Goal: Information Seeking & Learning: Learn about a topic

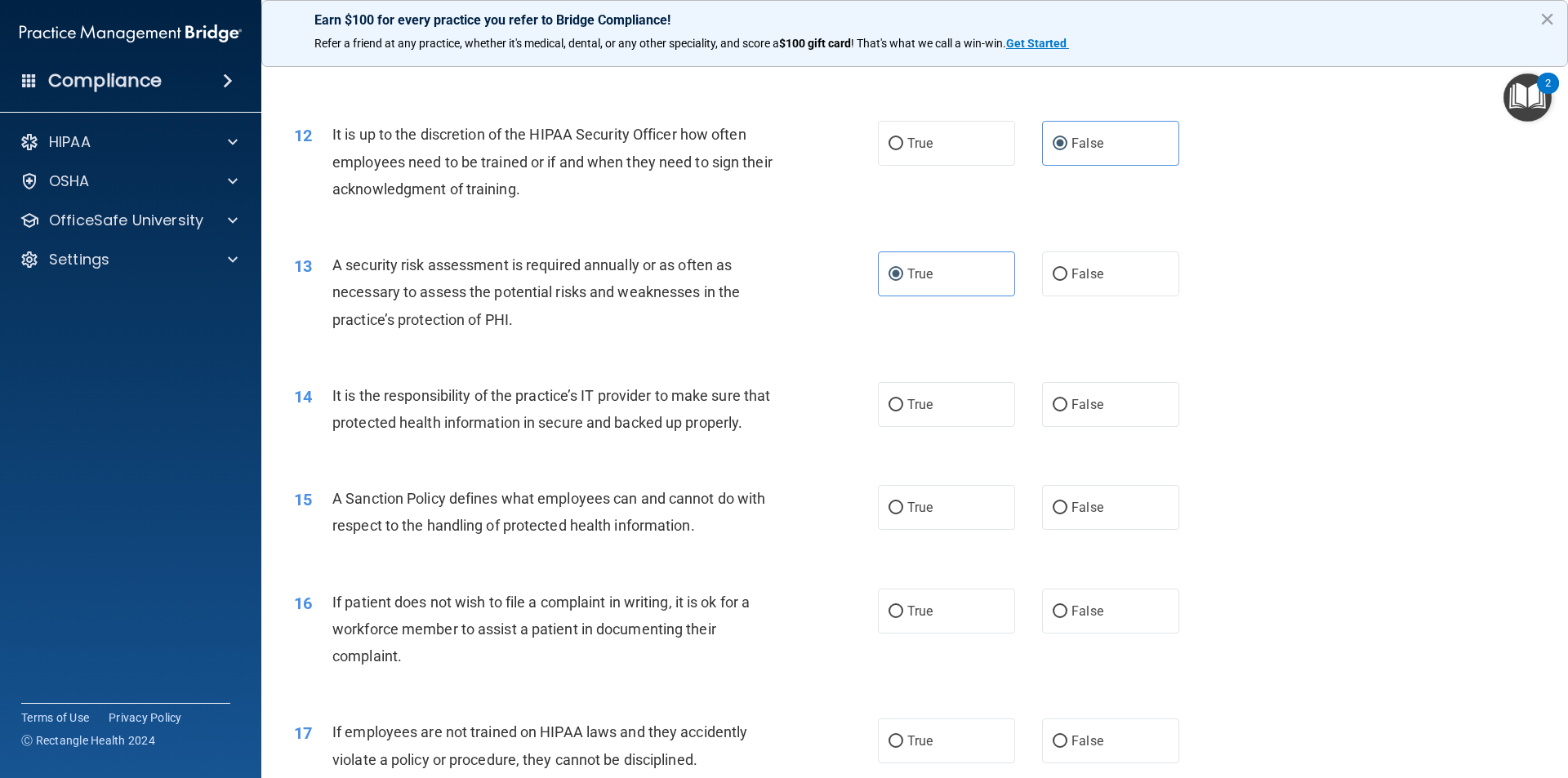
scroll to position [1422, 0]
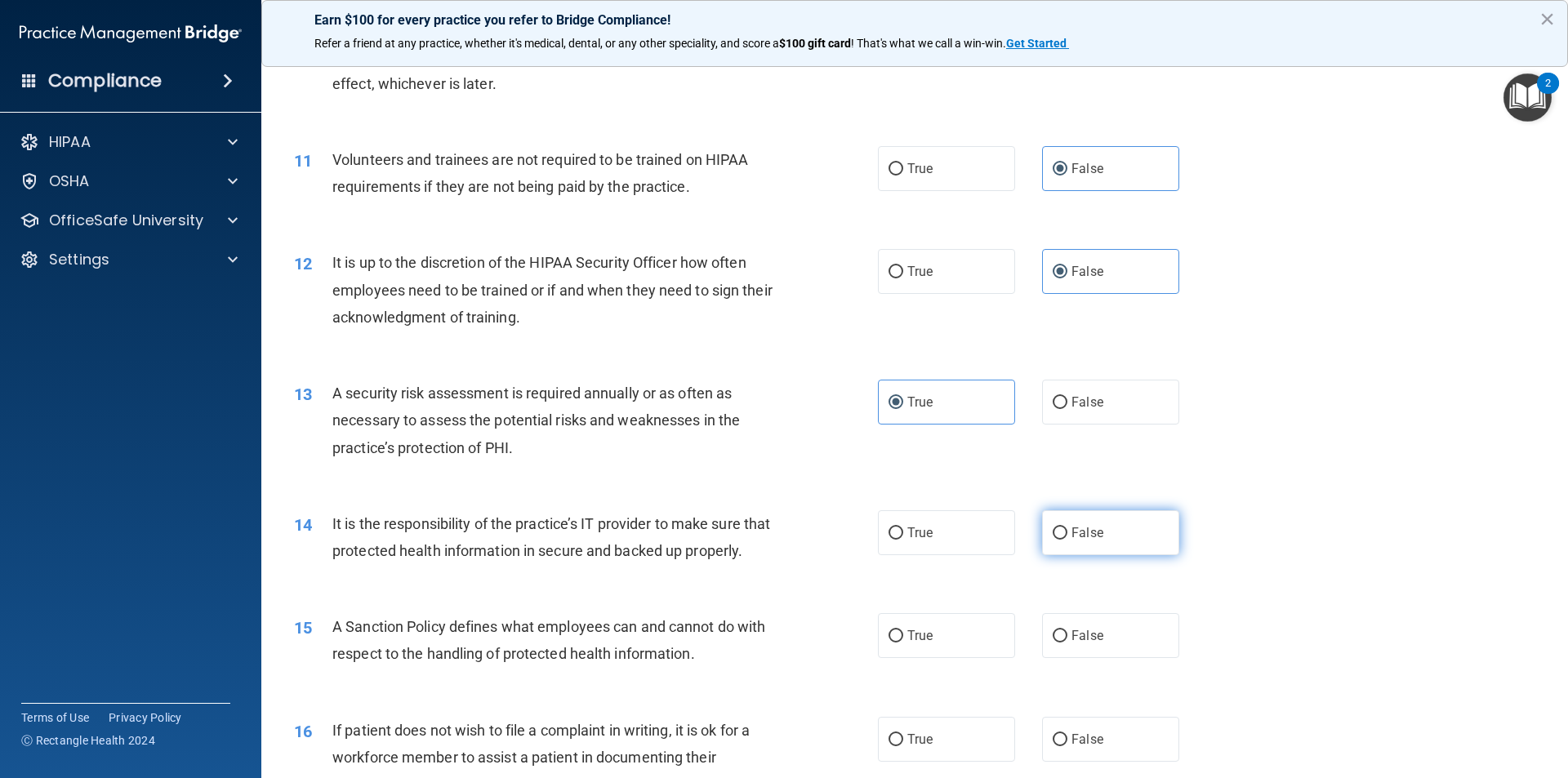
click at [1058, 532] on input "False" at bounding box center [1060, 533] width 15 height 13
radio input "true"
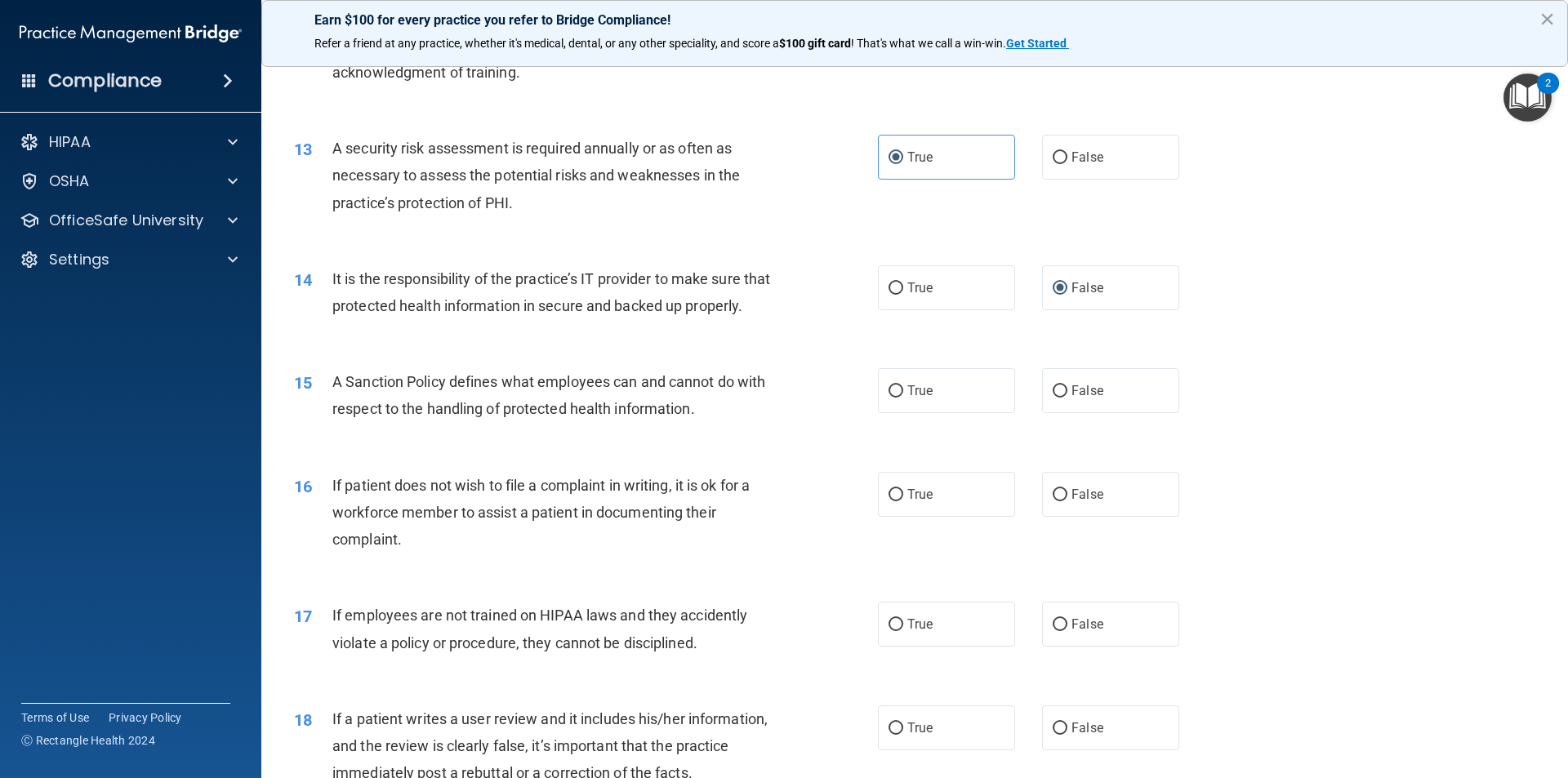
scroll to position [1750, 0]
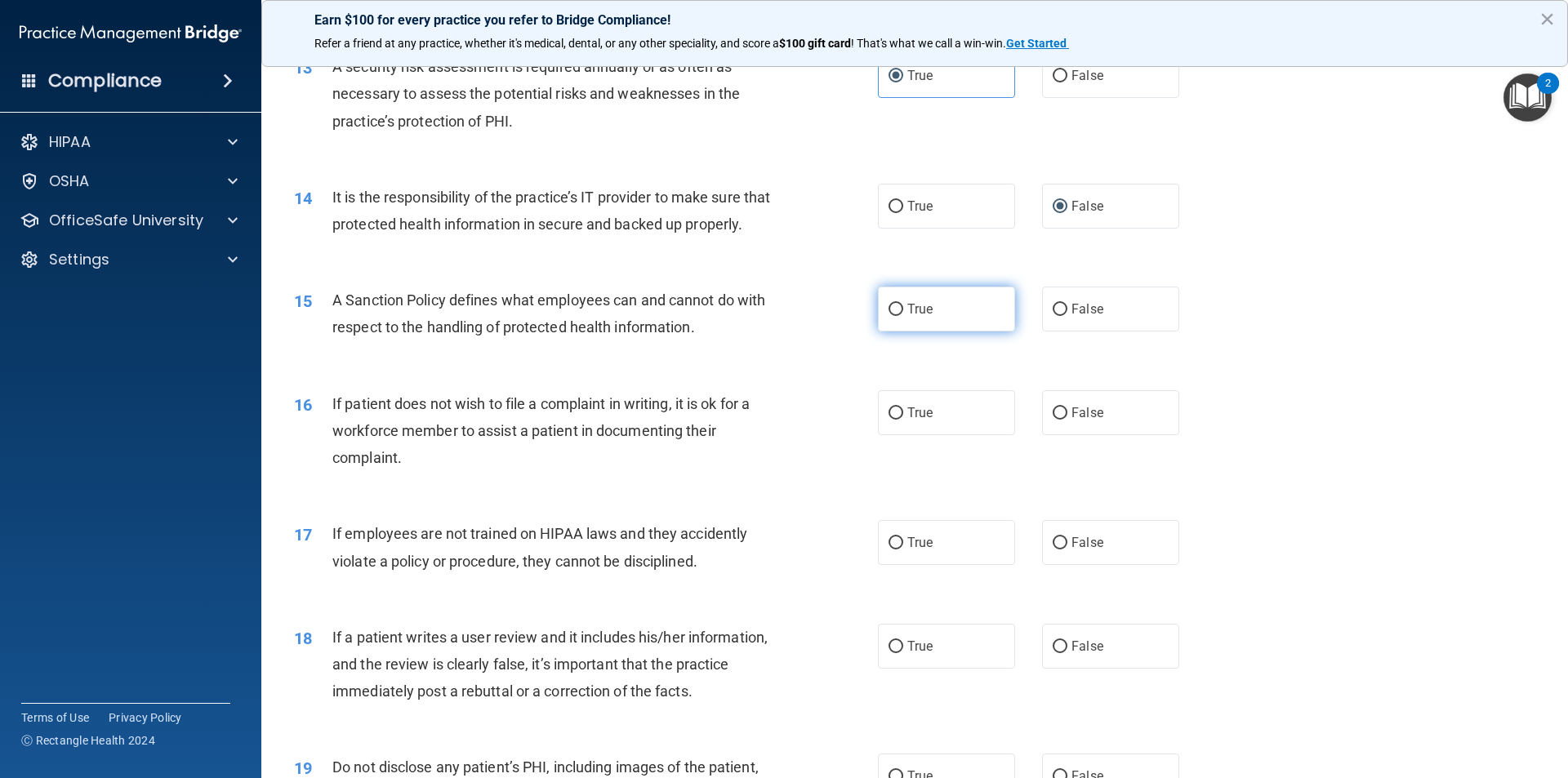
click at [899, 332] on label "True" at bounding box center [947, 309] width 137 height 45
click at [899, 316] on input "True" at bounding box center [895, 310] width 15 height 13
radio input "true"
click at [1079, 421] on span "False" at bounding box center [1087, 413] width 32 height 15
click at [1068, 420] on input "False" at bounding box center [1060, 413] width 15 height 13
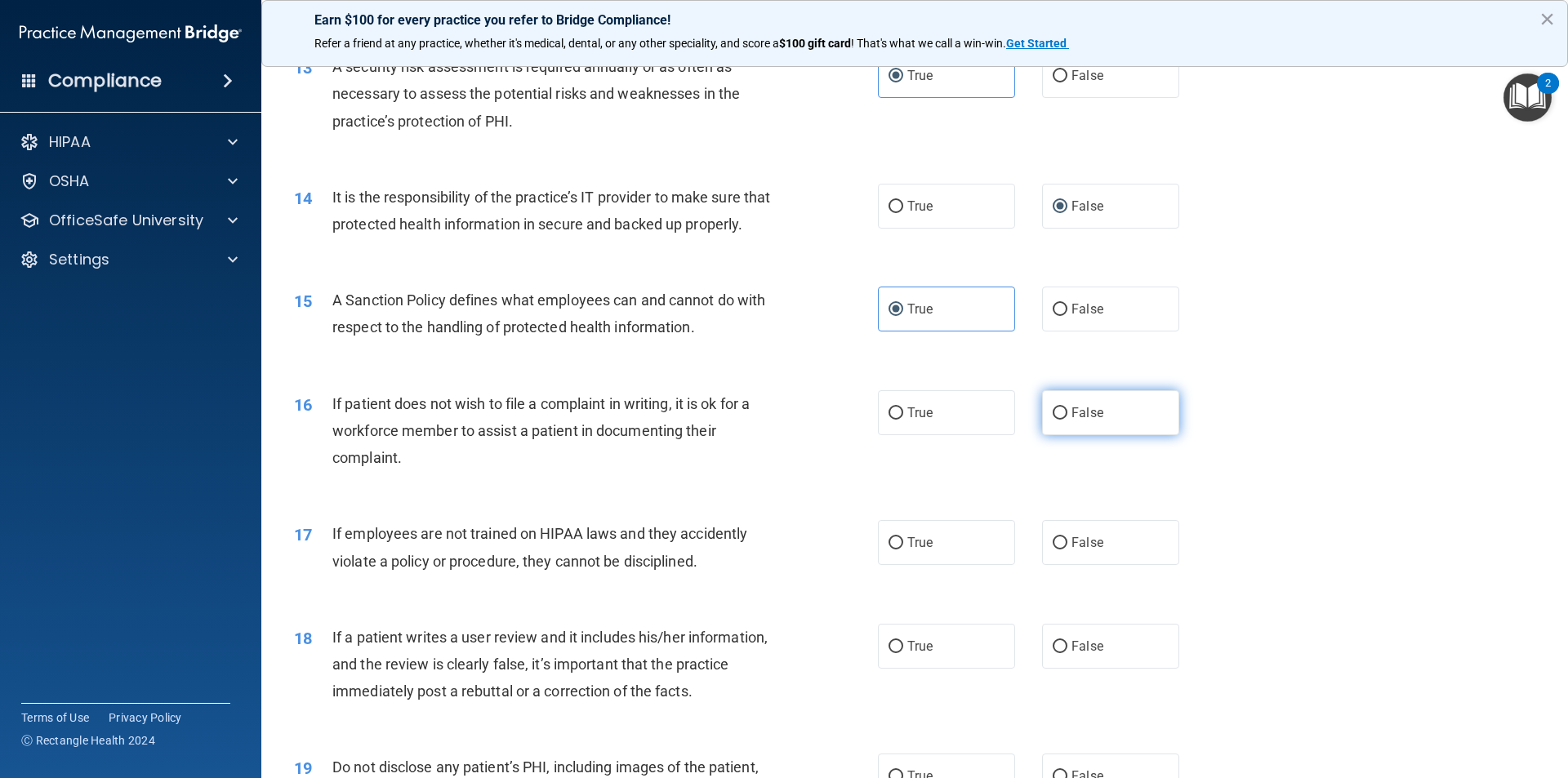
radio input "true"
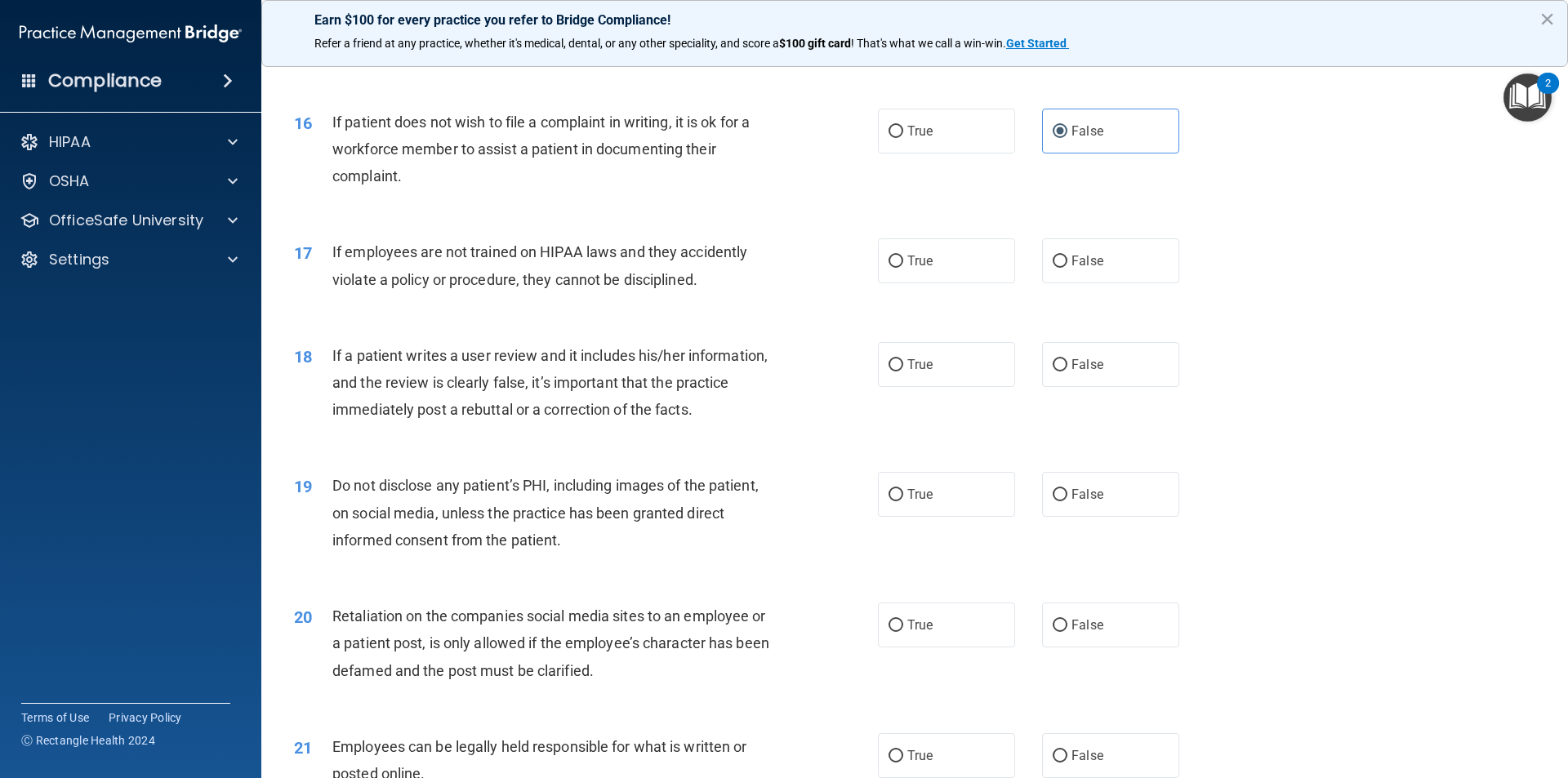
scroll to position [2076, 0]
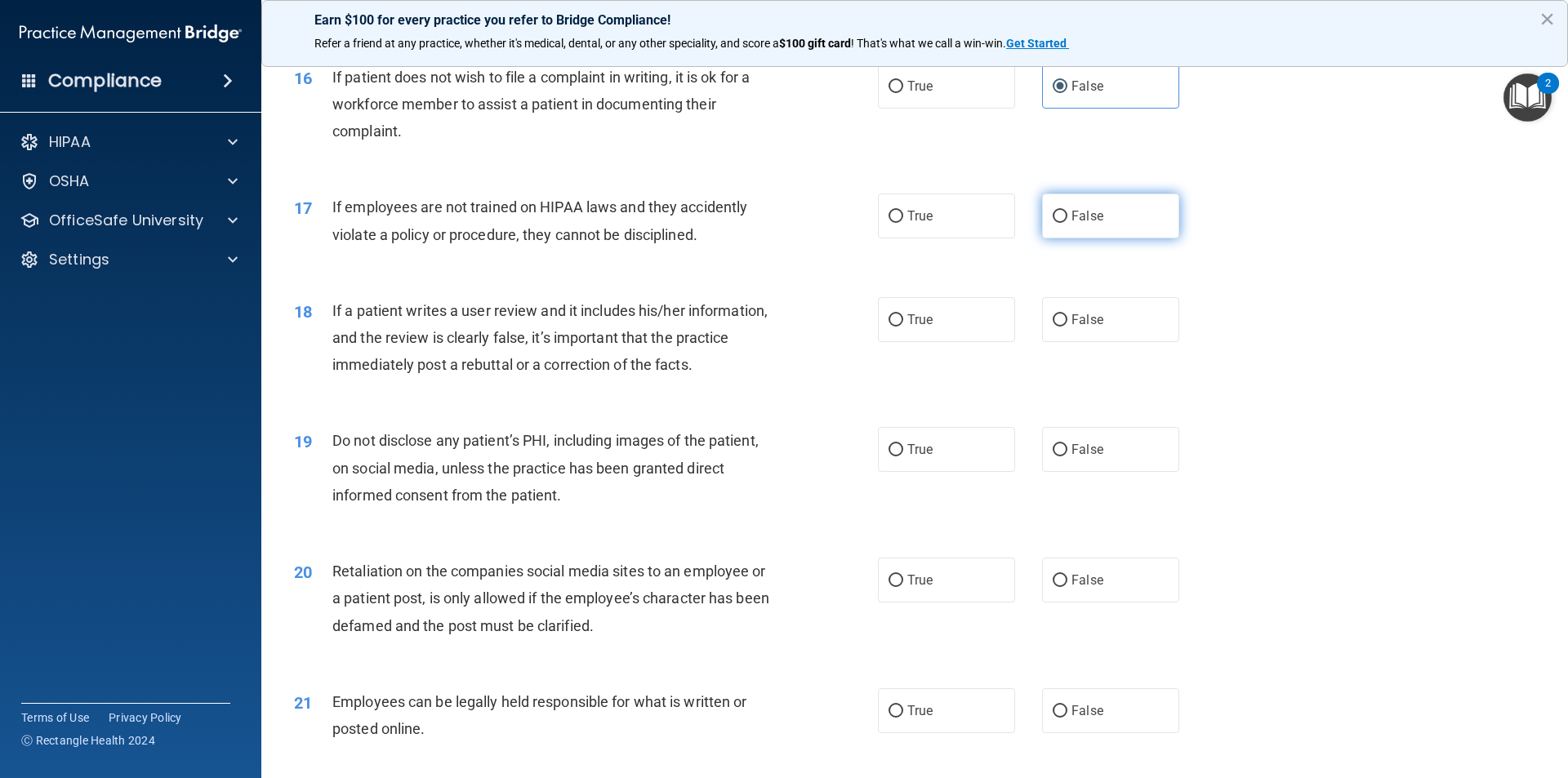
click at [1054, 223] on input "False" at bounding box center [1060, 217] width 15 height 13
radio input "true"
click at [1118, 343] on label "False" at bounding box center [1111, 319] width 137 height 45
click at [1068, 327] on input "False" at bounding box center [1060, 320] width 15 height 13
radio input "true"
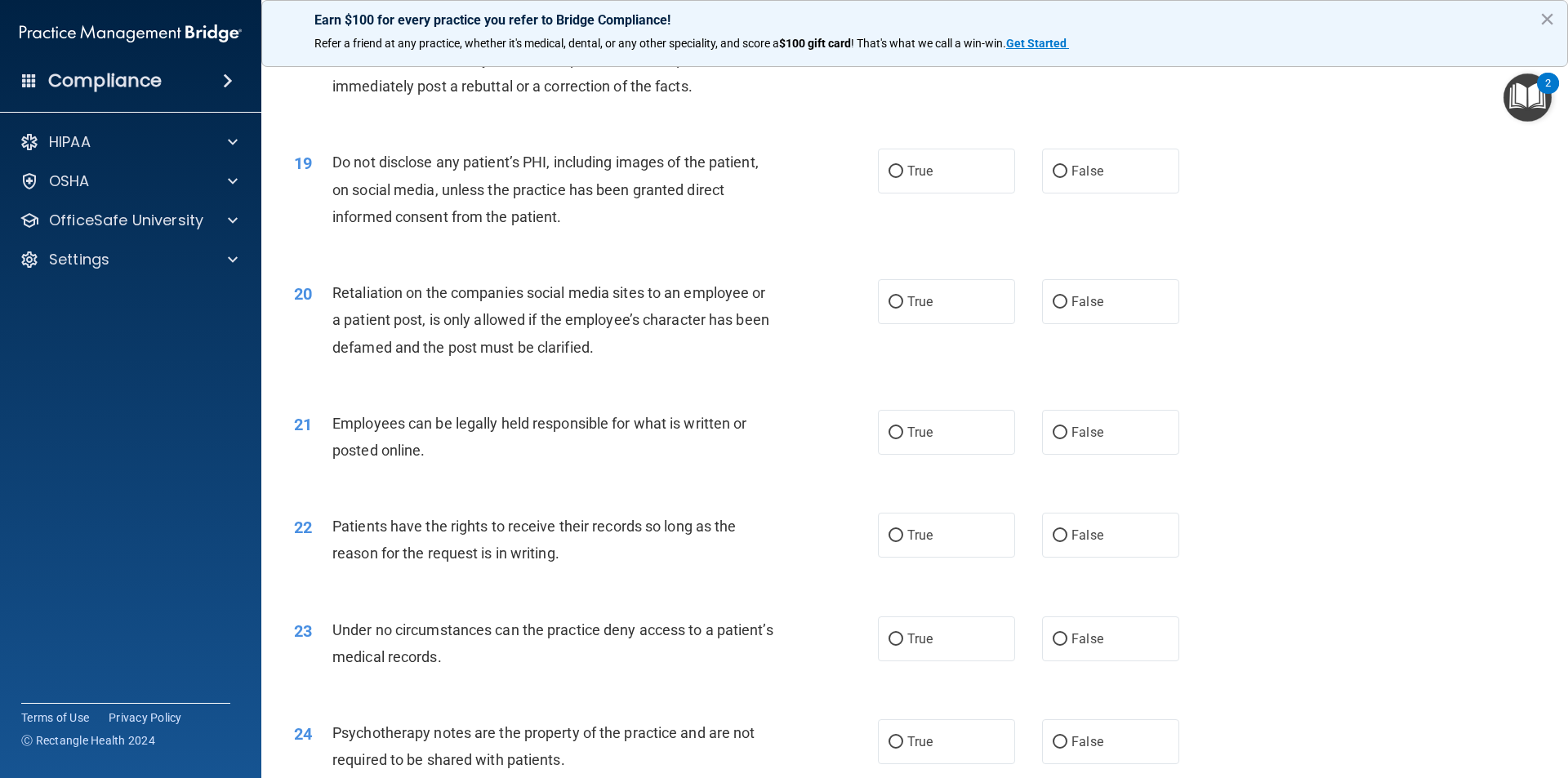
scroll to position [2403, 0]
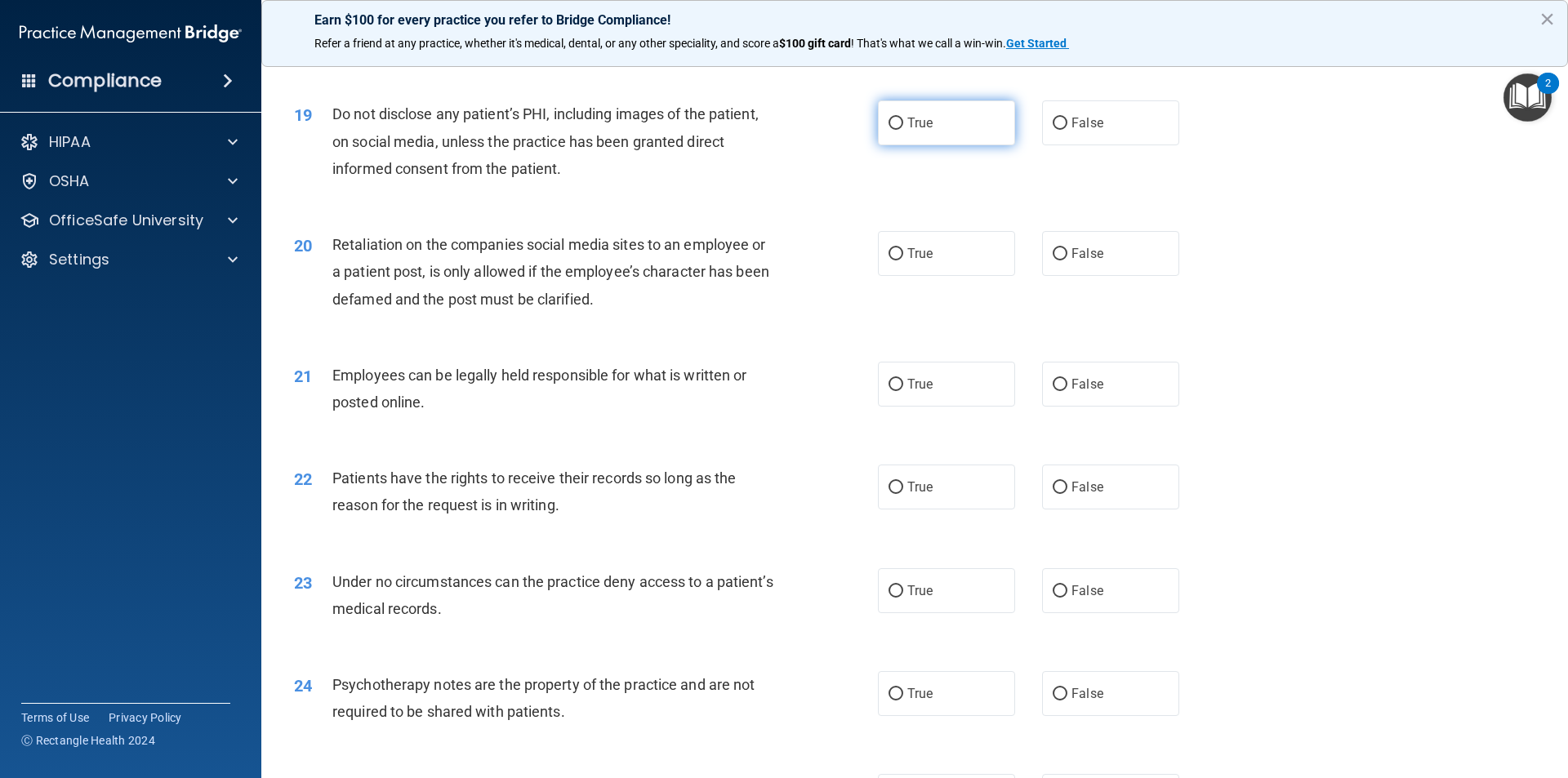
click at [963, 144] on label "True" at bounding box center [947, 123] width 137 height 45
click at [903, 130] on input "True" at bounding box center [895, 124] width 15 height 13
radio input "true"
click at [1073, 269] on label "False" at bounding box center [1111, 254] width 137 height 45
click at [1068, 260] on input "False" at bounding box center [1060, 254] width 15 height 13
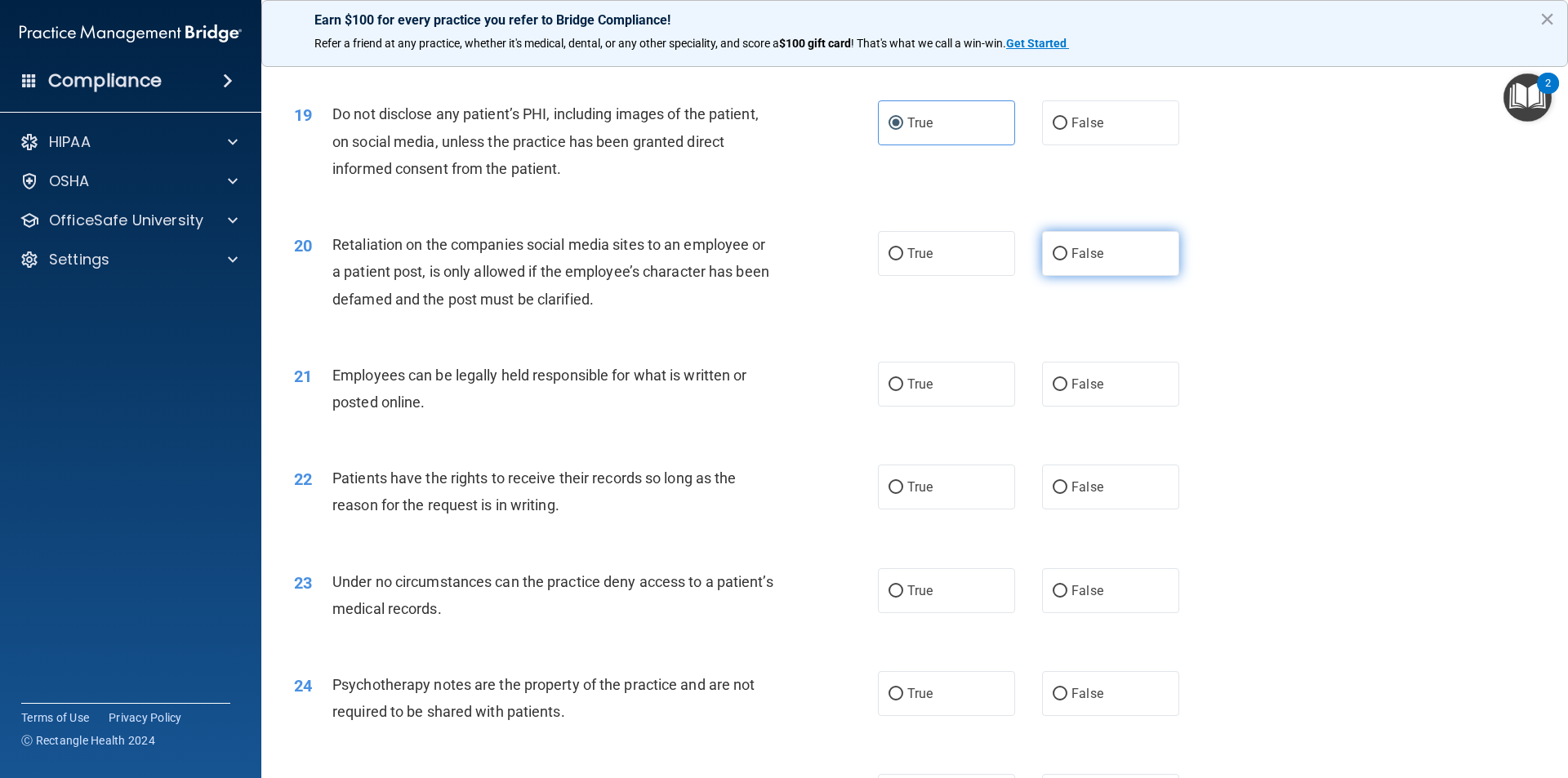
radio input "true"
click at [934, 395] on label "True" at bounding box center [947, 384] width 137 height 45
click at [903, 391] on input "True" at bounding box center [895, 385] width 15 height 13
radio input "true"
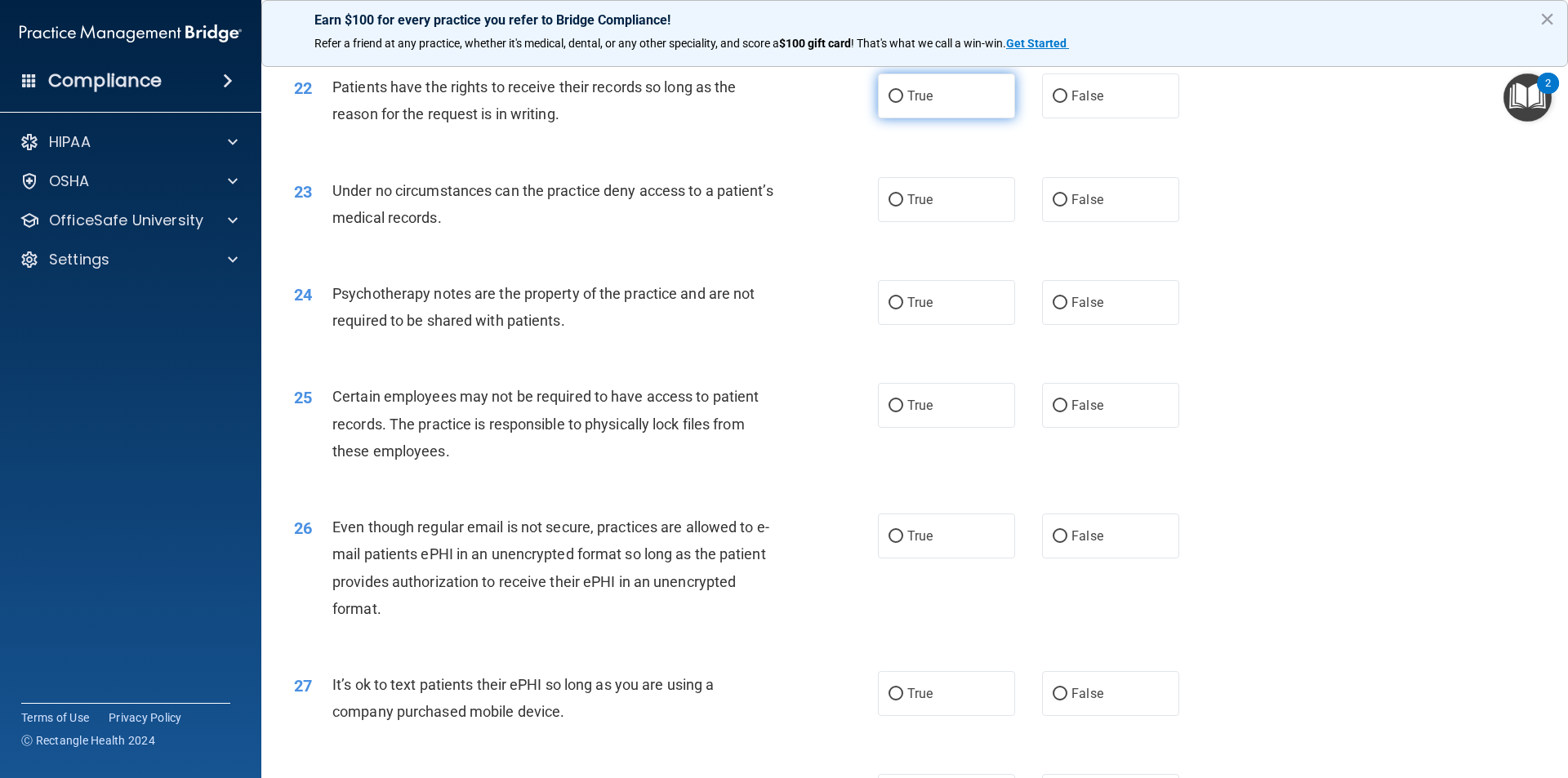
scroll to position [2811, 0]
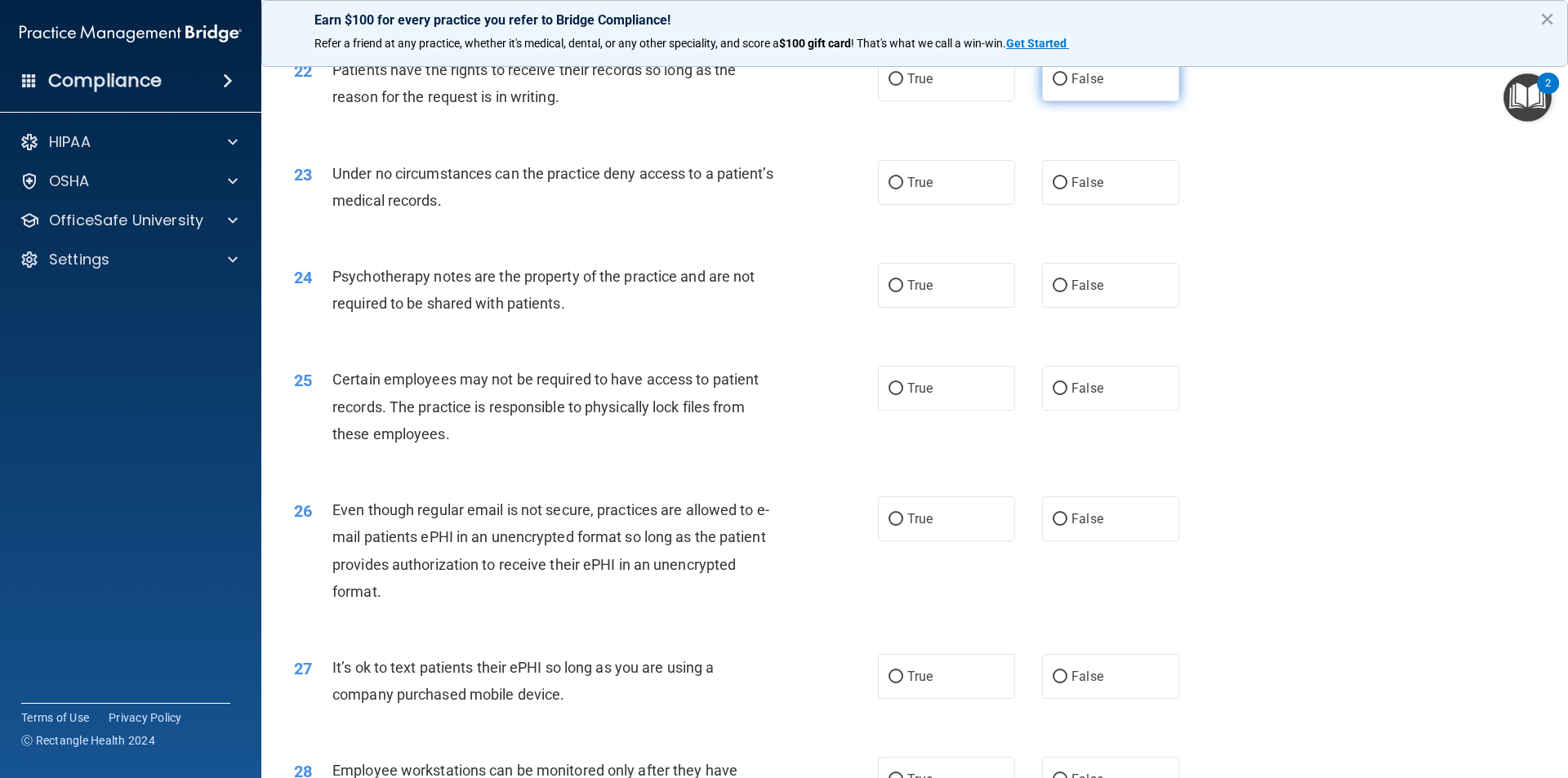
click at [1053, 86] on input "False" at bounding box center [1060, 79] width 15 height 13
radio input "true"
click at [931, 205] on label "True" at bounding box center [947, 182] width 137 height 45
click at [903, 190] on input "True" at bounding box center [895, 183] width 15 height 13
radio input "true"
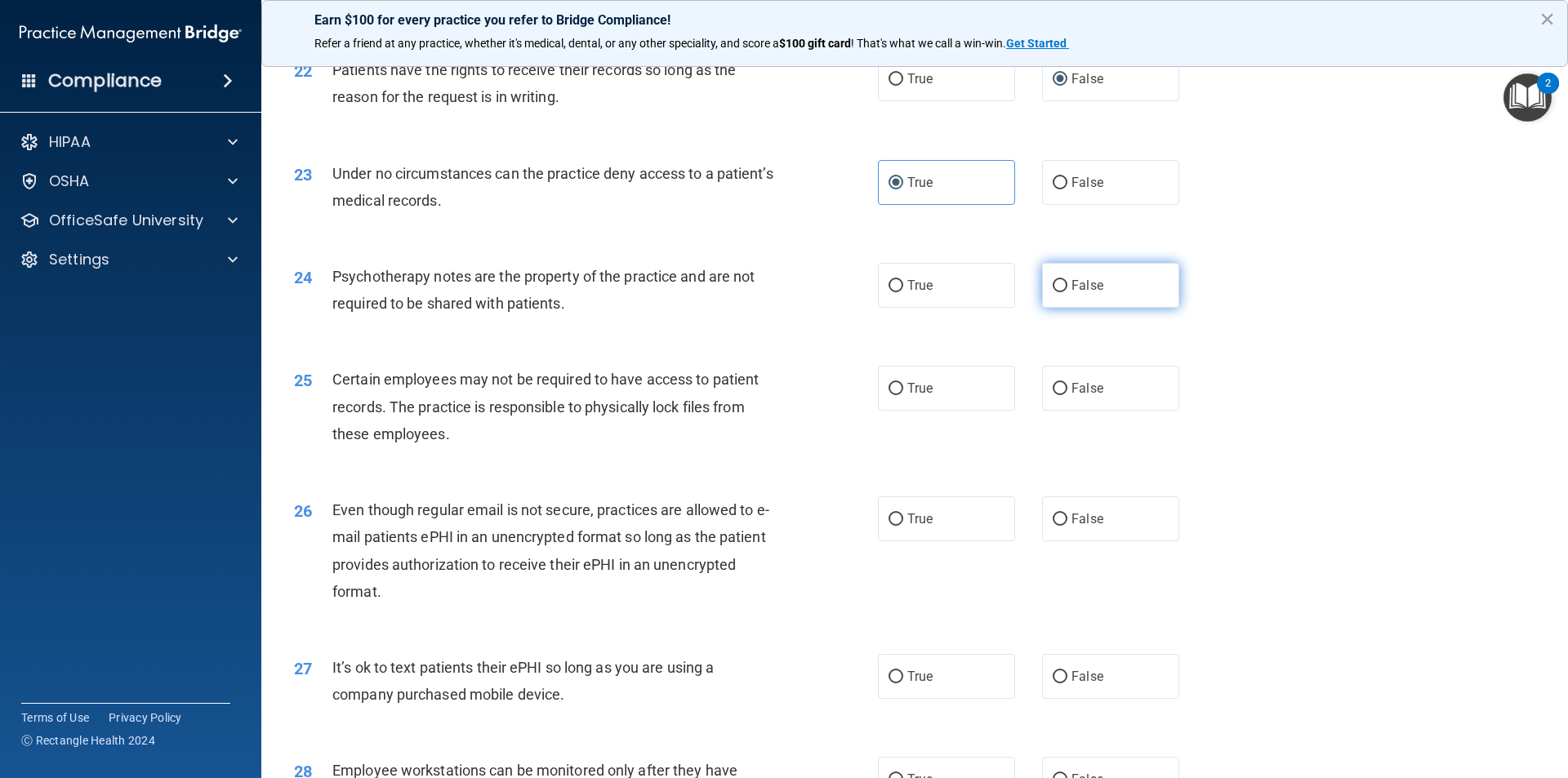
click at [1088, 293] on span "False" at bounding box center [1087, 285] width 32 height 15
click at [1068, 292] on input "False" at bounding box center [1060, 285] width 15 height 13
radio input "true"
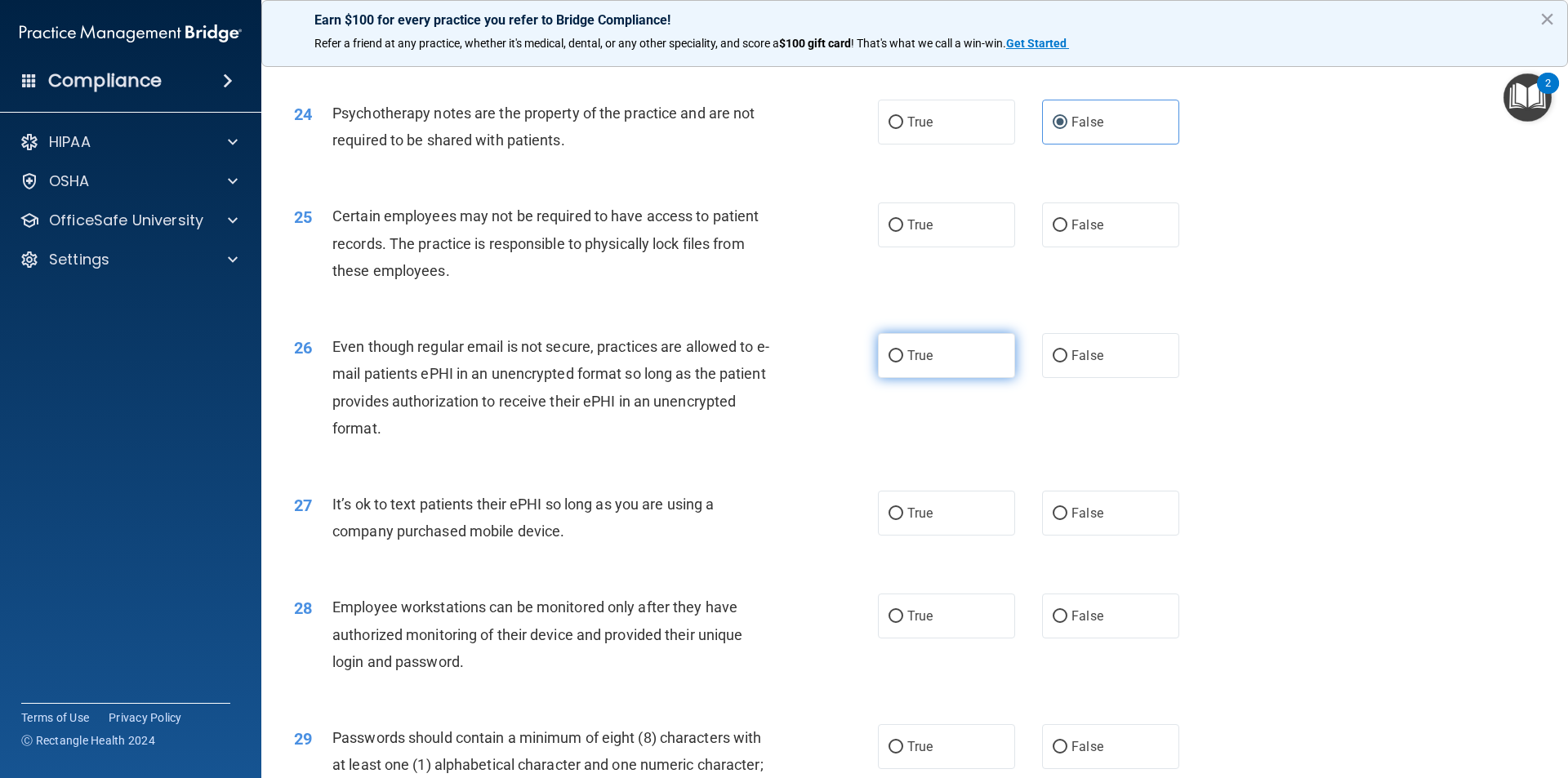
scroll to position [3056, 0]
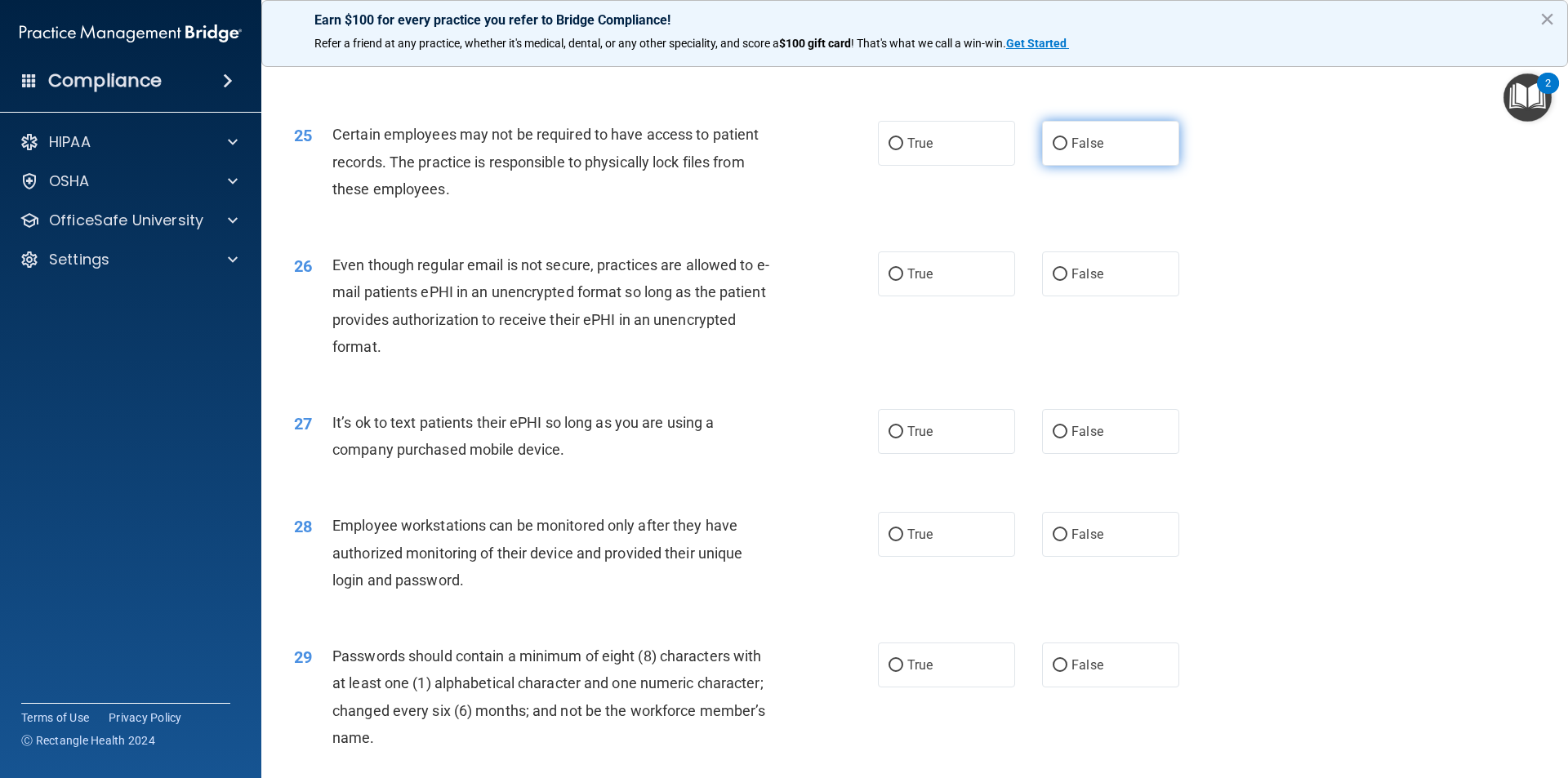
click at [1055, 165] on label "False" at bounding box center [1111, 143] width 137 height 45
click at [1055, 150] on input "False" at bounding box center [1060, 144] width 15 height 13
radio input "true"
click at [930, 296] on label "True" at bounding box center [947, 274] width 137 height 45
click at [903, 281] on input "True" at bounding box center [895, 275] width 15 height 13
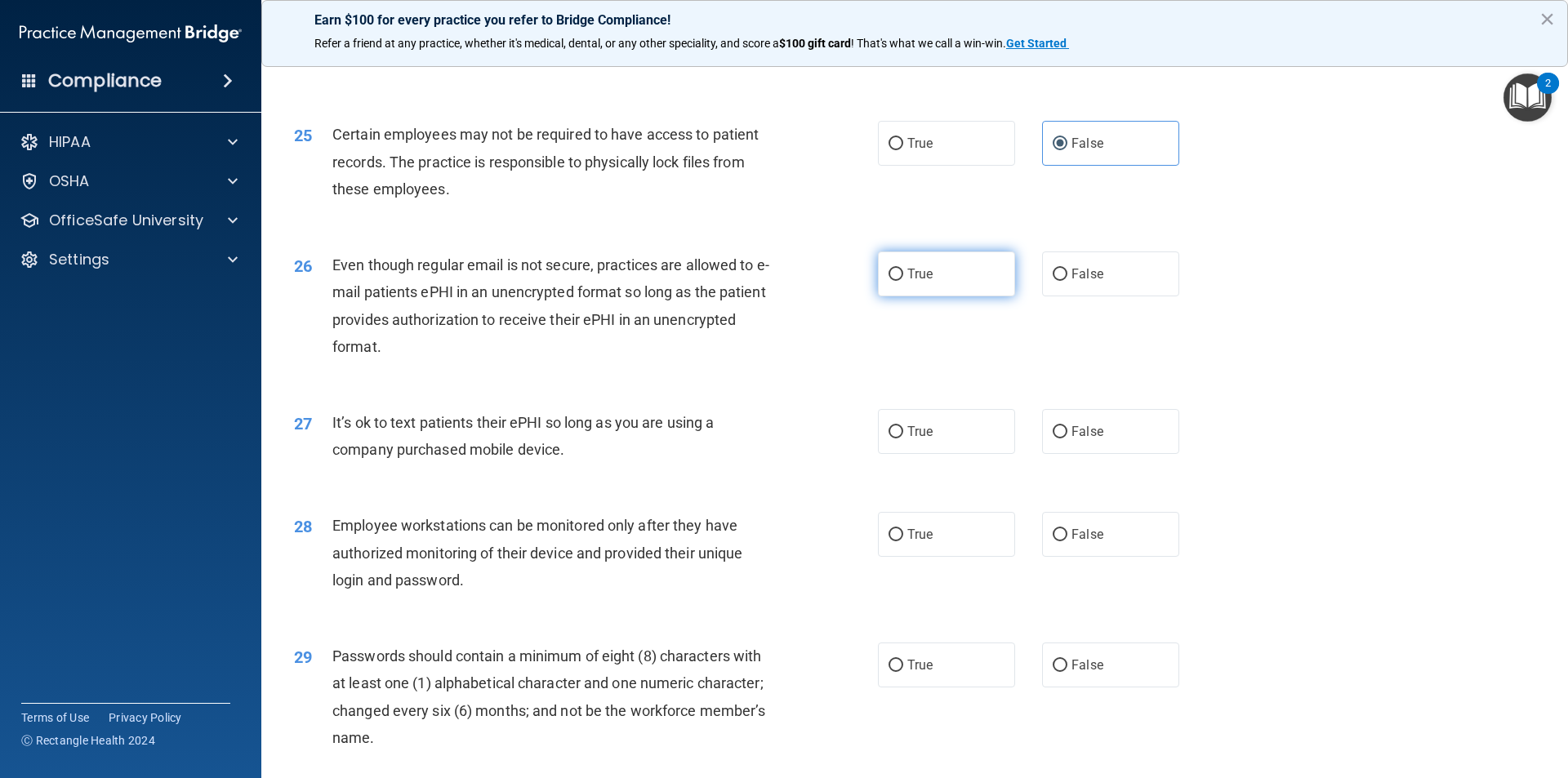
radio input "true"
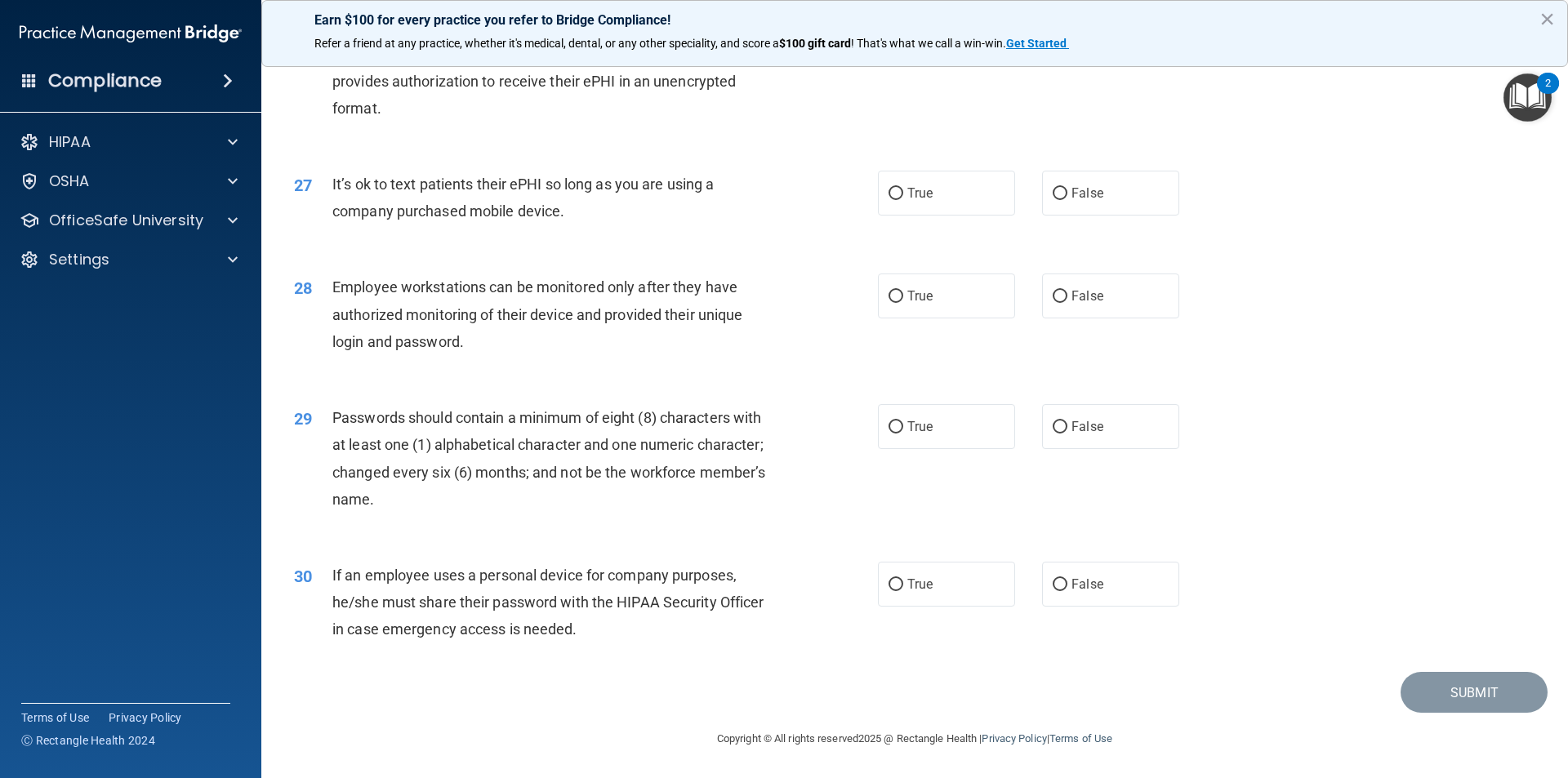
scroll to position [3321, 0]
click at [1081, 196] on span "False" at bounding box center [1087, 194] width 32 height 15
click at [1068, 196] on input "False" at bounding box center [1060, 194] width 15 height 13
radio input "true"
click at [1053, 300] on input "False" at bounding box center [1060, 296] width 15 height 13
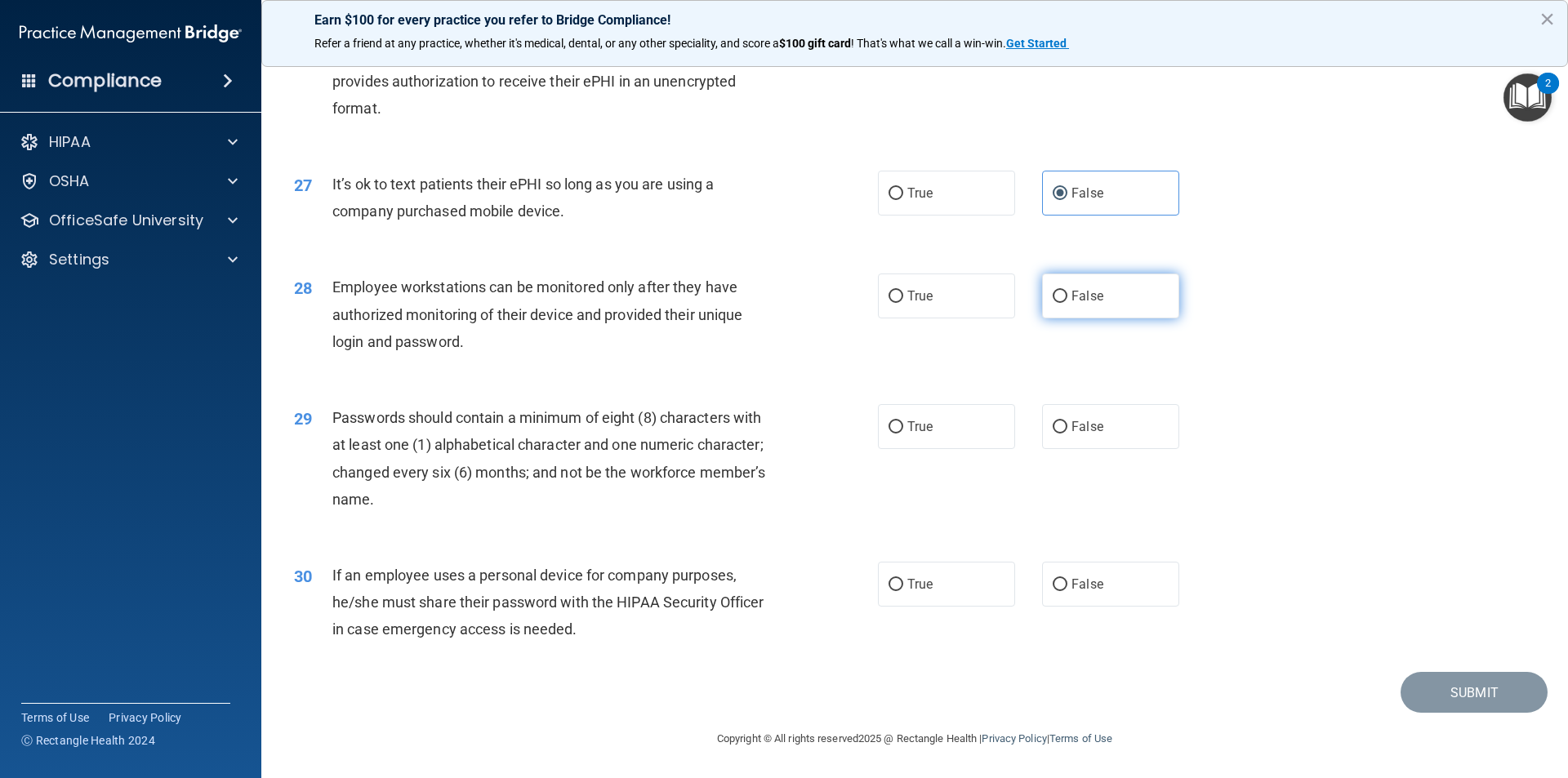
radio input "true"
click at [912, 432] on span "True" at bounding box center [920, 427] width 25 height 15
click at [903, 432] on input "True" at bounding box center [895, 427] width 15 height 13
radio input "true"
click at [929, 587] on label "True" at bounding box center [947, 584] width 137 height 45
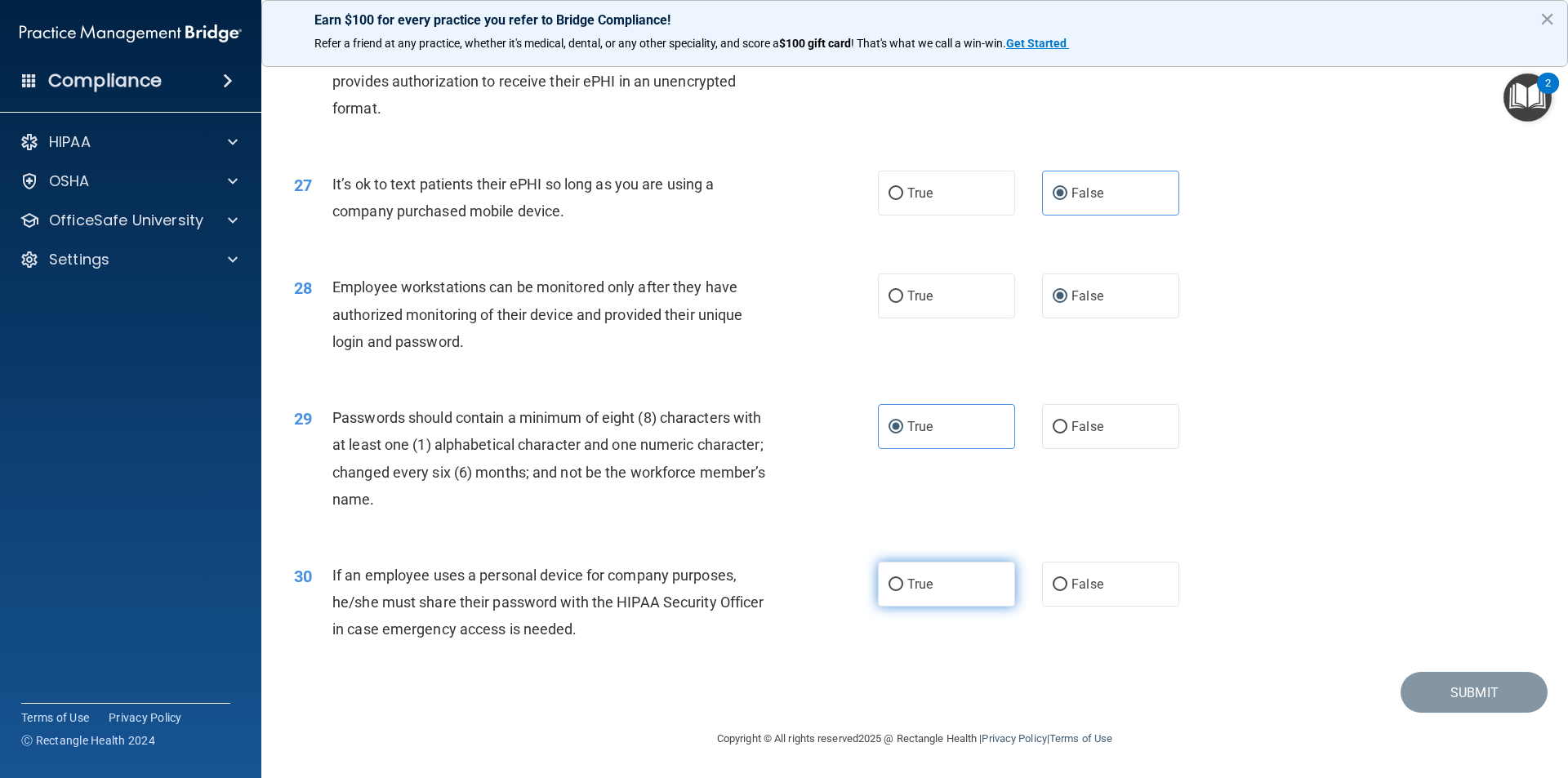
click at [903, 587] on input "True" at bounding box center [895, 584] width 15 height 13
radio input "true"
click at [1410, 706] on button "Submit" at bounding box center [1474, 693] width 147 height 42
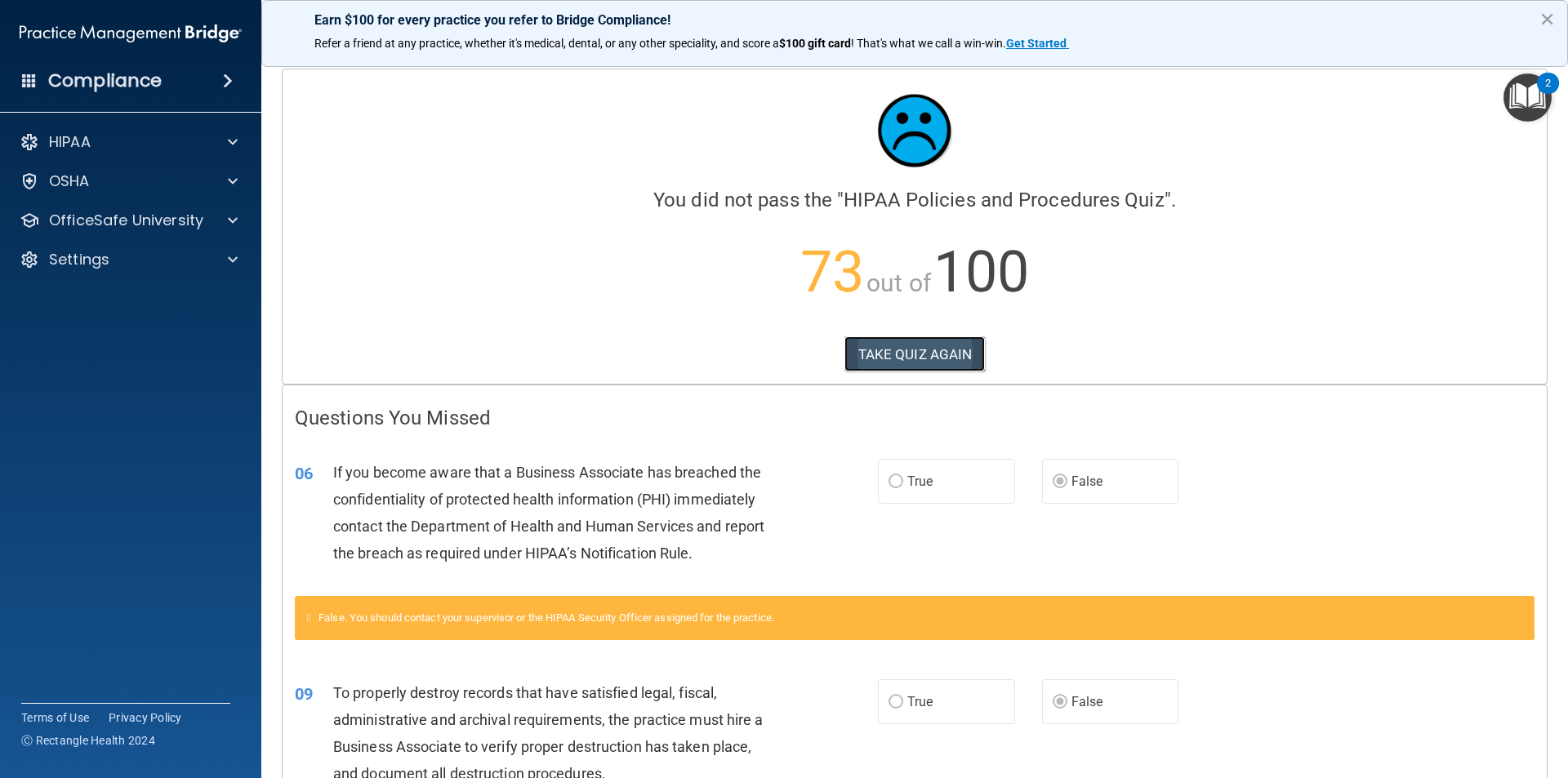
click at [967, 361] on button "TAKE QUIZ AGAIN" at bounding box center [916, 354] width 141 height 36
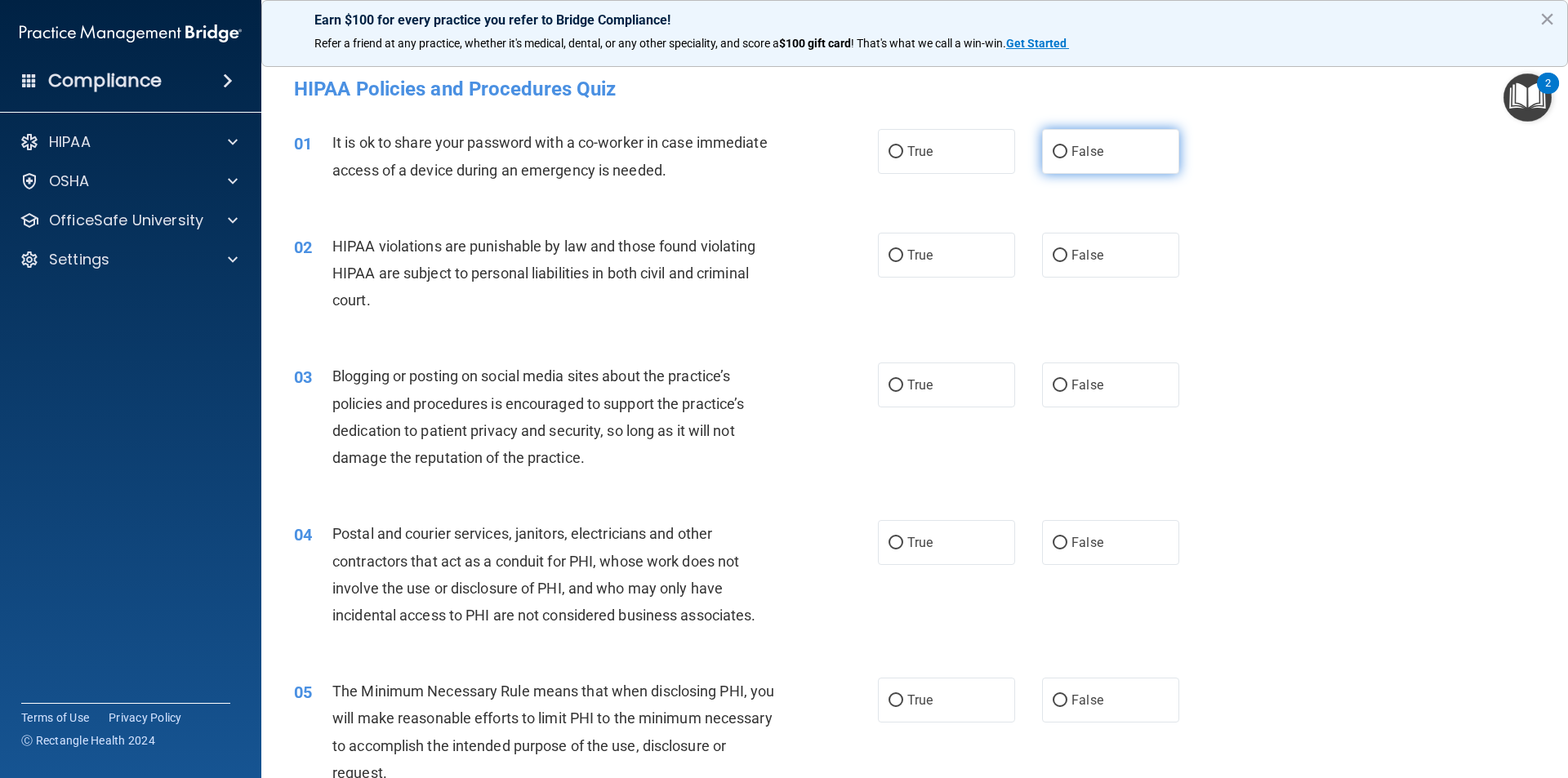
click at [1076, 147] on span "False" at bounding box center [1087, 152] width 32 height 15
click at [1068, 147] on input "False" at bounding box center [1060, 152] width 15 height 13
radio input "true"
click at [929, 254] on label "True" at bounding box center [947, 255] width 137 height 45
click at [903, 254] on input "True" at bounding box center [895, 255] width 15 height 13
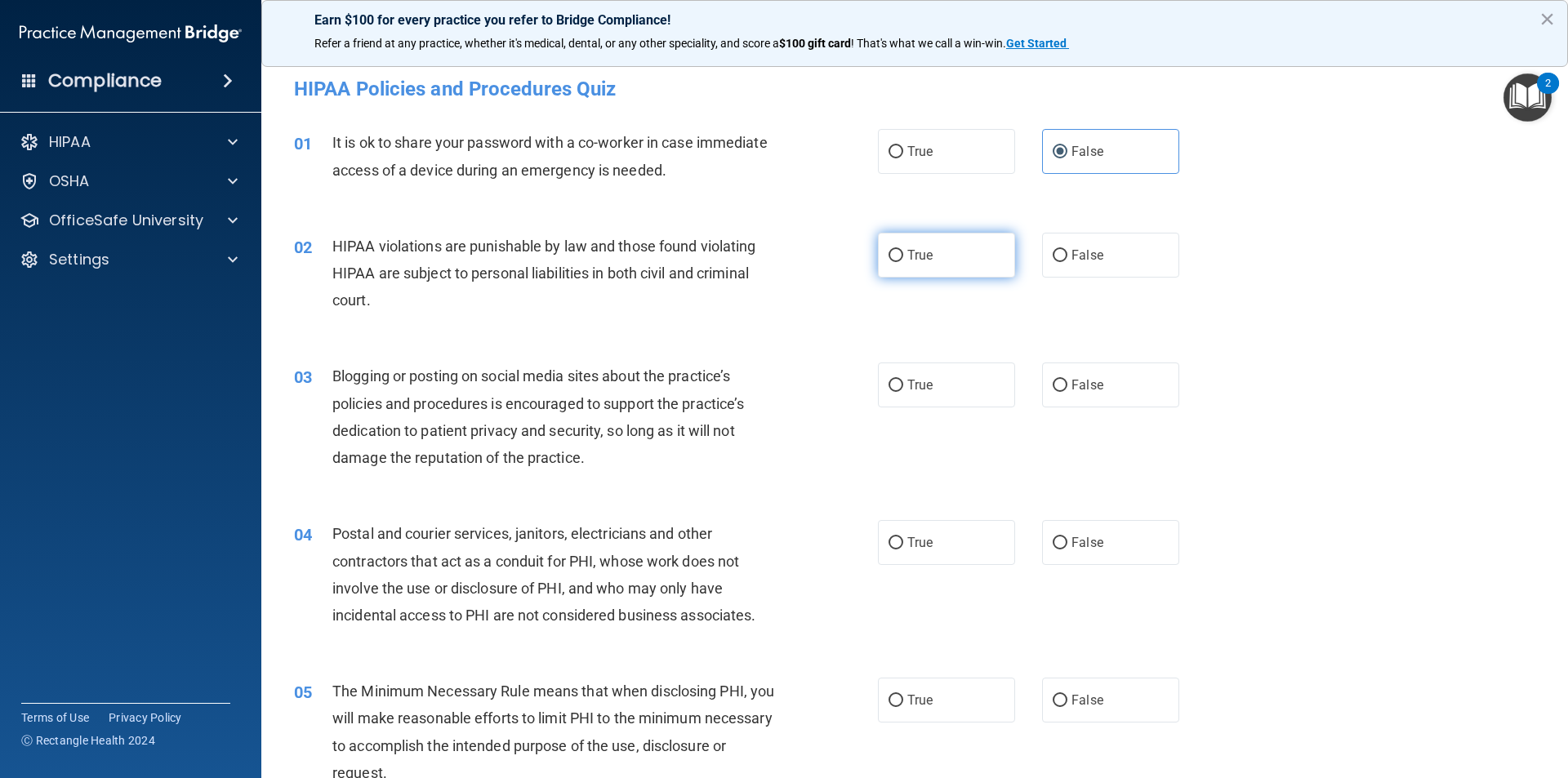
radio input "true"
click at [1053, 381] on input "False" at bounding box center [1060, 385] width 15 height 13
radio input "true"
click at [893, 545] on input "True" at bounding box center [895, 543] width 15 height 13
radio input "true"
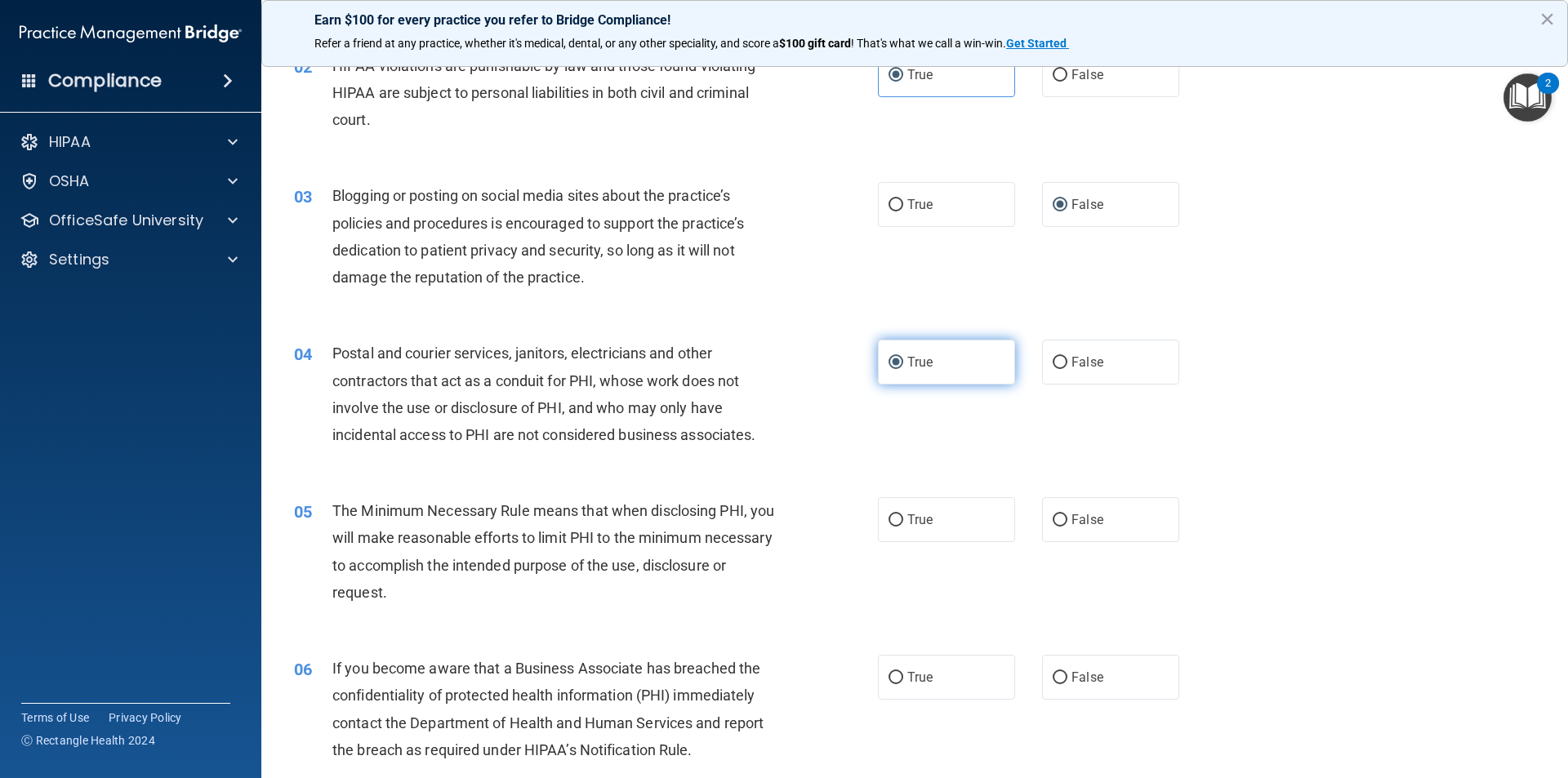
scroll to position [408, 0]
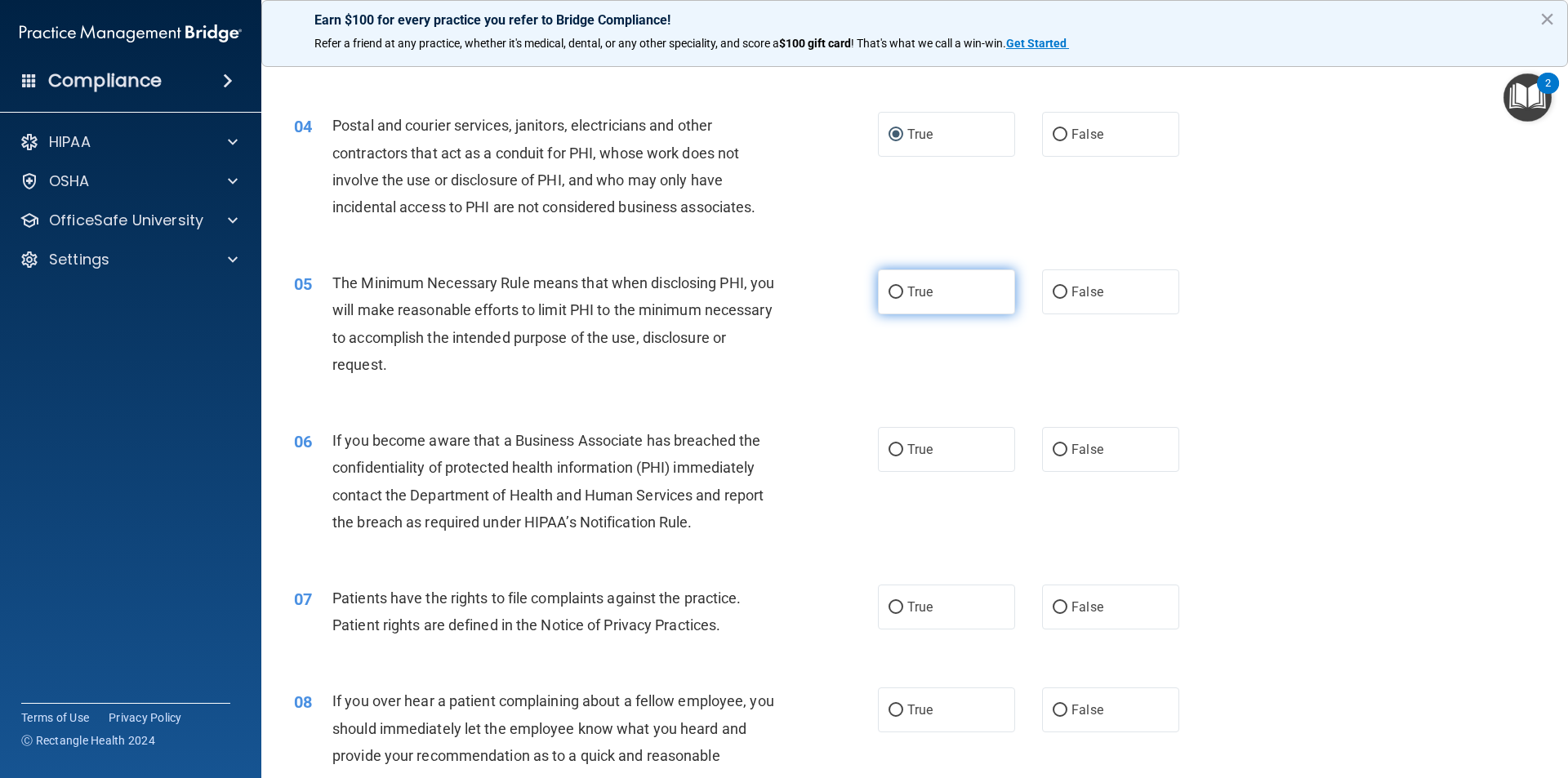
click at [917, 288] on span "True" at bounding box center [920, 292] width 25 height 15
click at [903, 288] on input "True" at bounding box center [895, 292] width 15 height 13
radio input "true"
drag, startPoint x: 1068, startPoint y: 439, endPoint x: 1070, endPoint y: 448, distance: 9.2
click at [1070, 448] on label "False" at bounding box center [1111, 449] width 137 height 45
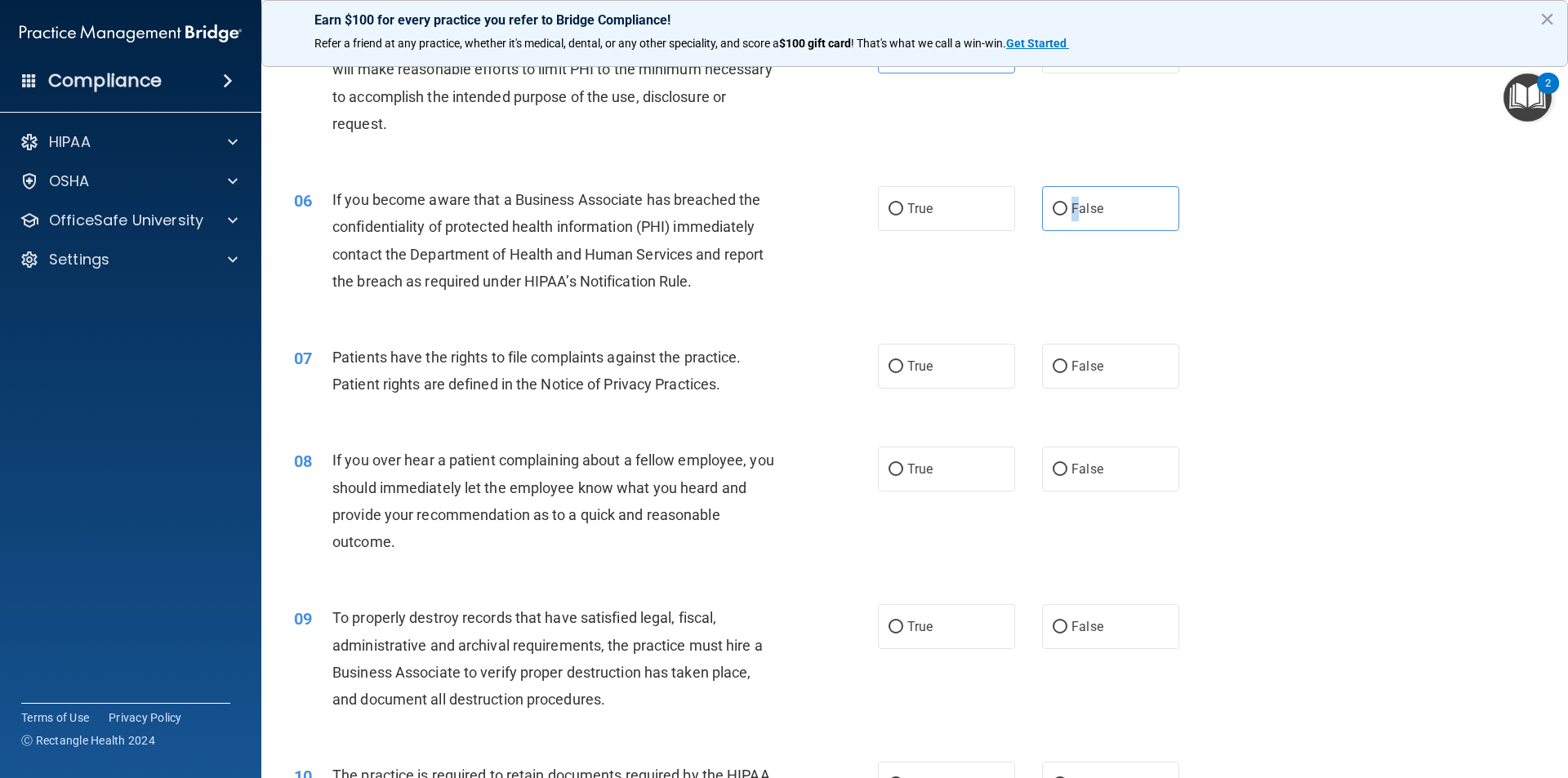
scroll to position [735, 0]
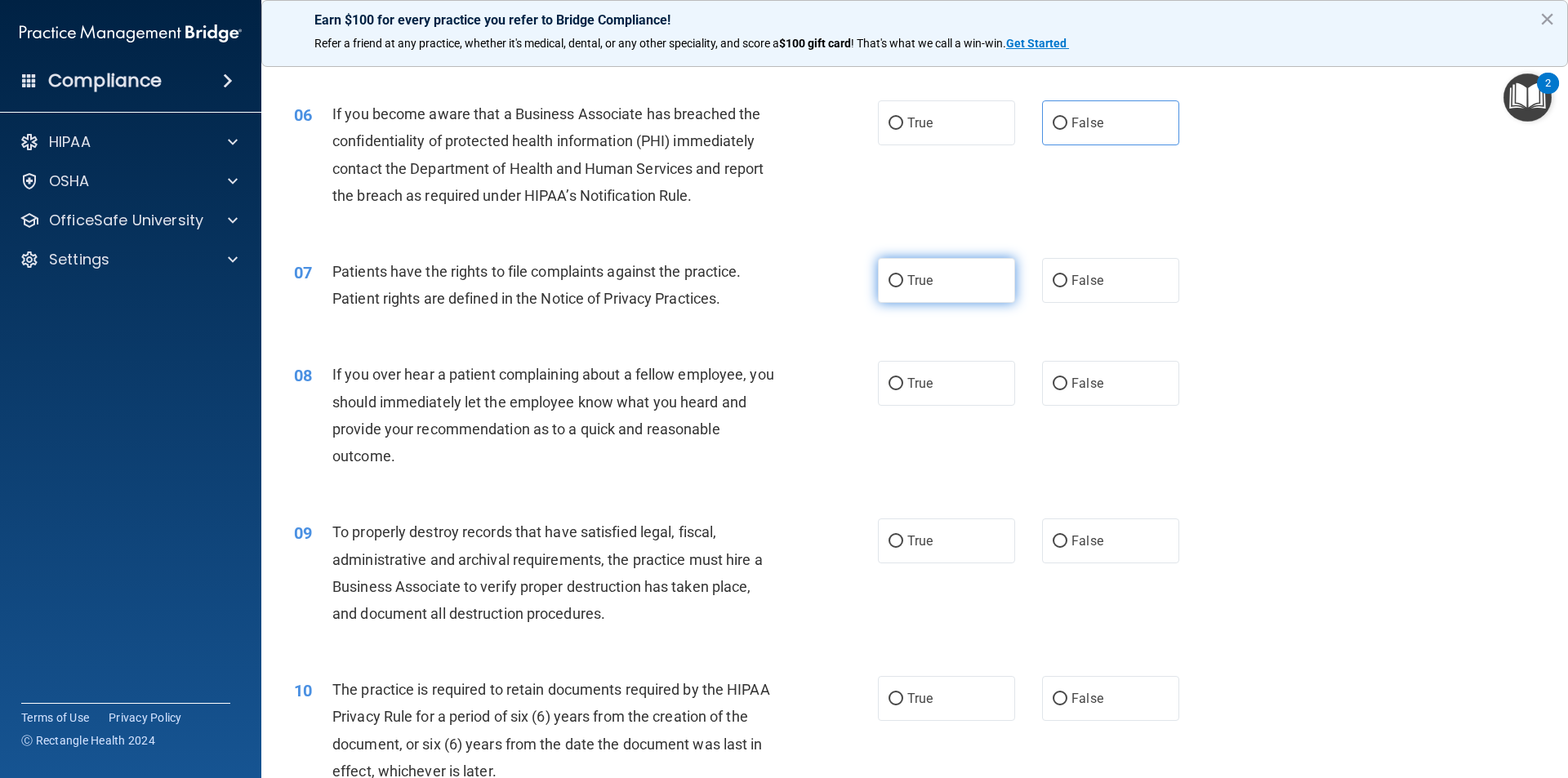
click at [922, 290] on label "True" at bounding box center [947, 281] width 137 height 45
click at [903, 287] on input "True" at bounding box center [895, 281] width 15 height 13
radio input "true"
click at [1055, 369] on label "False" at bounding box center [1111, 383] width 137 height 45
click at [1055, 378] on input "False" at bounding box center [1060, 384] width 15 height 13
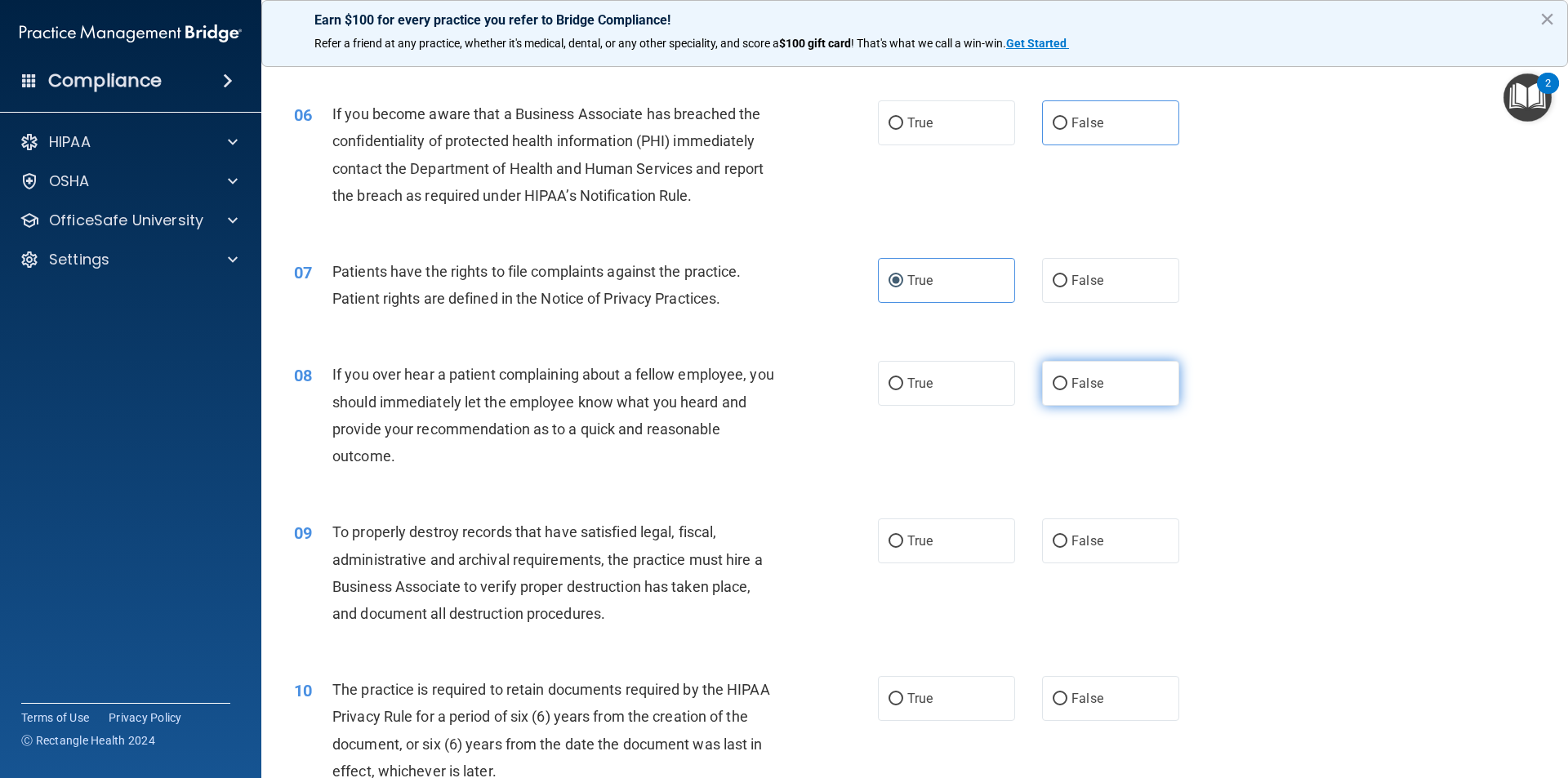
radio input "true"
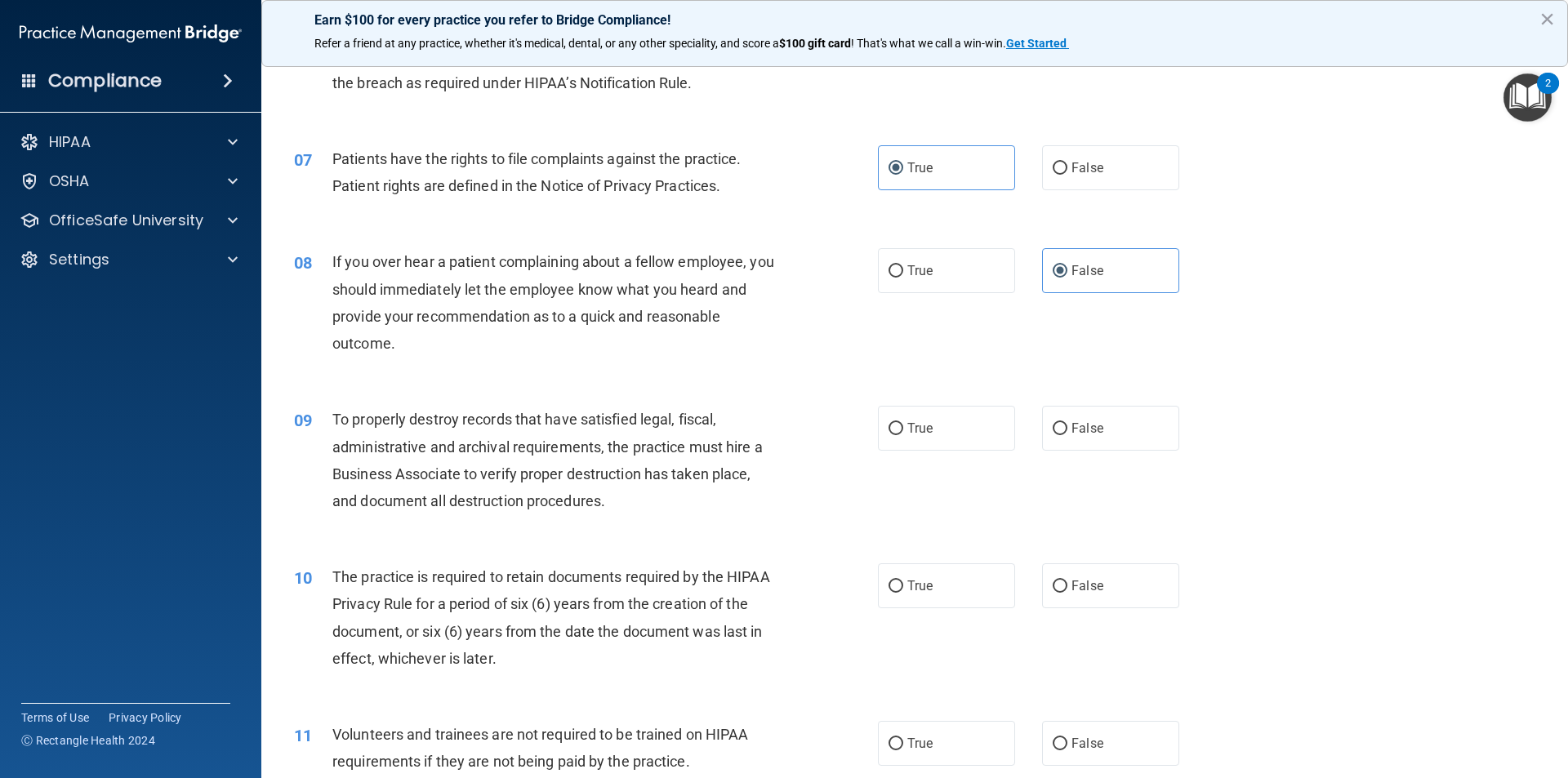
scroll to position [898, 0]
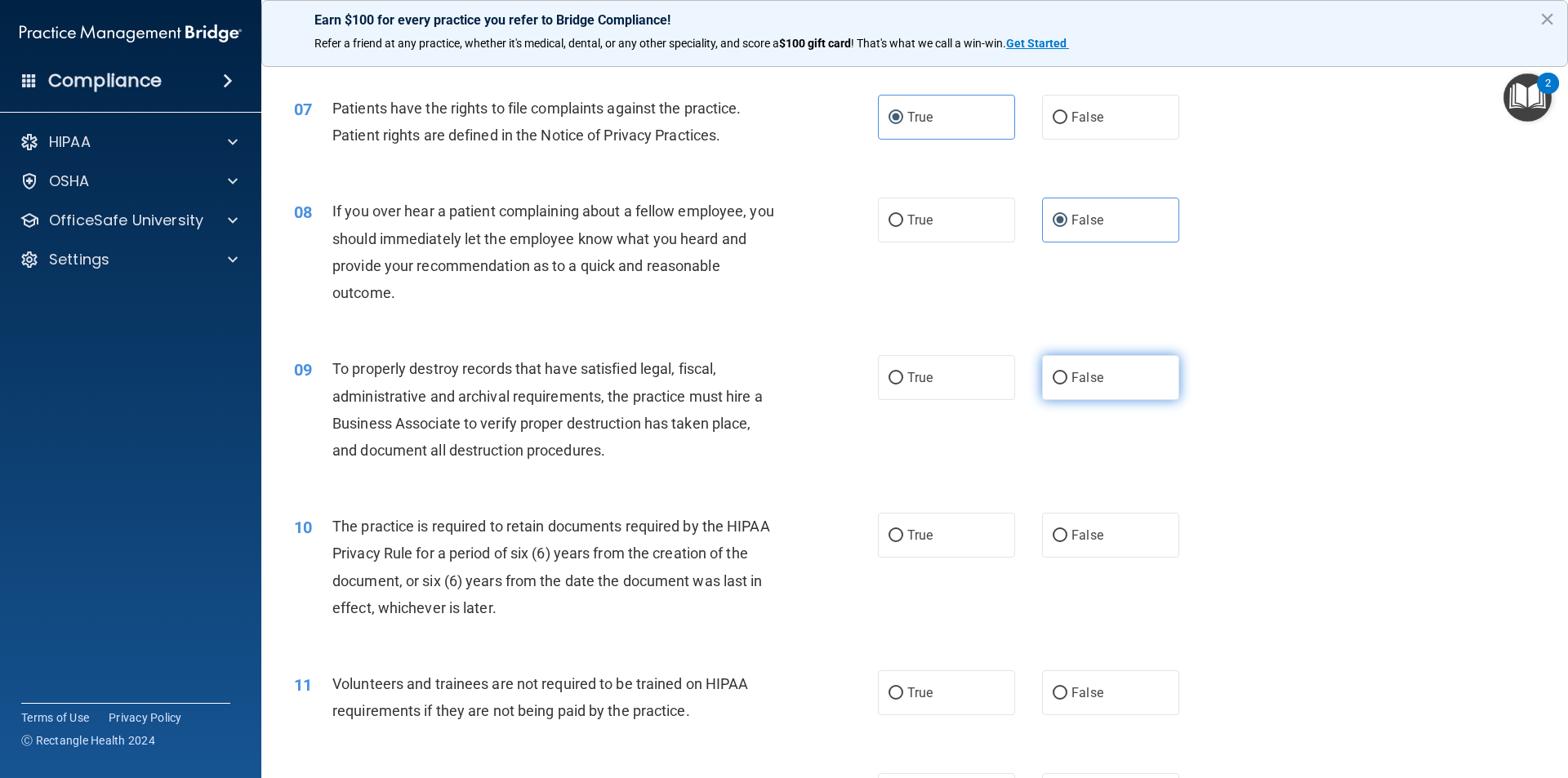
click at [1085, 374] on span "False" at bounding box center [1087, 377] width 32 height 15
click at [1068, 374] on input "False" at bounding box center [1060, 378] width 15 height 13
radio input "true"
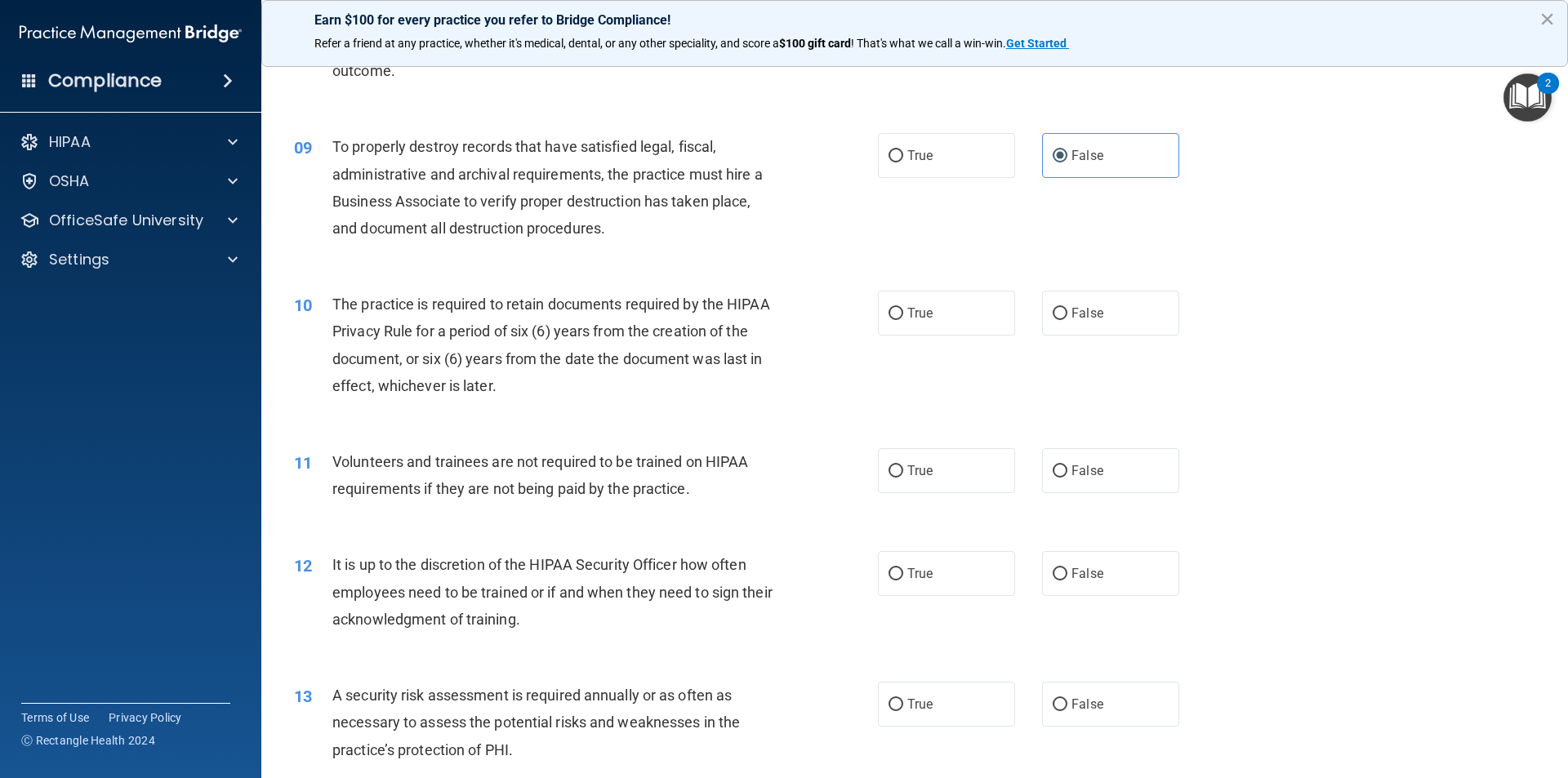
scroll to position [1144, 0]
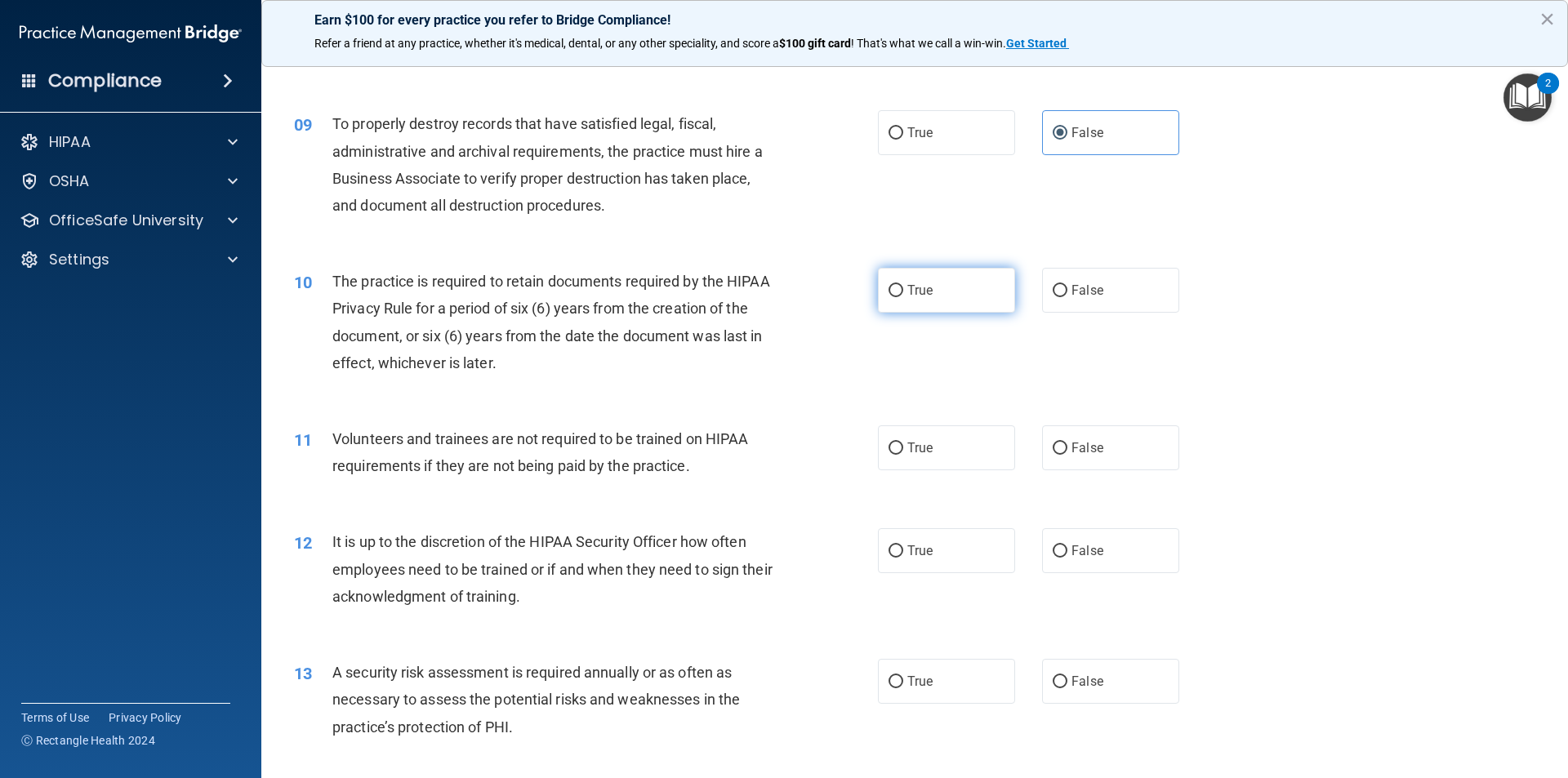
click at [961, 303] on label "True" at bounding box center [947, 290] width 137 height 45
click at [903, 297] on input "True" at bounding box center [895, 291] width 15 height 13
radio input "true"
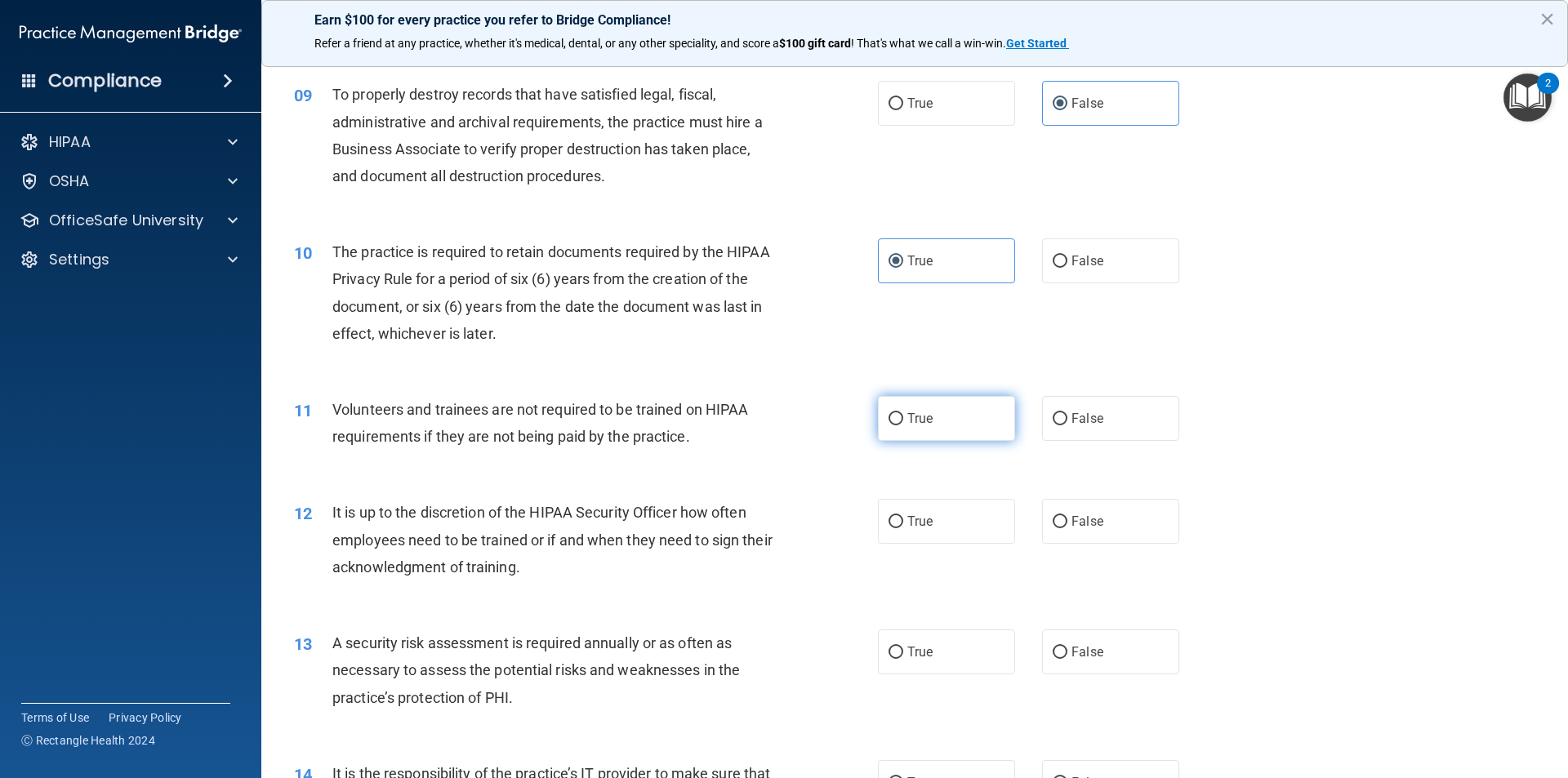
scroll to position [1225, 0]
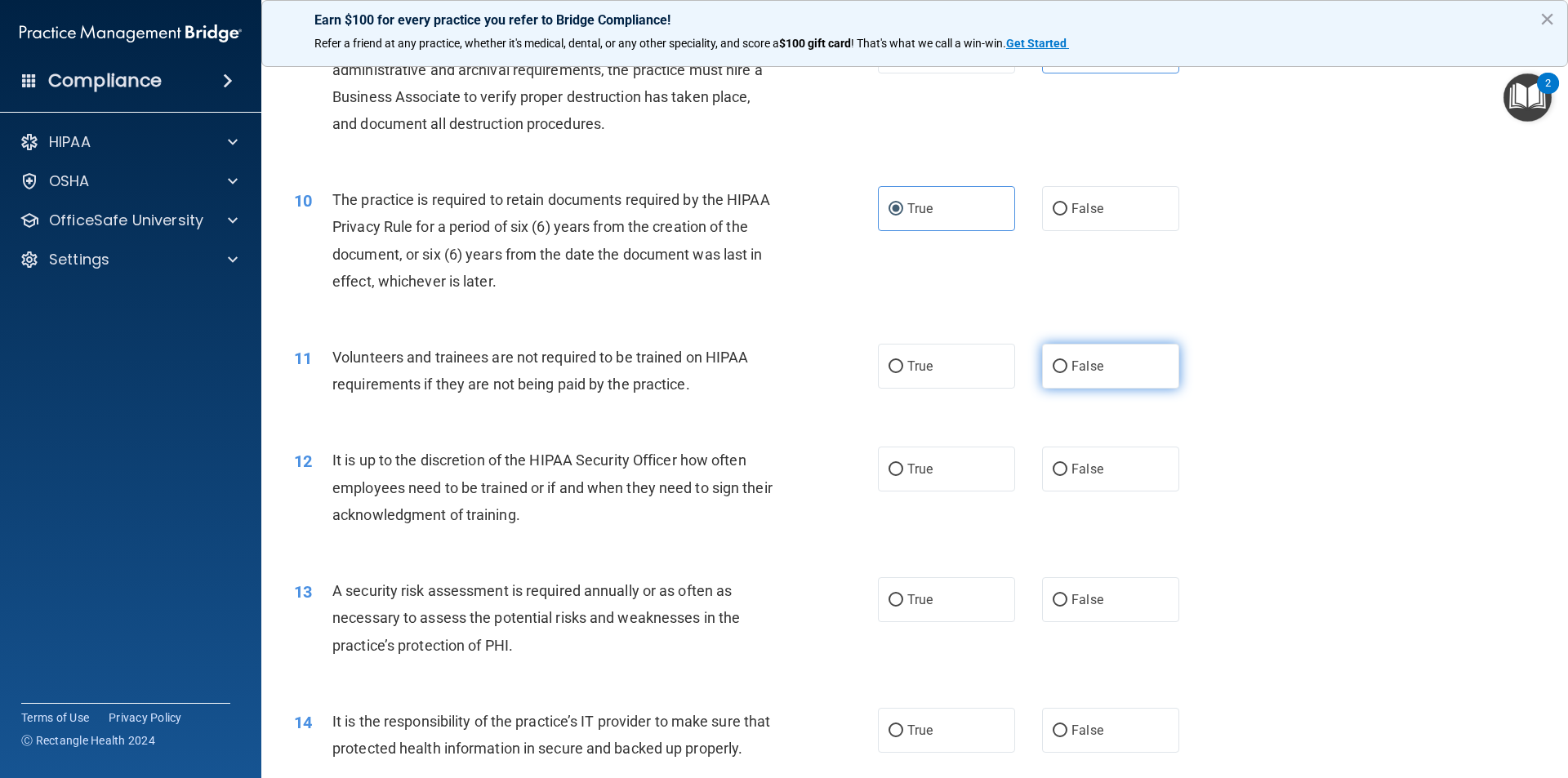
click at [1090, 375] on label "False" at bounding box center [1111, 366] width 137 height 45
click at [1068, 374] on input "False" at bounding box center [1060, 367] width 15 height 13
radio input "true"
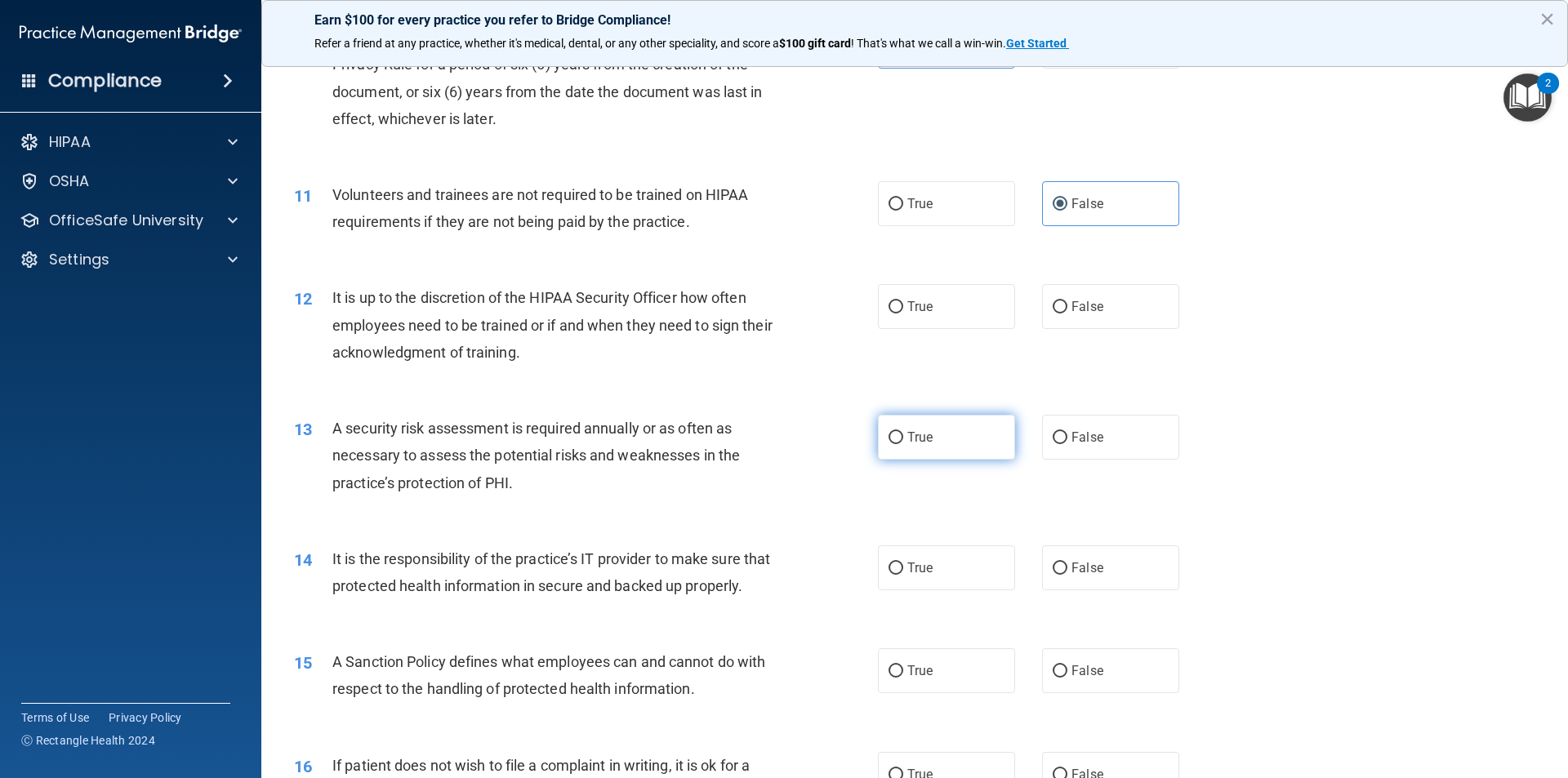
scroll to position [1389, 0]
click at [1056, 311] on input "False" at bounding box center [1060, 307] width 15 height 13
radio input "true"
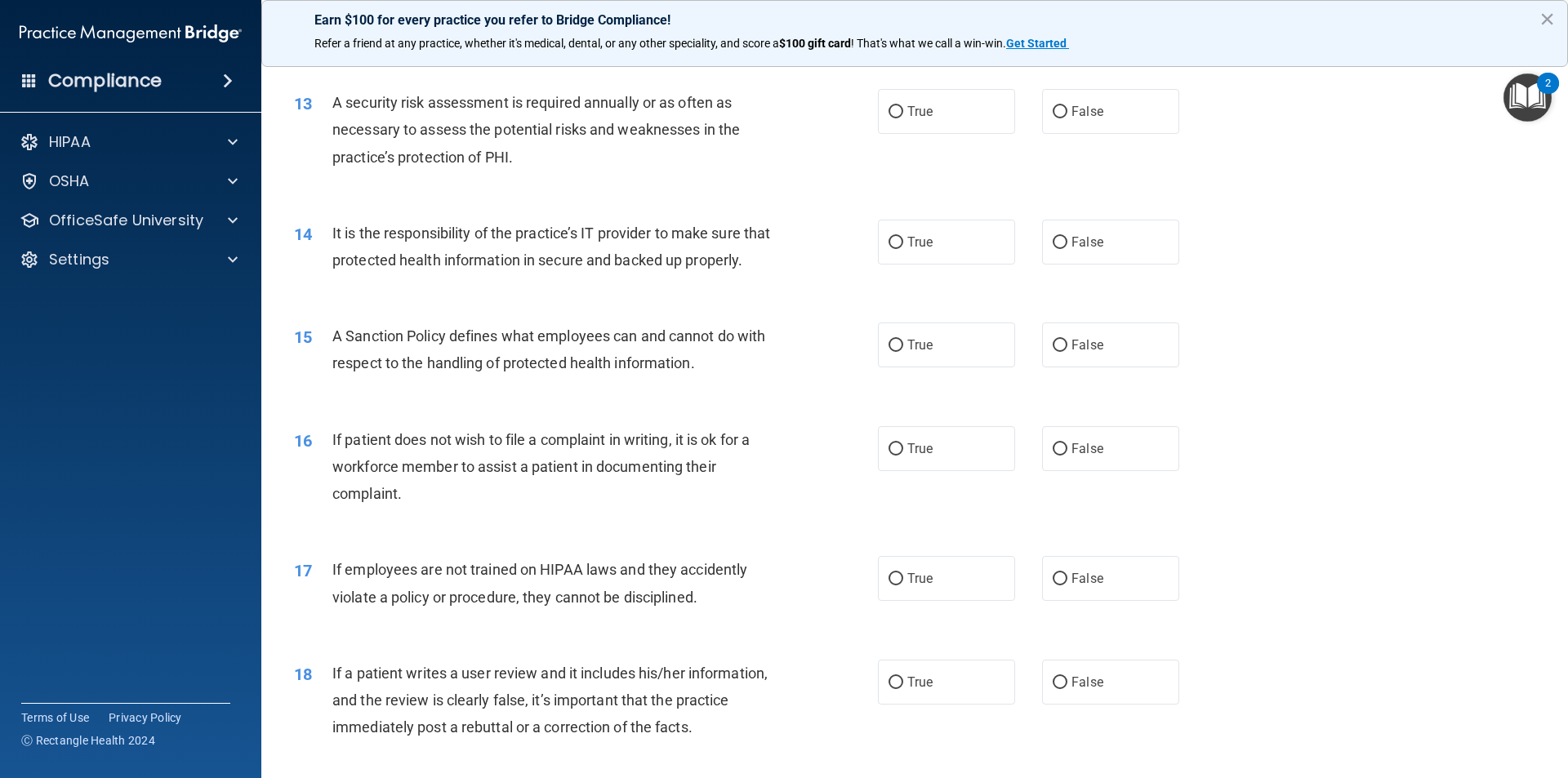
scroll to position [1715, 0]
click at [910, 124] on label "True" at bounding box center [947, 109] width 137 height 45
click at [903, 117] on input "True" at bounding box center [895, 110] width 15 height 13
radio input "true"
click at [1071, 246] on span "False" at bounding box center [1087, 241] width 32 height 15
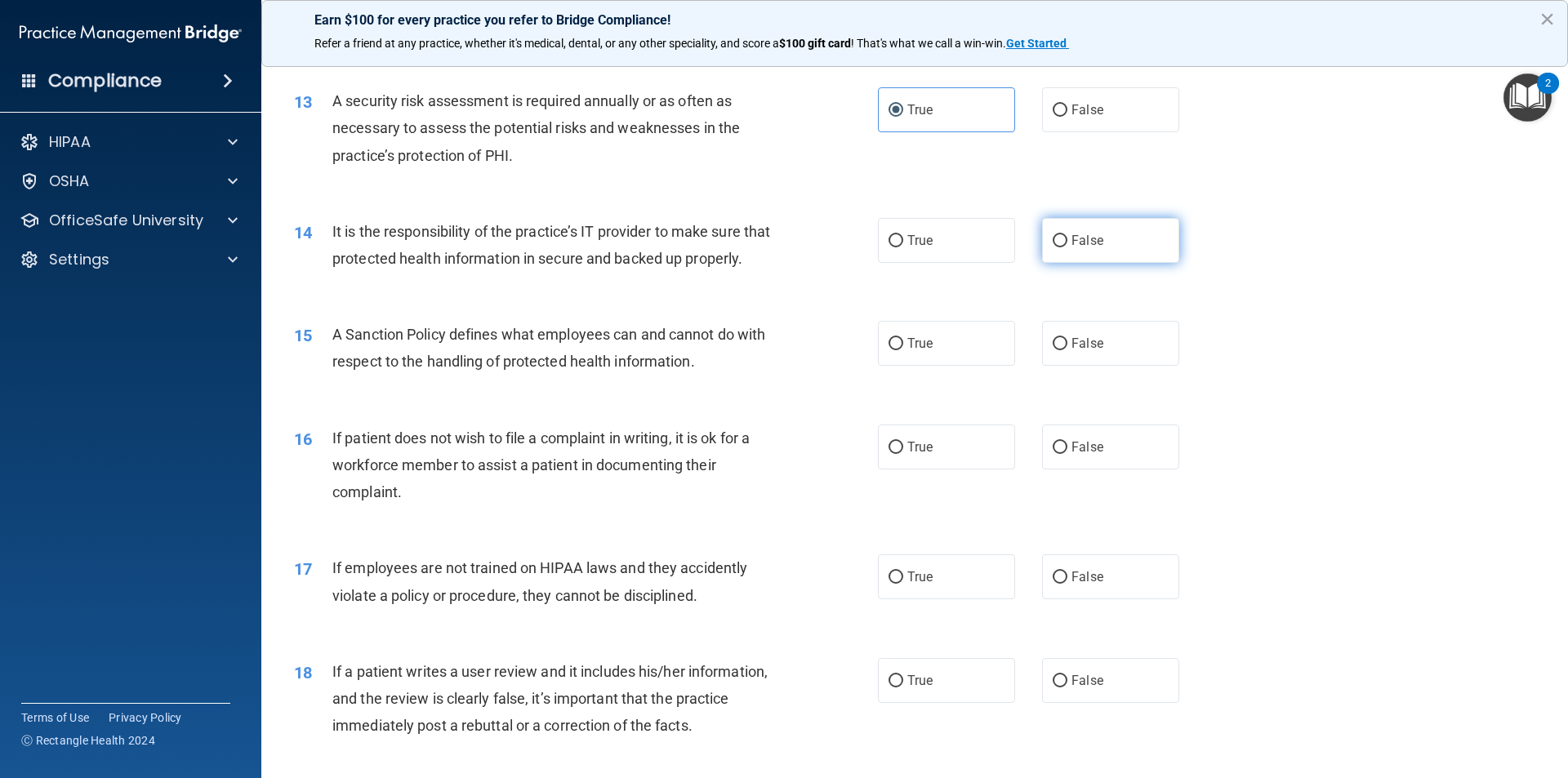
click at [1067, 246] on input "False" at bounding box center [1060, 241] width 15 height 13
radio input "true"
click at [1071, 351] on span "False" at bounding box center [1087, 344] width 32 height 15
click at [1068, 350] on input "False" at bounding box center [1060, 344] width 15 height 13
radio input "true"
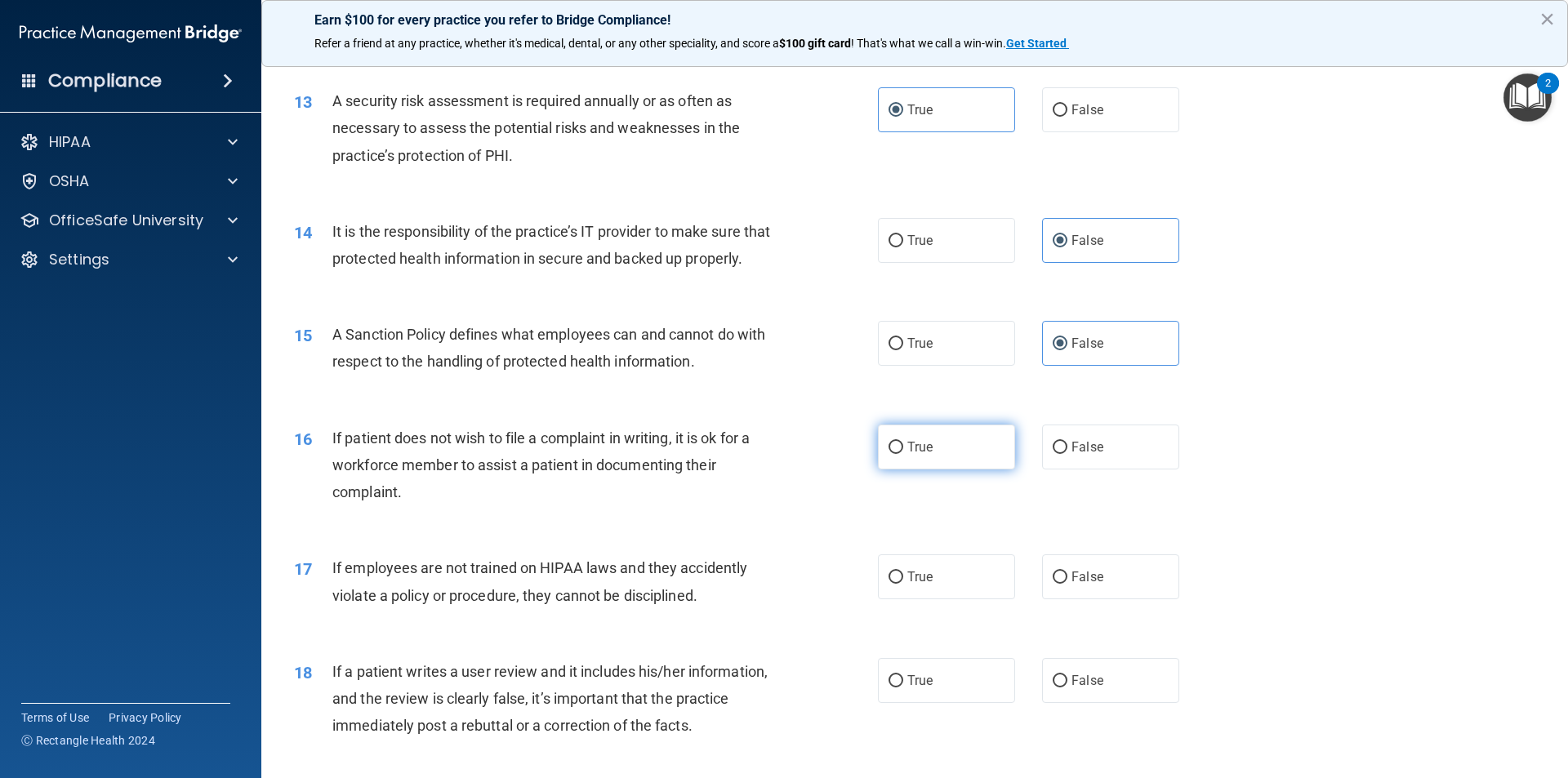
click at [950, 469] on label "True" at bounding box center [947, 447] width 137 height 45
click at [903, 454] on input "True" at bounding box center [895, 448] width 15 height 13
radio input "true"
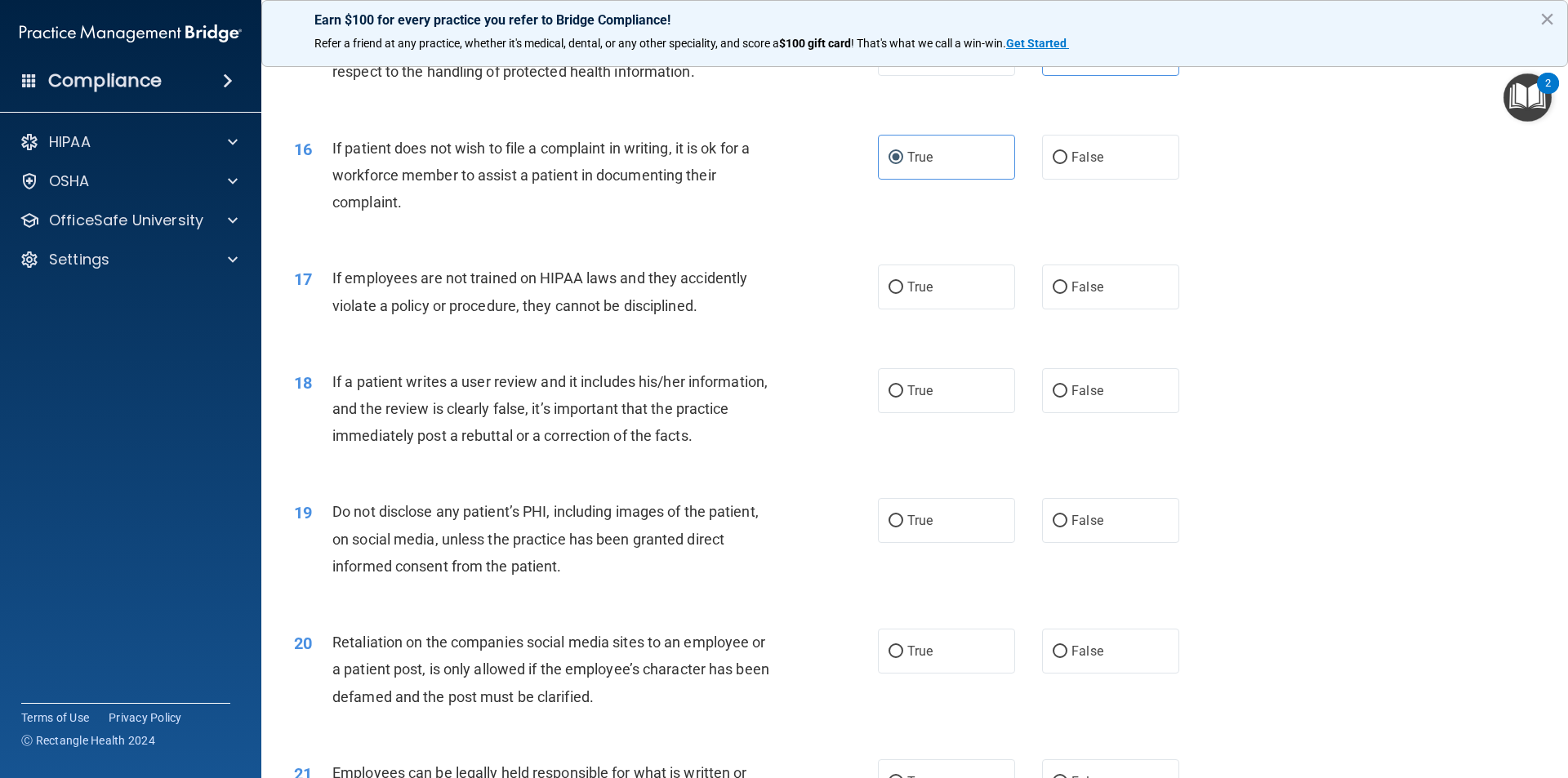
scroll to position [2042, 0]
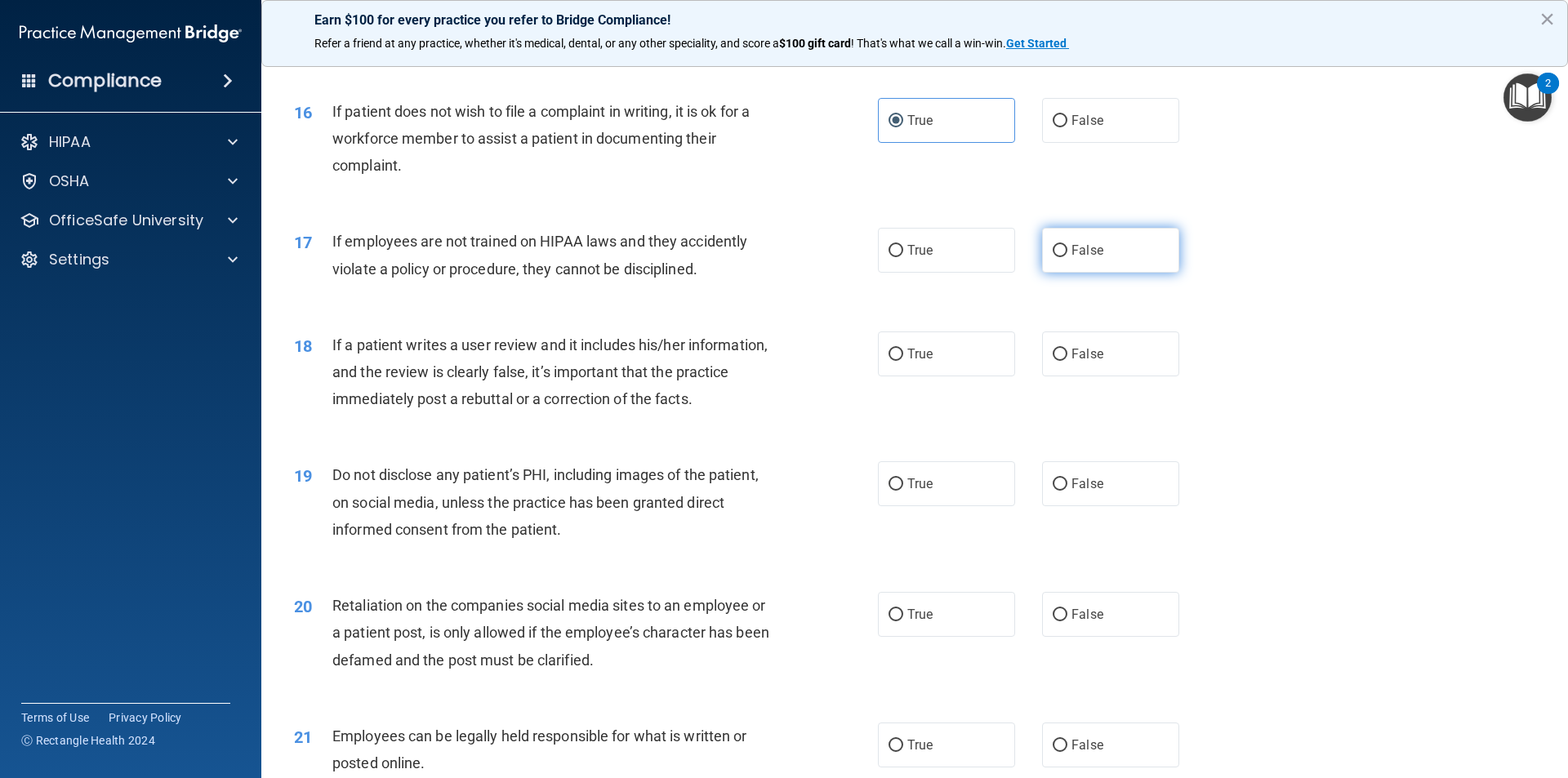
click at [1058, 257] on input "False" at bounding box center [1060, 251] width 15 height 13
radio input "true"
click at [1053, 361] on input "False" at bounding box center [1060, 354] width 15 height 13
radio input "true"
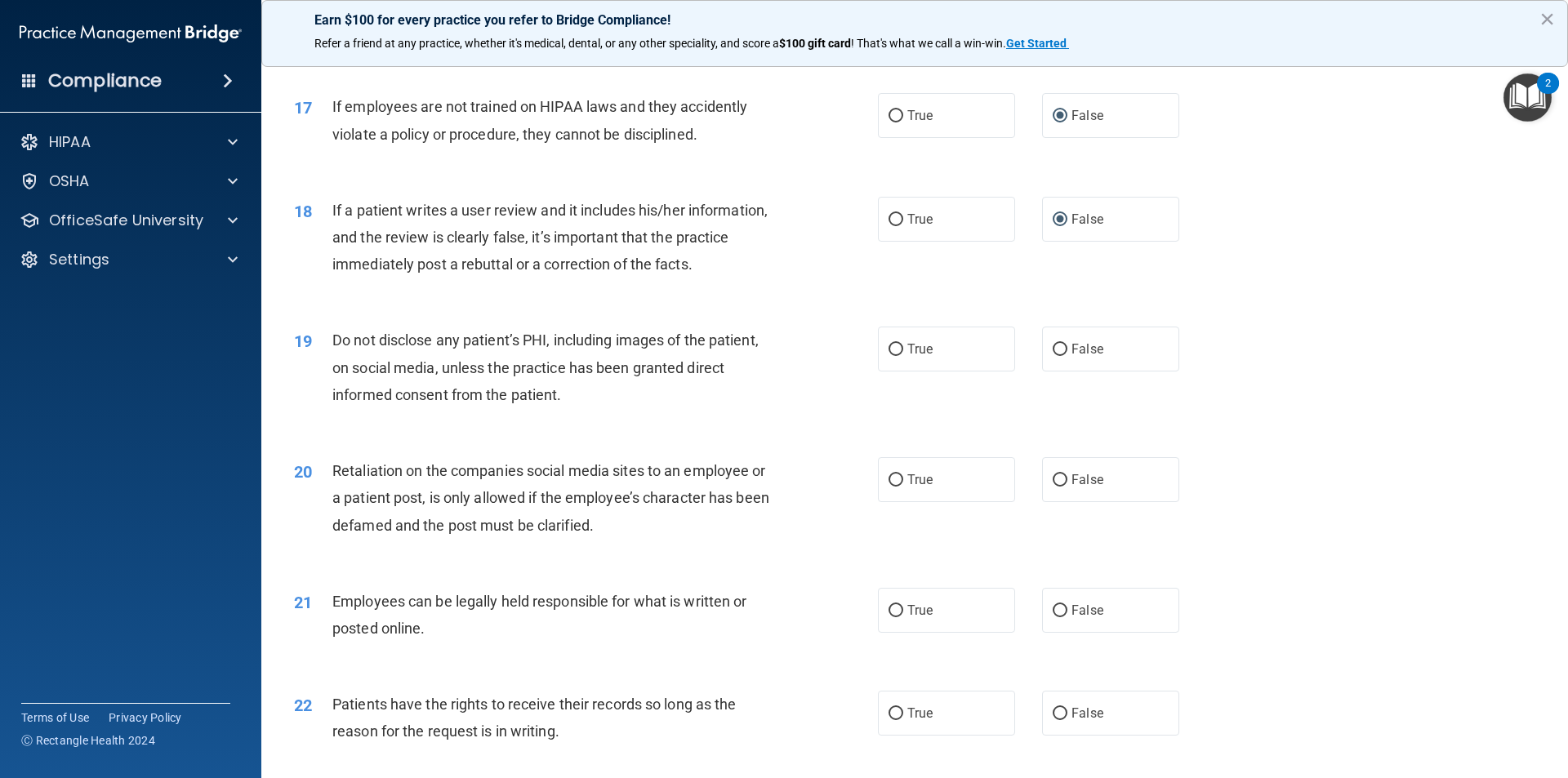
scroll to position [2205, 0]
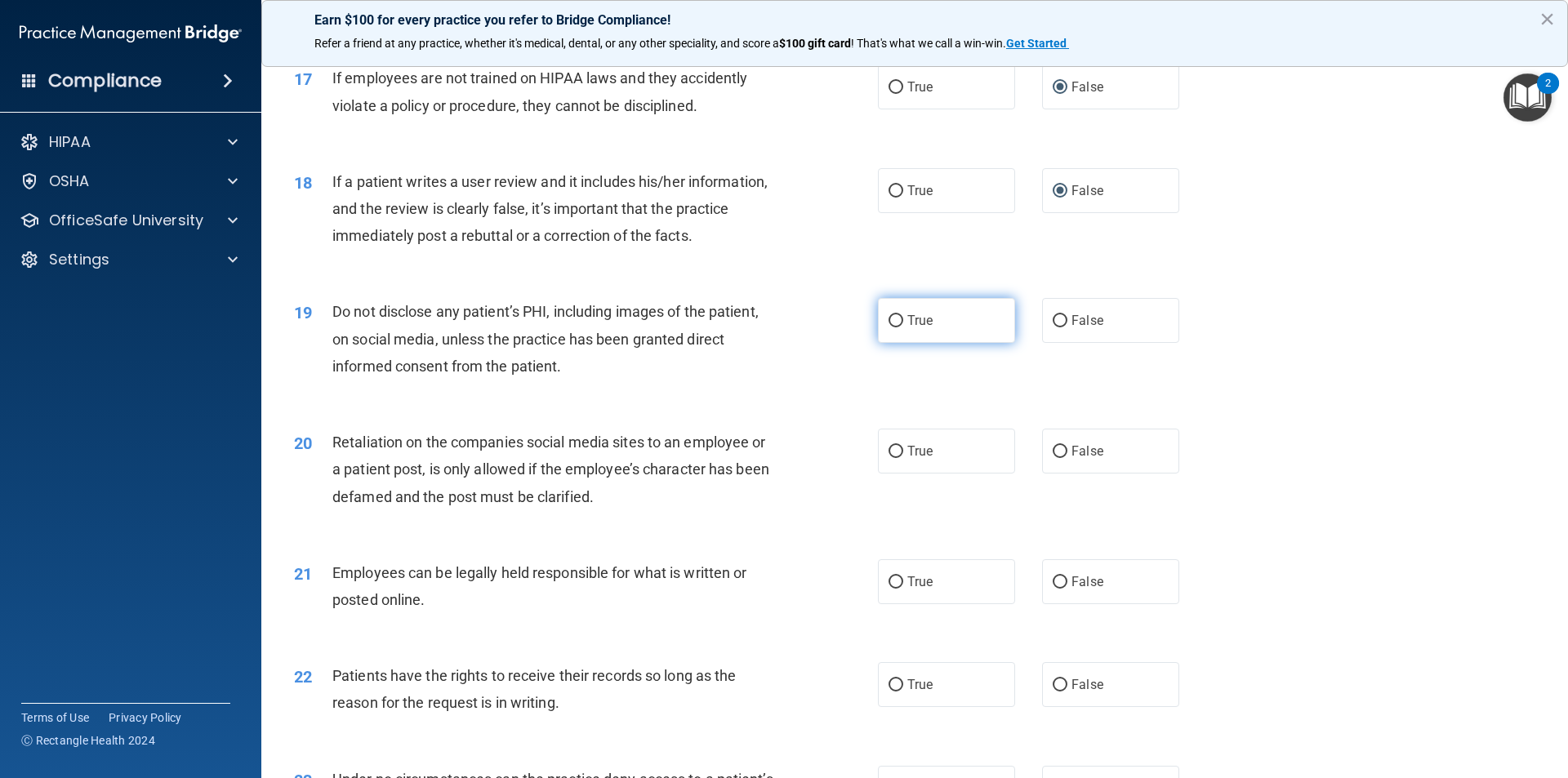
click at [920, 328] on span "True" at bounding box center [920, 320] width 25 height 15
click at [903, 327] on input "True" at bounding box center [895, 321] width 15 height 13
radio input "true"
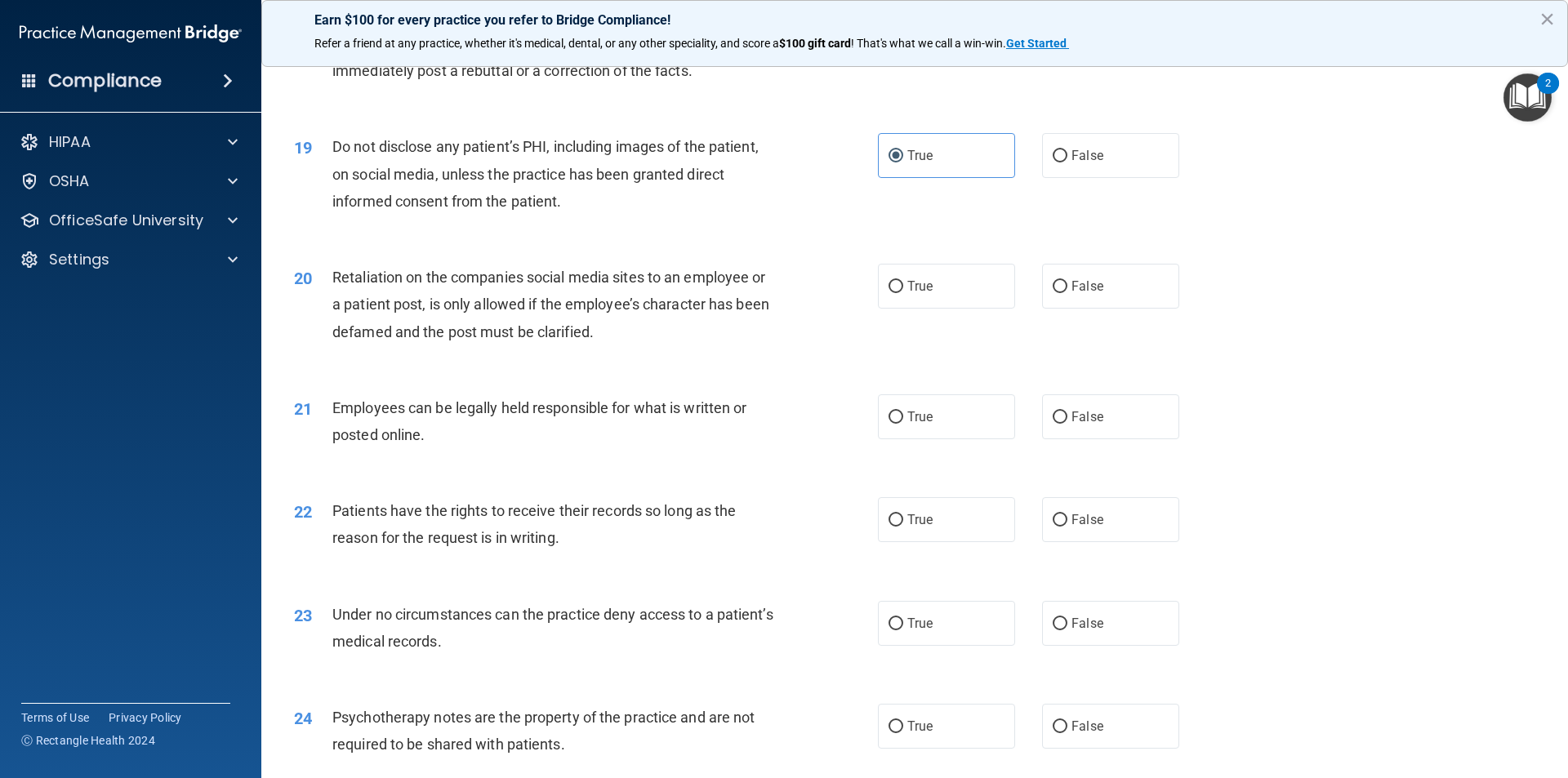
scroll to position [2450, 0]
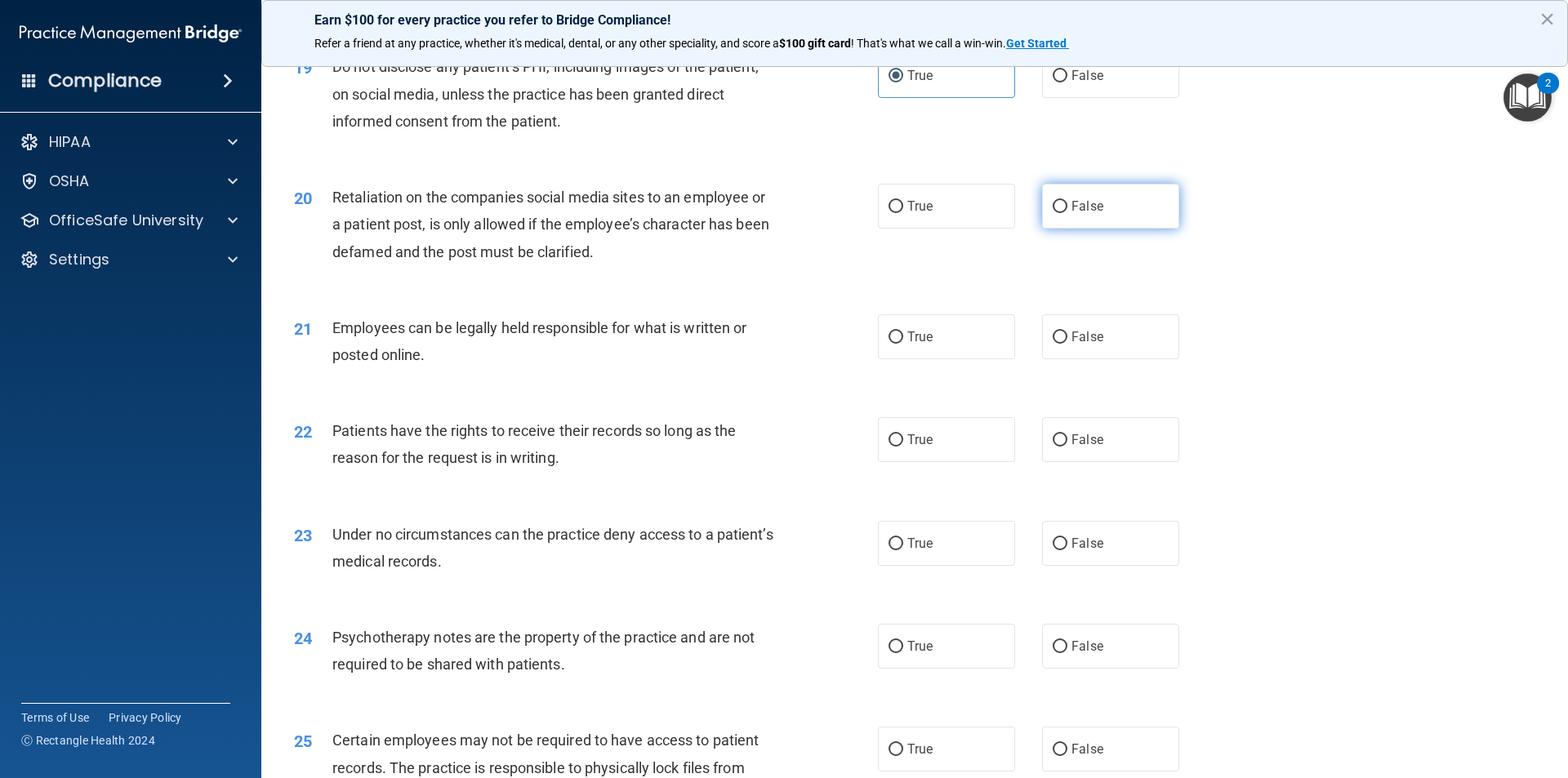
click at [1067, 228] on label "False" at bounding box center [1111, 206] width 137 height 45
click at [1067, 213] on input "False" at bounding box center [1060, 207] width 15 height 13
radio input "true"
click at [941, 359] on label "True" at bounding box center [947, 337] width 137 height 45
click at [903, 344] on input "True" at bounding box center [895, 338] width 15 height 13
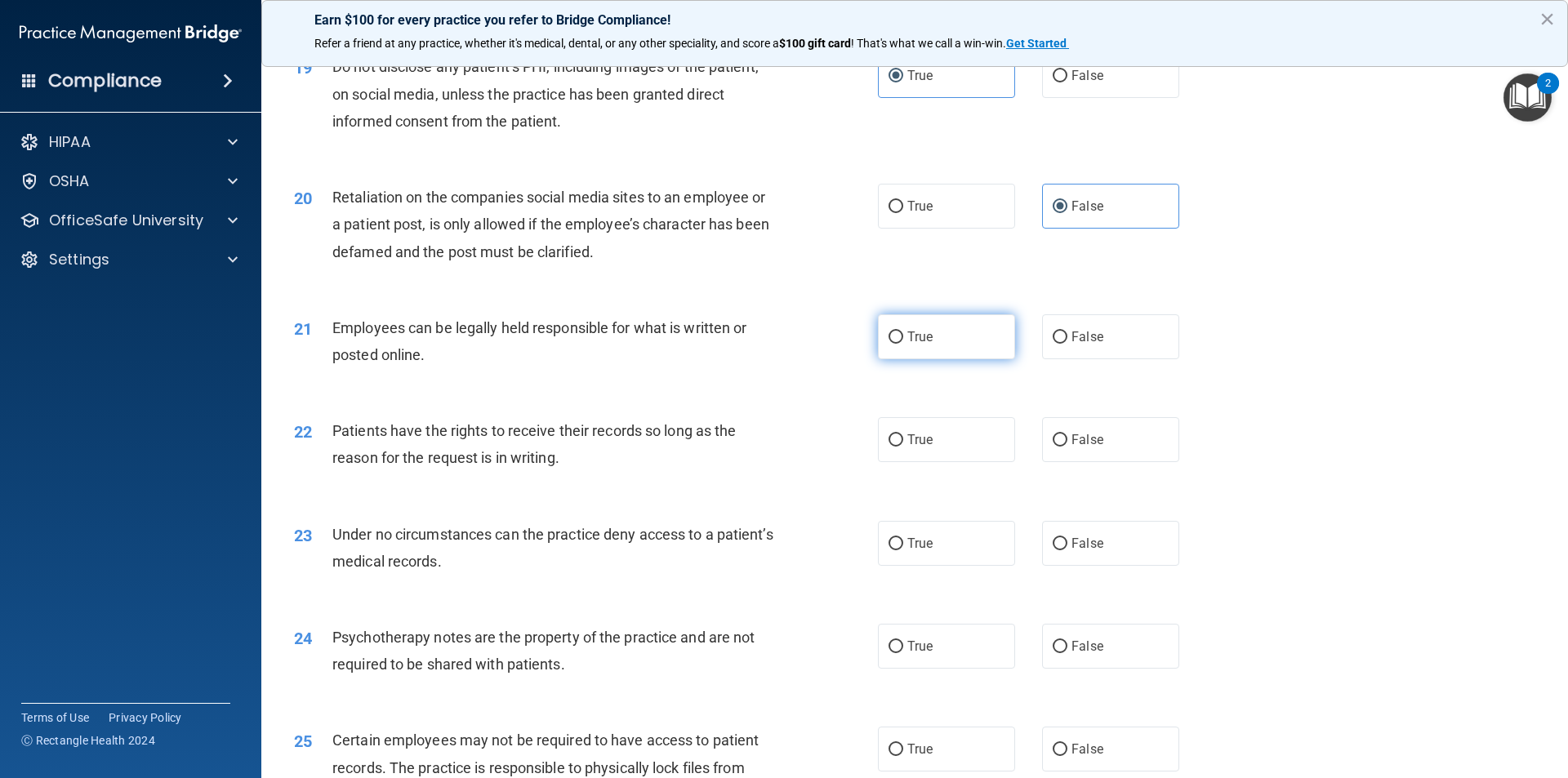
radio input "true"
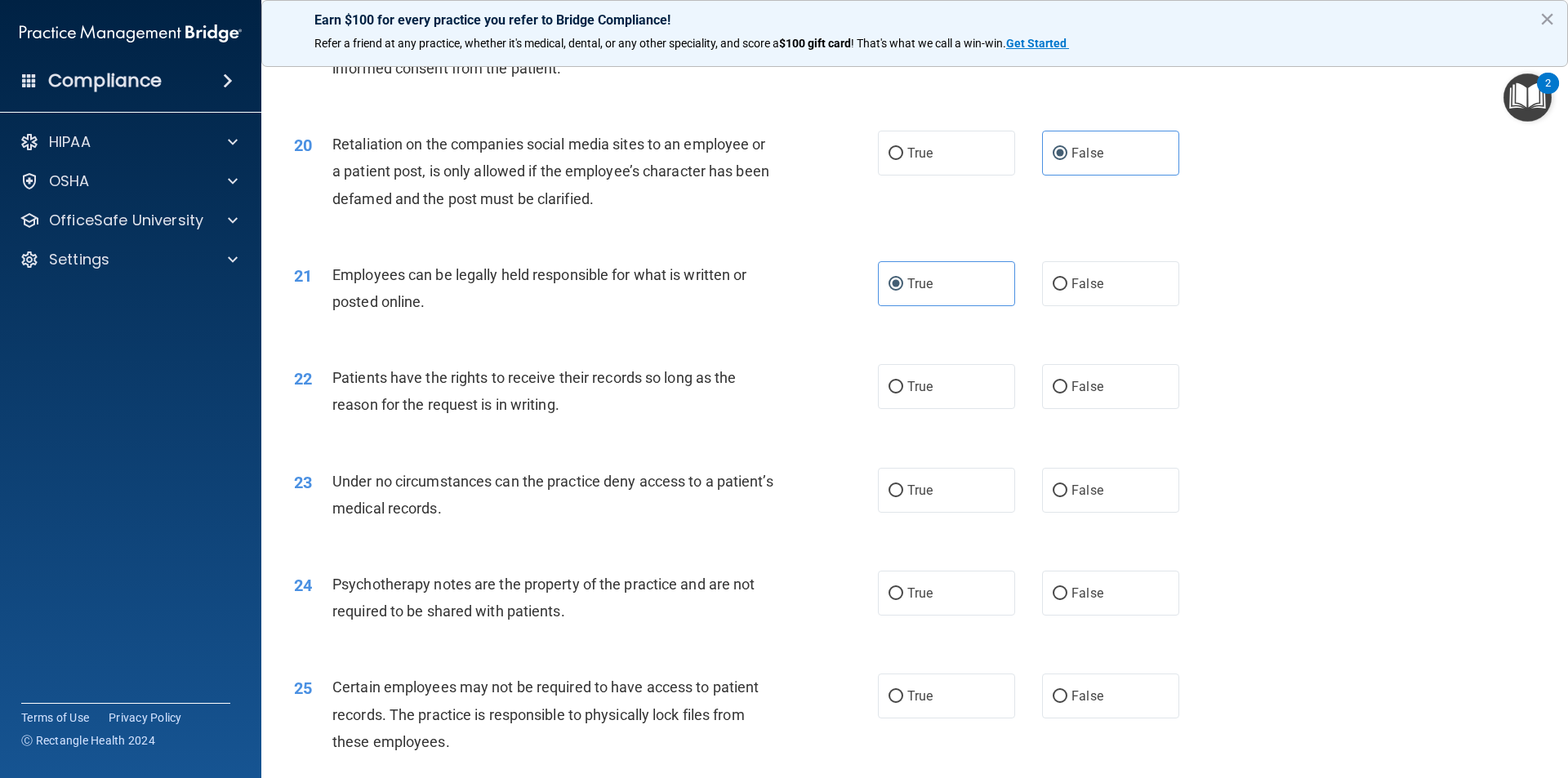
scroll to position [2614, 0]
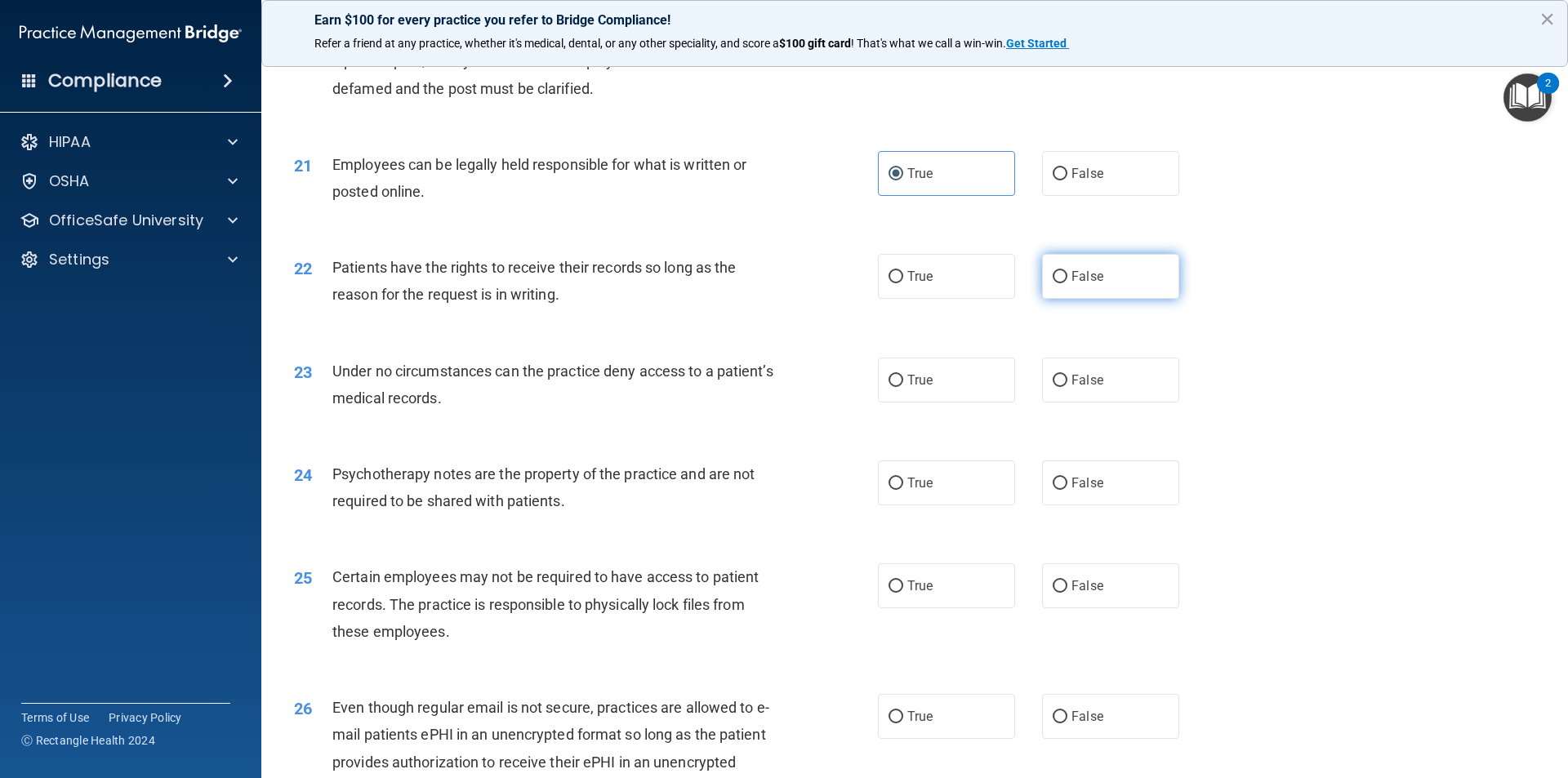
click at [1064, 299] on label "False" at bounding box center [1111, 276] width 137 height 45
click at [1064, 284] on input "False" at bounding box center [1060, 277] width 15 height 13
radio input "true"
click at [1055, 387] on input "False" at bounding box center [1060, 380] width 15 height 13
radio input "true"
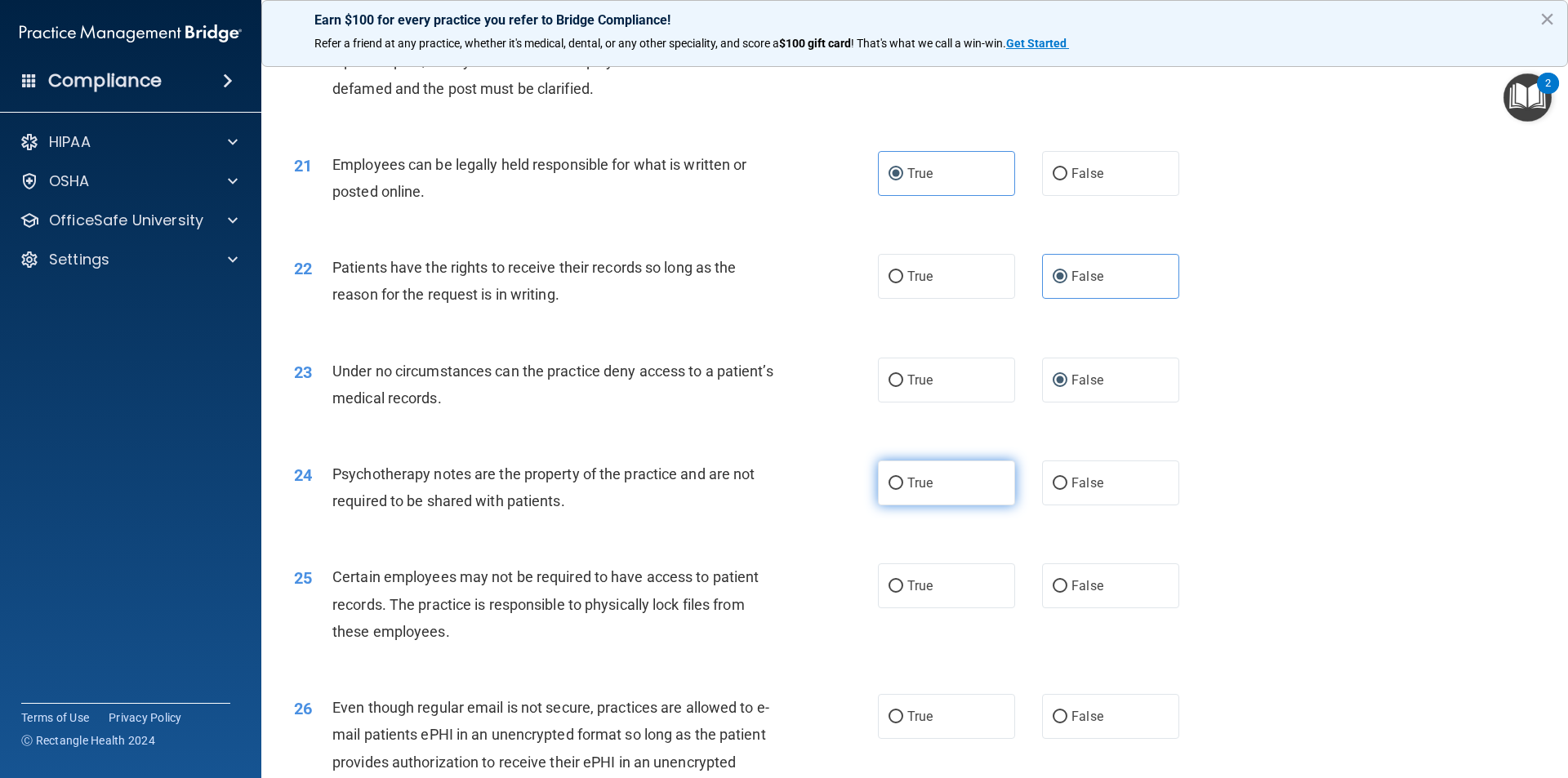
click at [950, 502] on label "True" at bounding box center [947, 483] width 137 height 45
click at [903, 490] on input "True" at bounding box center [895, 484] width 15 height 13
radio input "true"
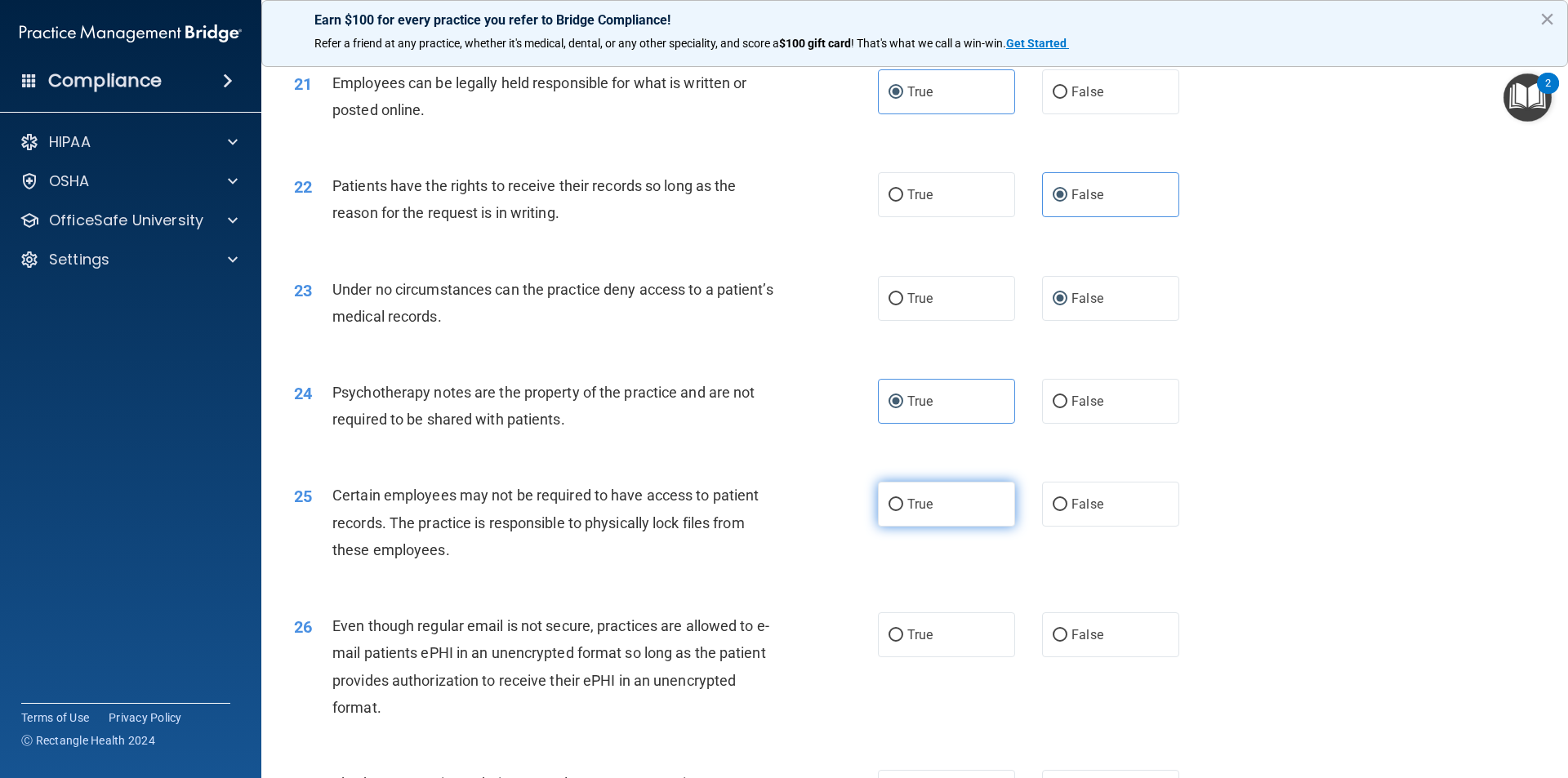
click at [919, 512] on span "True" at bounding box center [920, 504] width 25 height 15
click at [903, 511] on input "True" at bounding box center [895, 505] width 15 height 13
radio input "true"
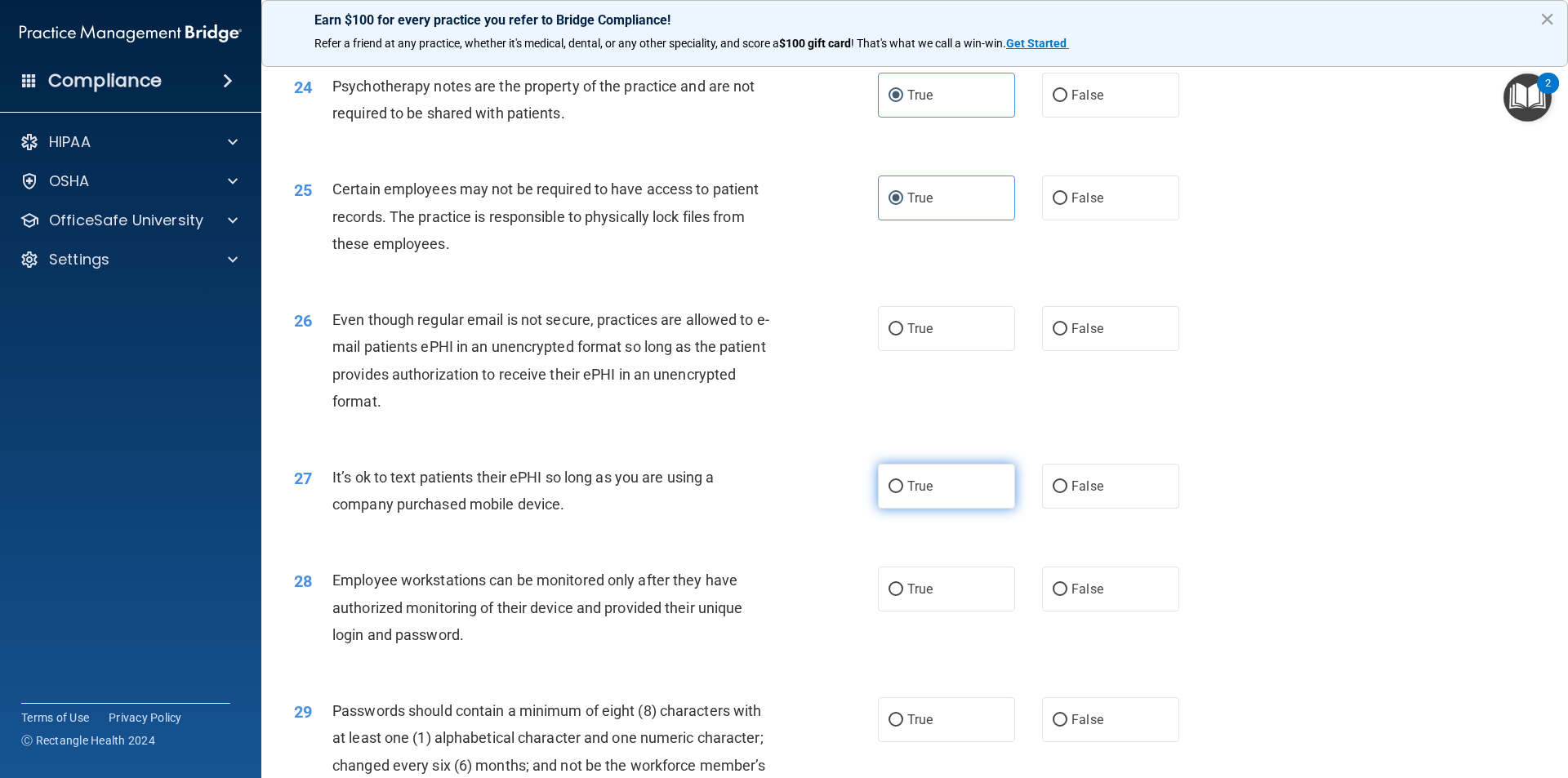
scroll to position [3022, 0]
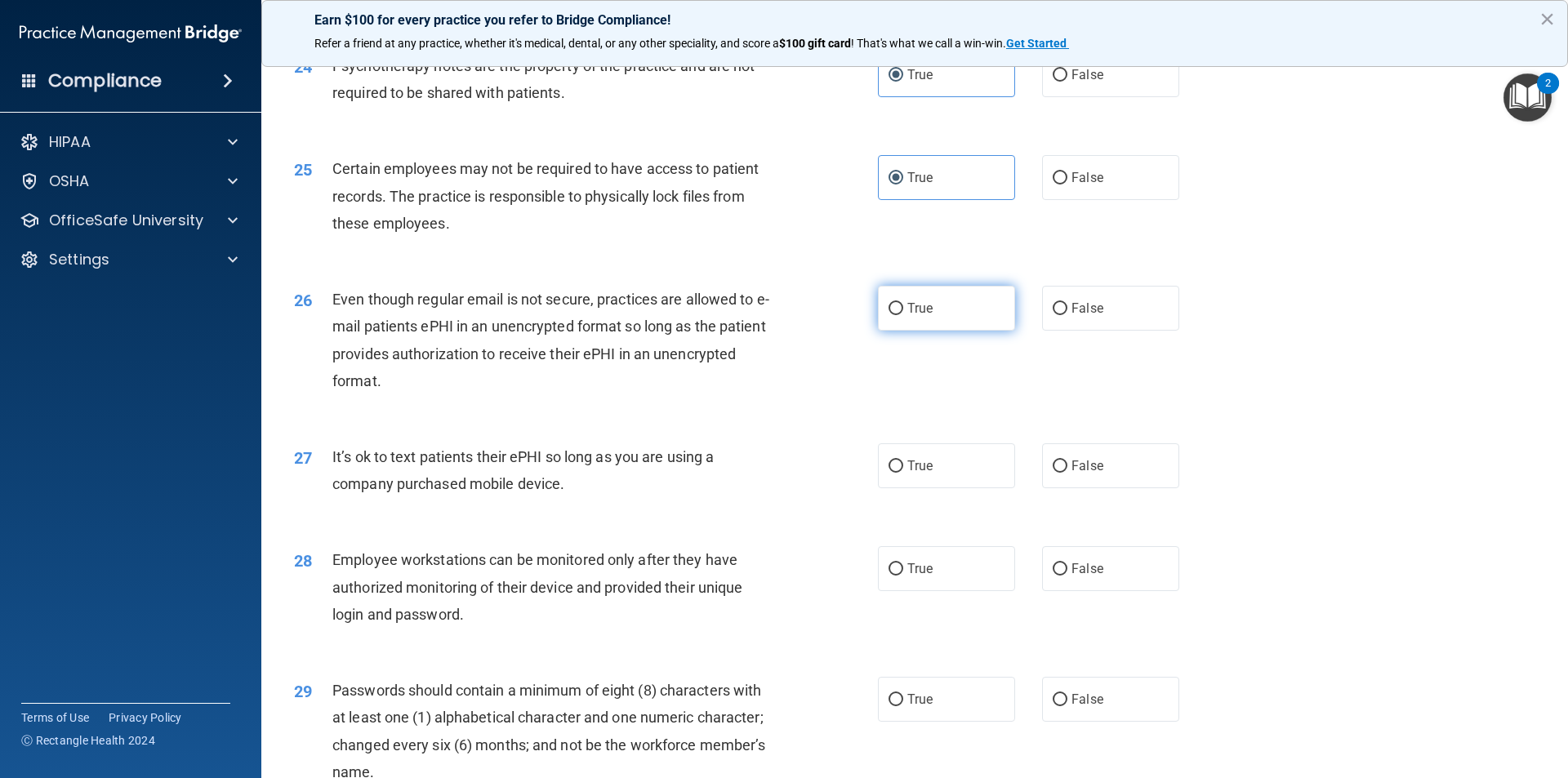
click at [911, 316] on span "True" at bounding box center [920, 309] width 25 height 15
click at [903, 315] on input "True" at bounding box center [895, 309] width 15 height 13
radio input "true"
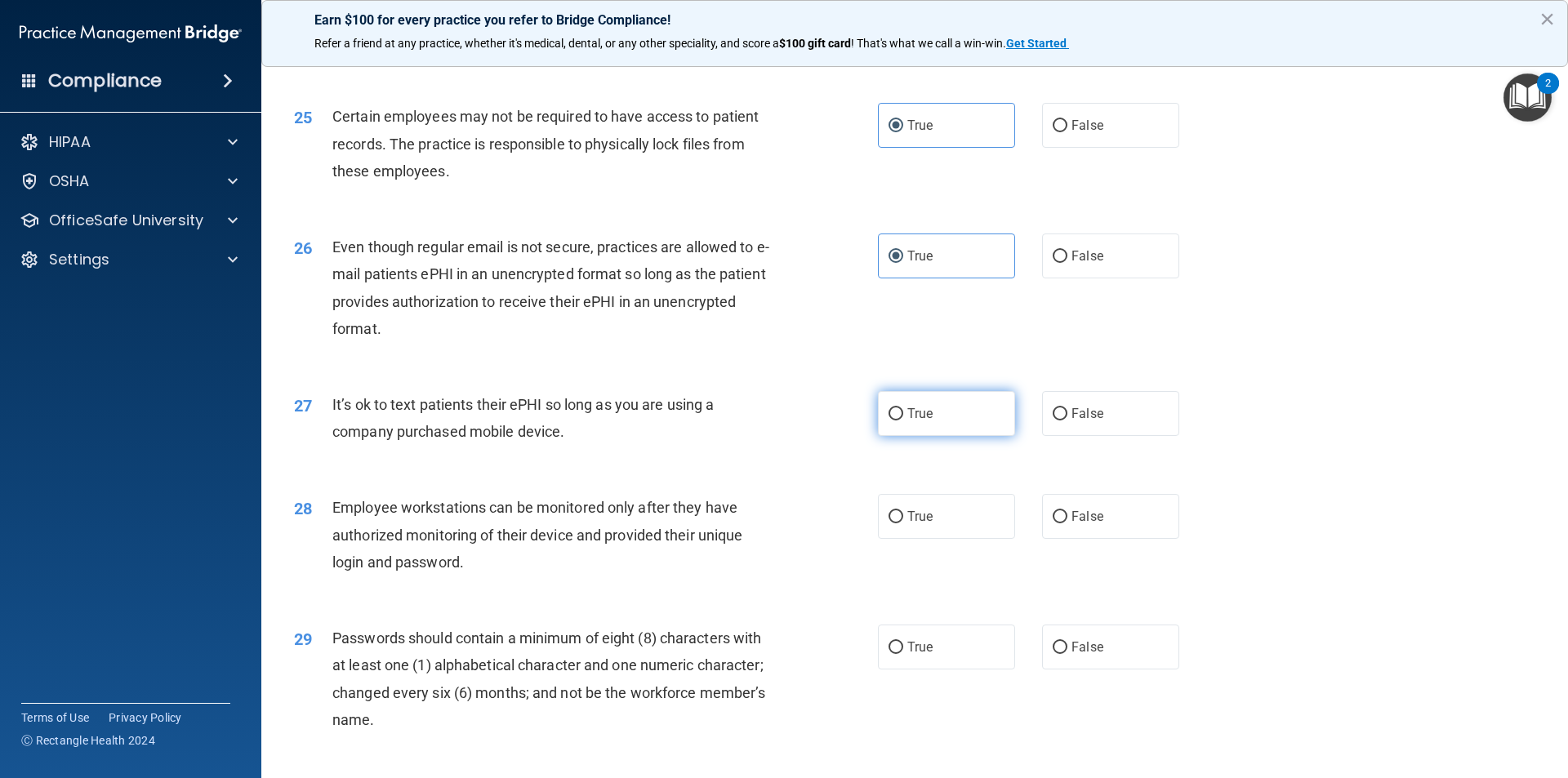
scroll to position [3103, 0]
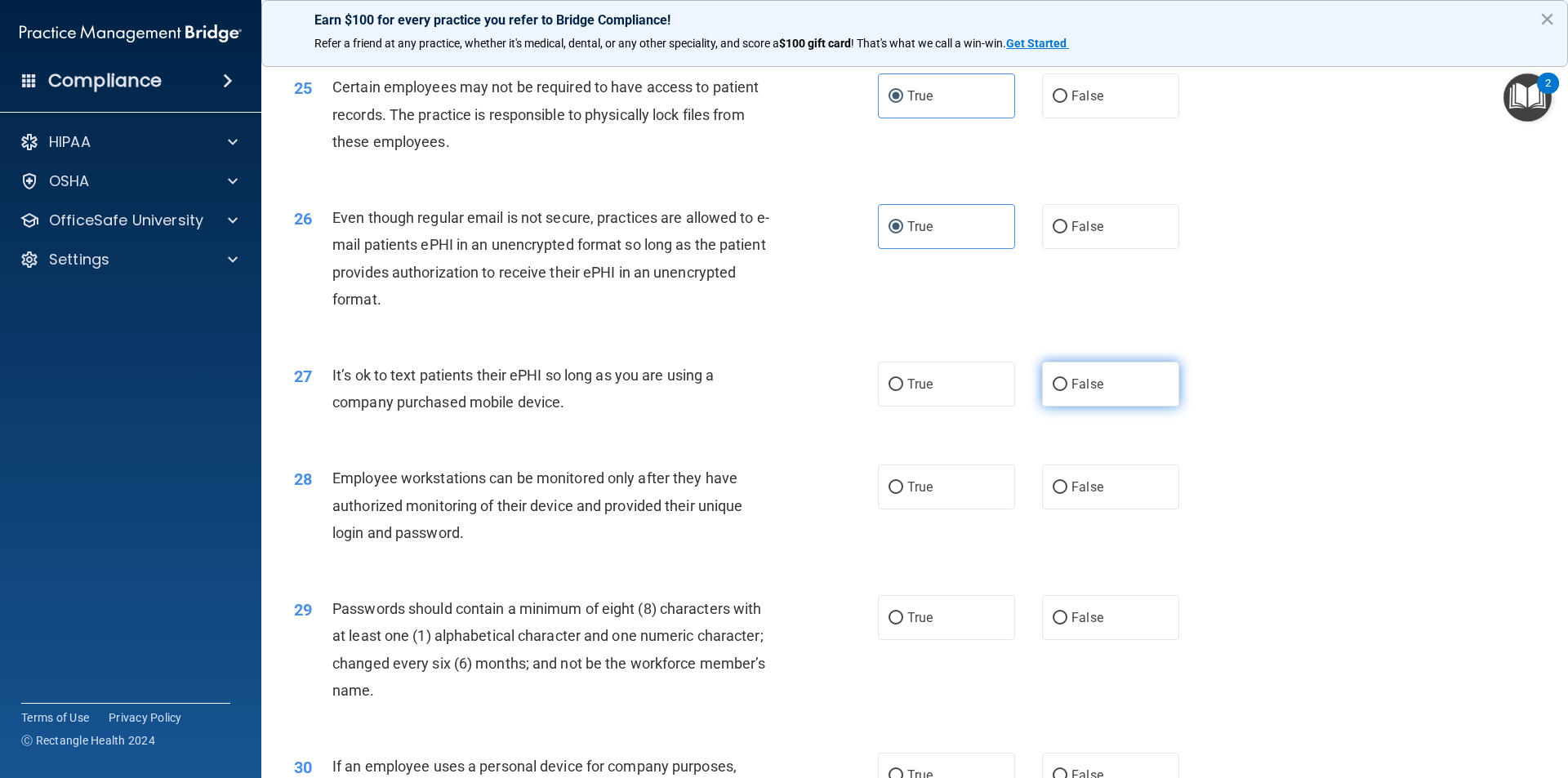
click at [1089, 392] on span "False" at bounding box center [1087, 384] width 32 height 15
click at [1068, 391] on input "False" at bounding box center [1060, 385] width 15 height 13
radio input "true"
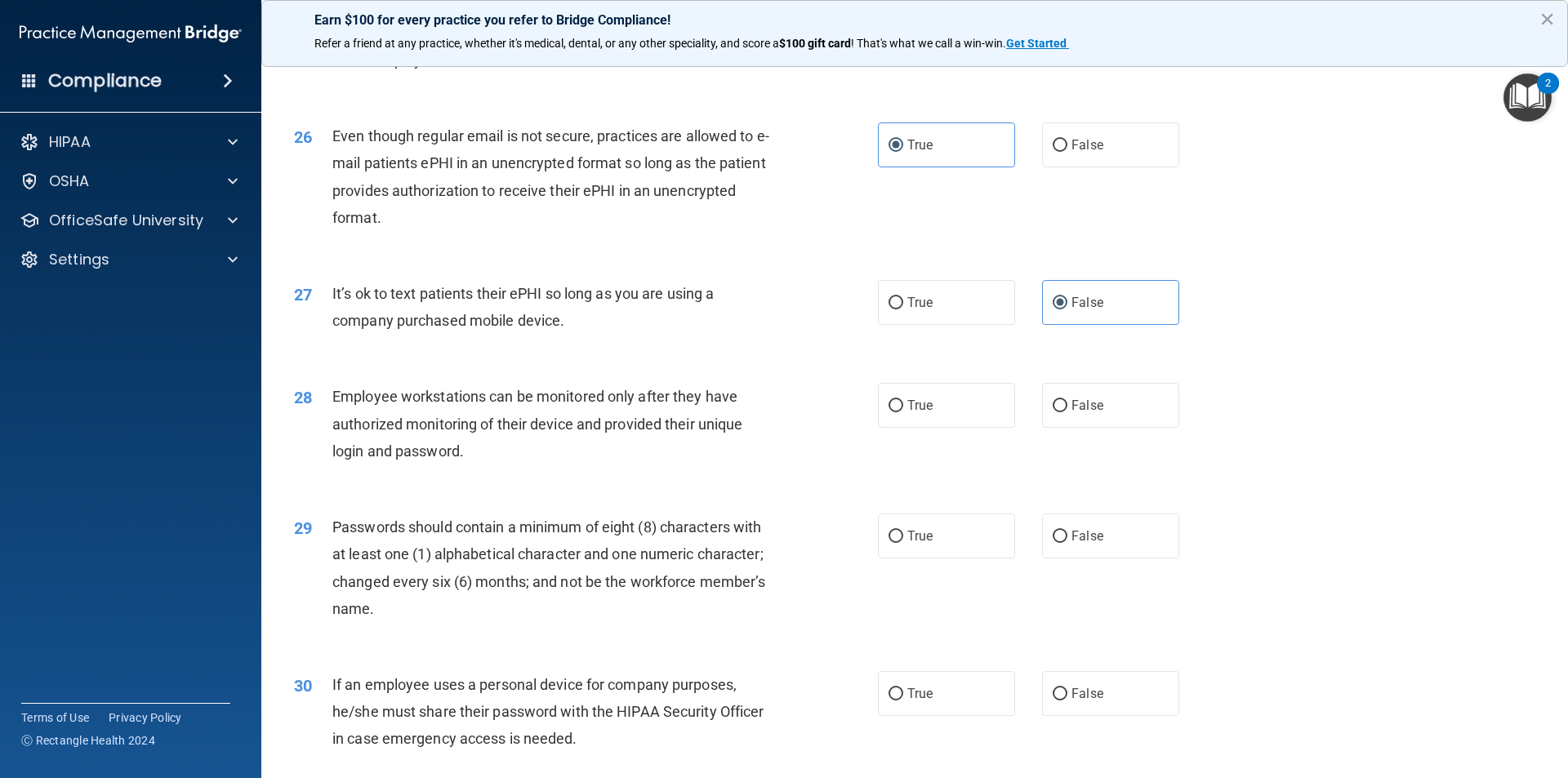
scroll to position [3267, 0]
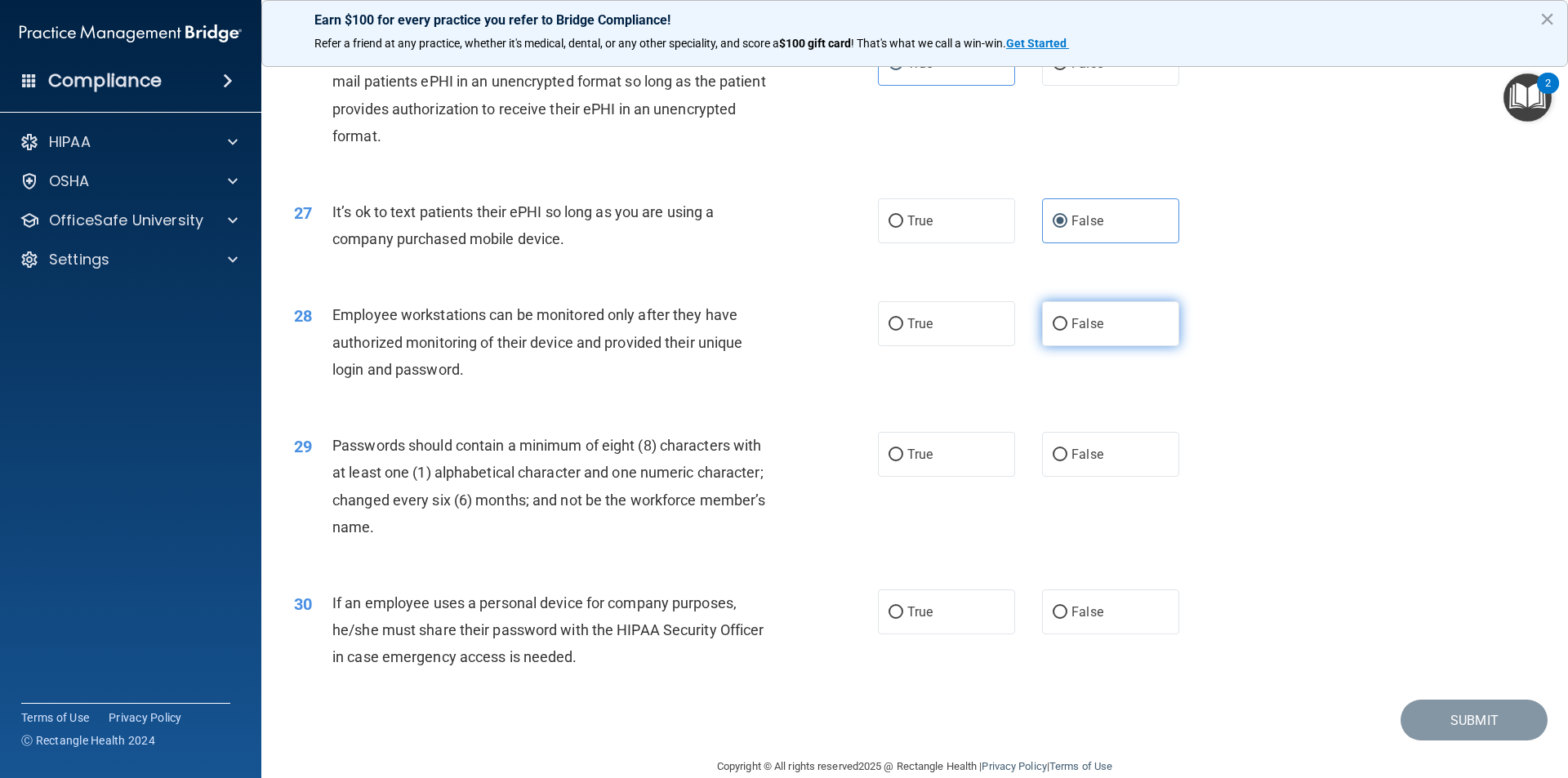
click at [1076, 332] on span "False" at bounding box center [1087, 324] width 32 height 15
click at [1068, 331] on input "False" at bounding box center [1060, 324] width 15 height 13
radio input "true"
click at [908, 463] on span "True" at bounding box center [920, 455] width 25 height 15
click at [903, 462] on input "True" at bounding box center [895, 455] width 15 height 13
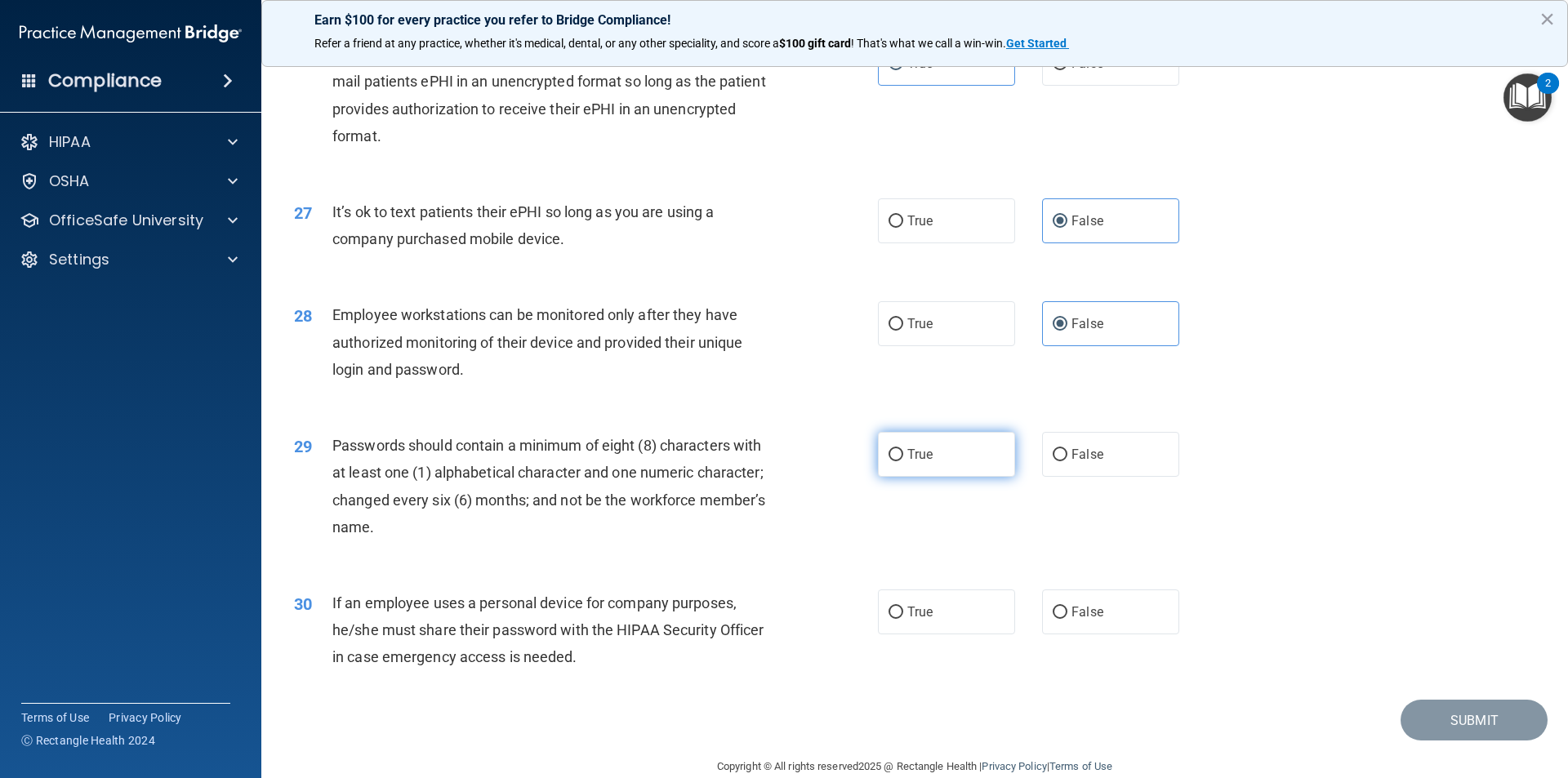
radio input "true"
drag, startPoint x: 1086, startPoint y: 634, endPoint x: 1145, endPoint y: 645, distance: 60.0
click at [1096, 634] on label "False" at bounding box center [1111, 612] width 137 height 45
click at [1068, 635] on label "False" at bounding box center [1111, 612] width 137 height 45
click at [1068, 619] on input "False" at bounding box center [1060, 613] width 15 height 13
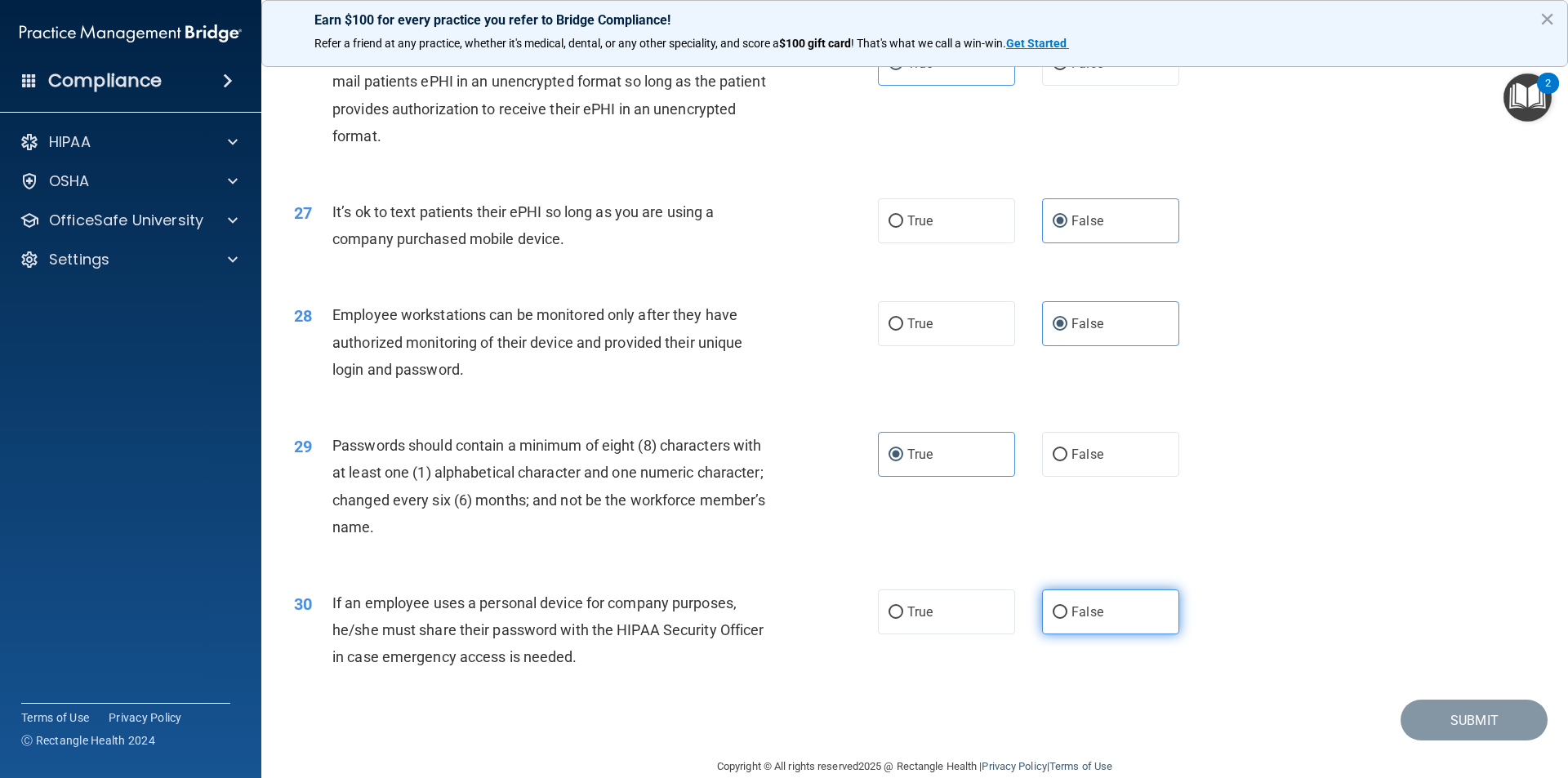
radio input "true"
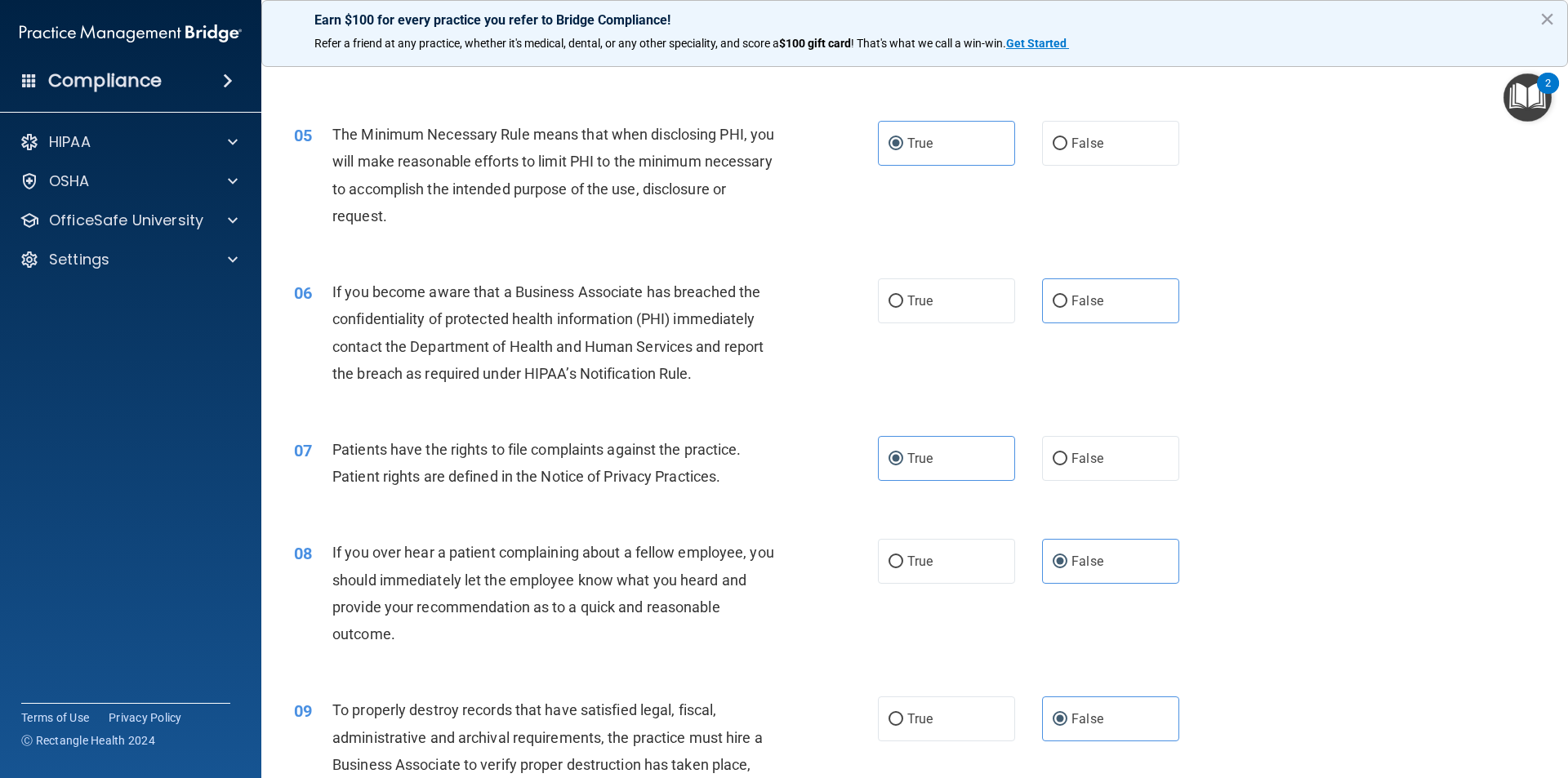
scroll to position [572, 0]
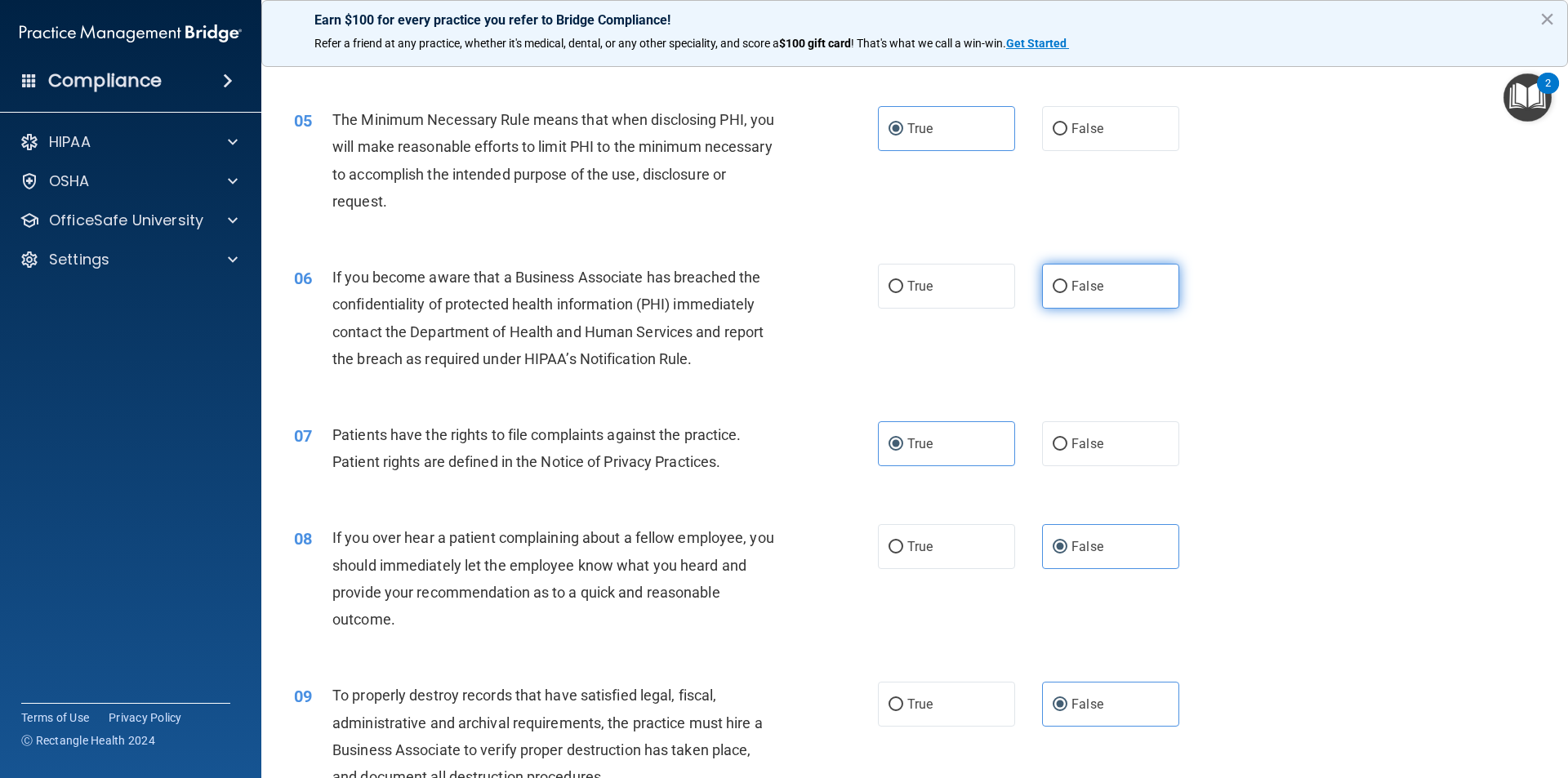
click at [1113, 288] on label "False" at bounding box center [1111, 286] width 137 height 45
click at [1068, 288] on input "False" at bounding box center [1060, 286] width 15 height 13
radio input "true"
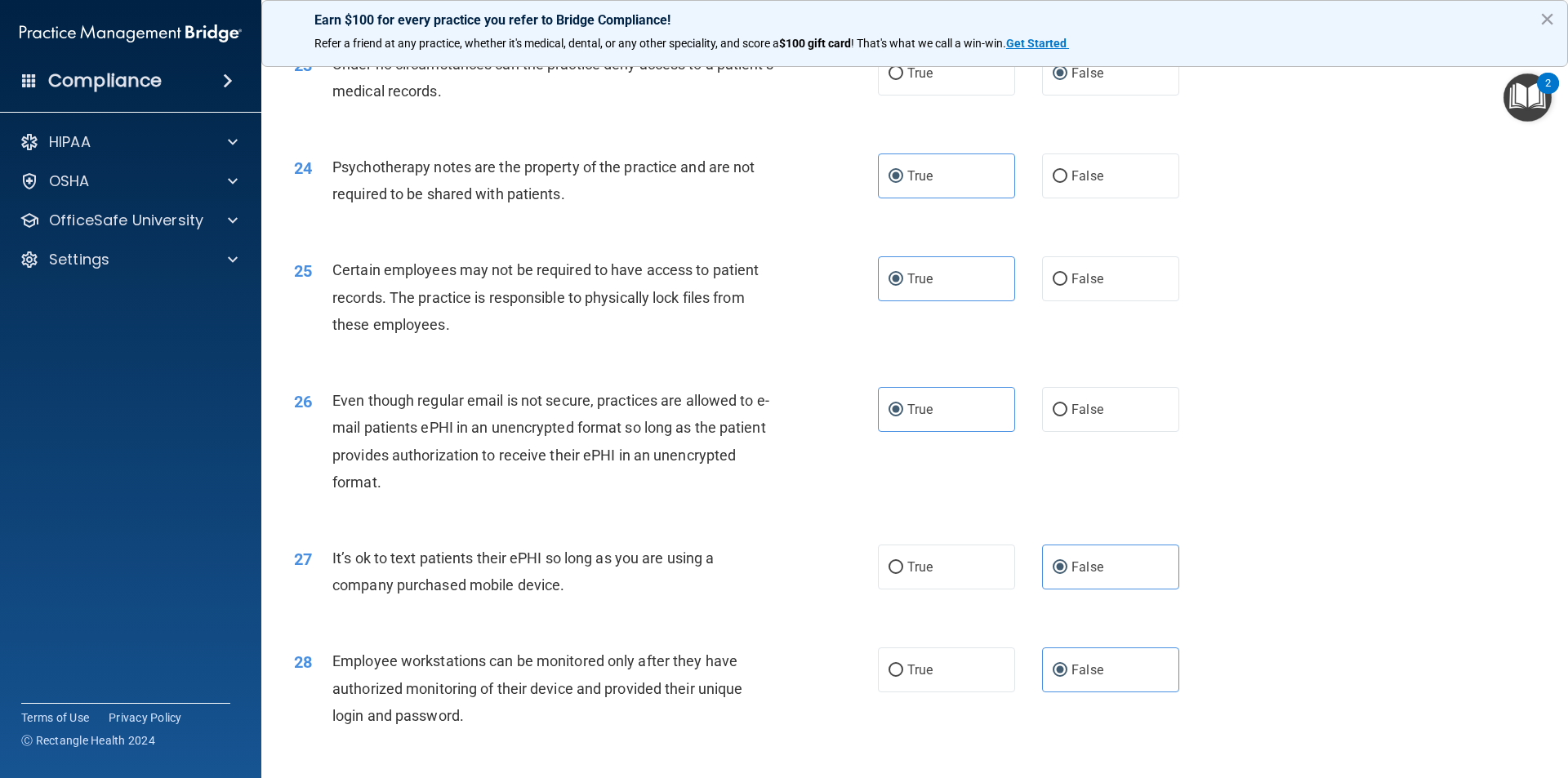
scroll to position [3321, 0]
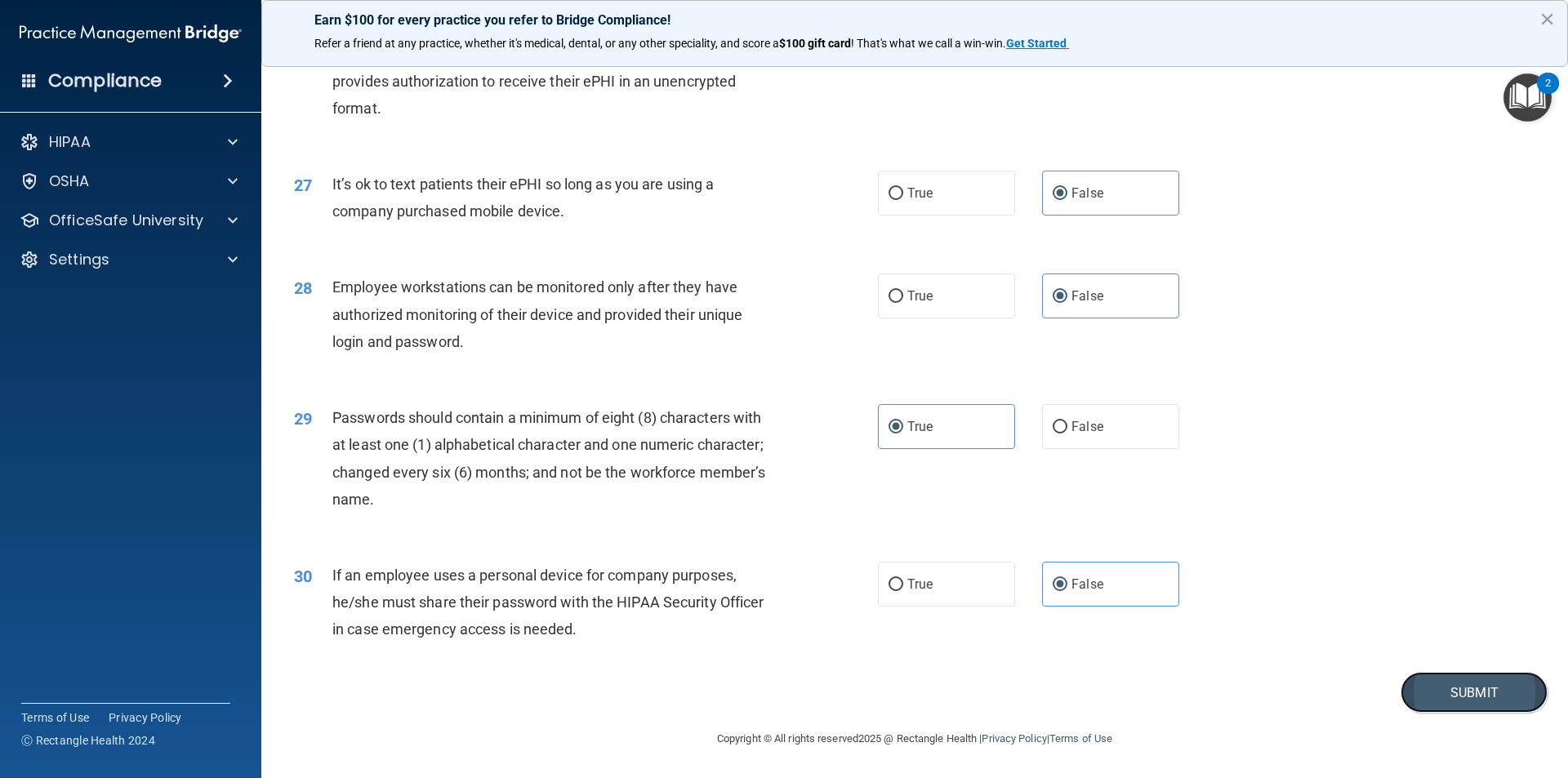
click at [1467, 699] on button "Submit" at bounding box center [1474, 693] width 147 height 42
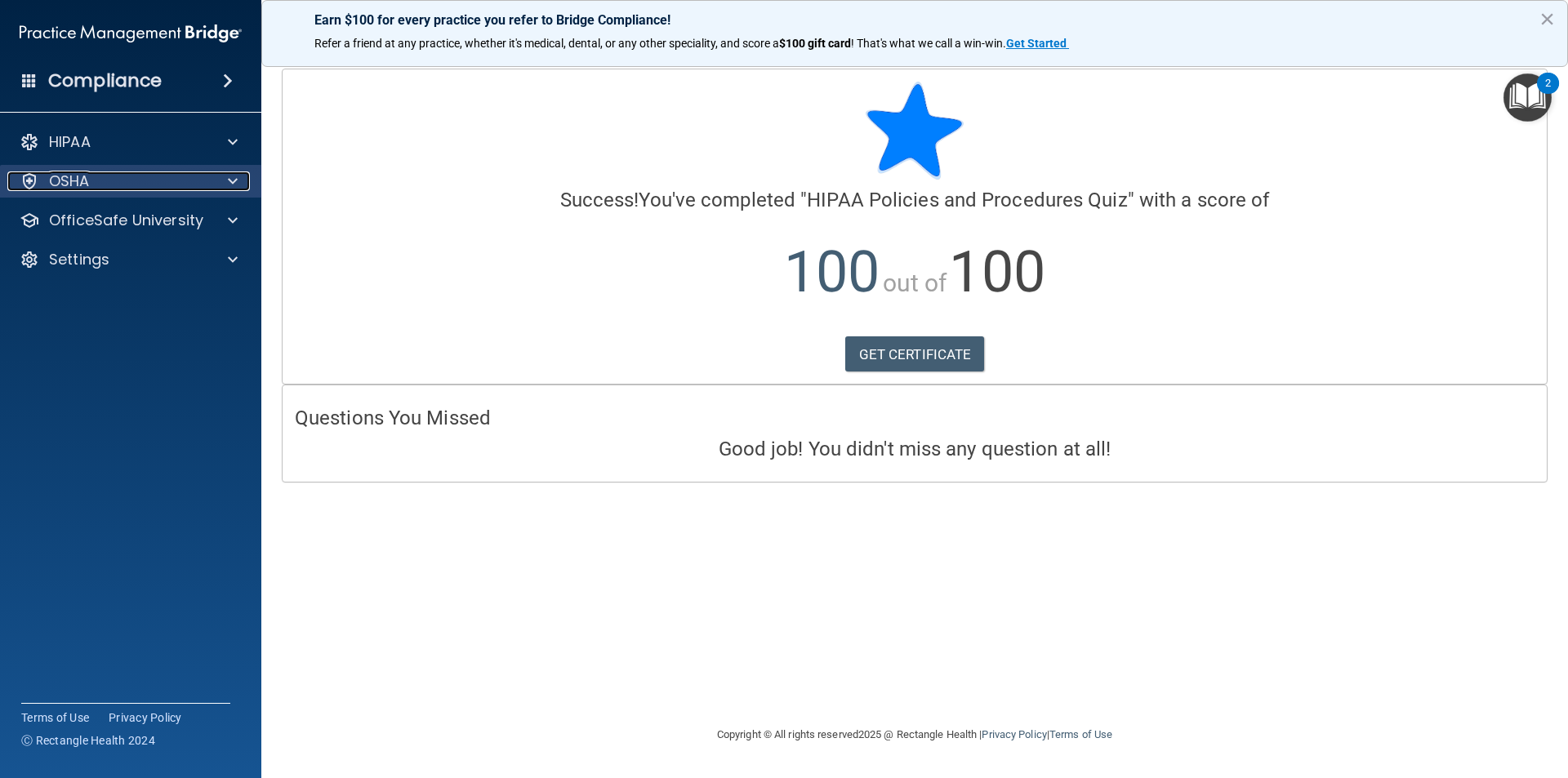
click at [188, 186] on div "OSHA" at bounding box center [108, 181] width 202 height 19
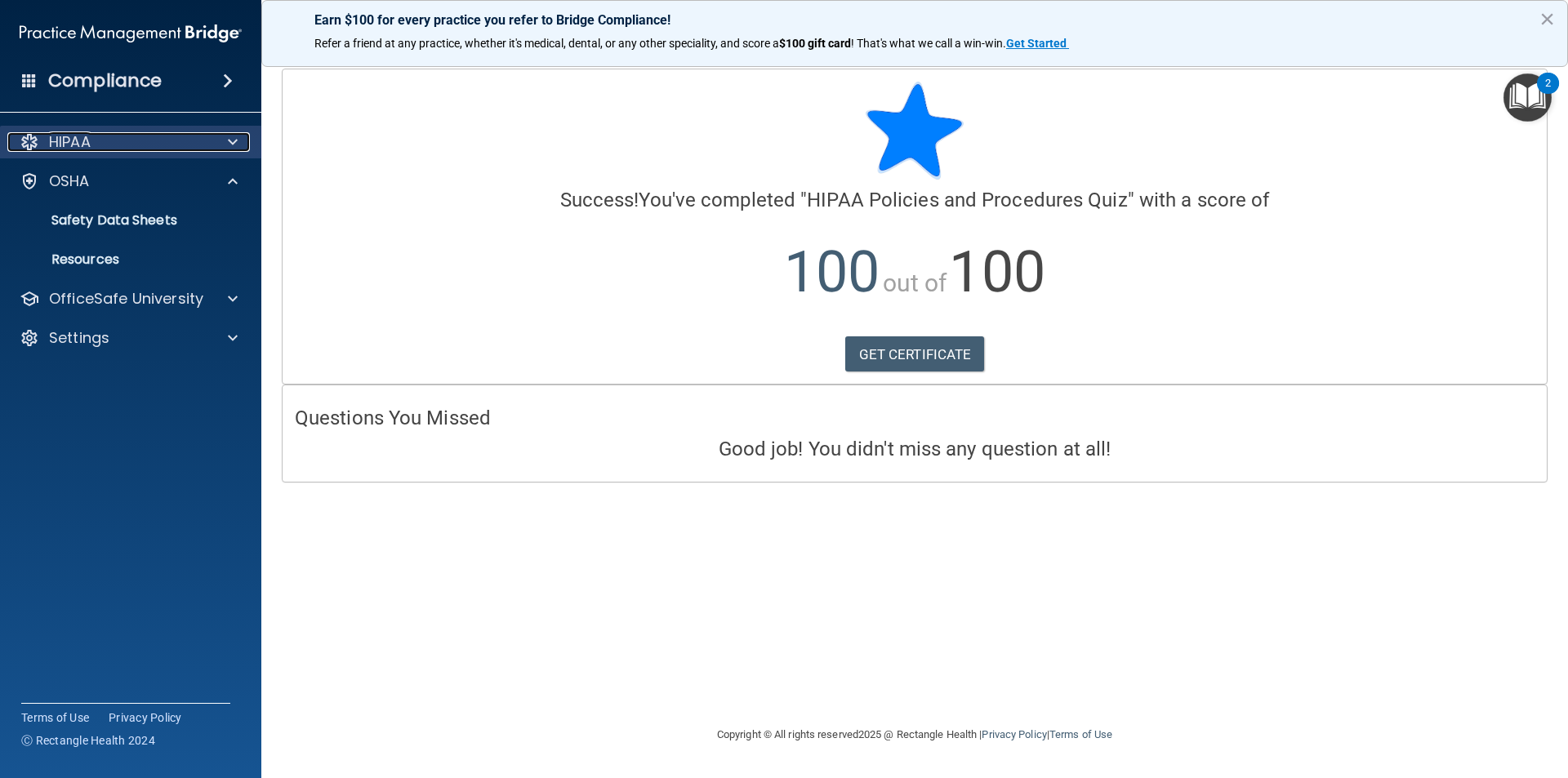
click at [243, 142] on div at bounding box center [230, 142] width 41 height 19
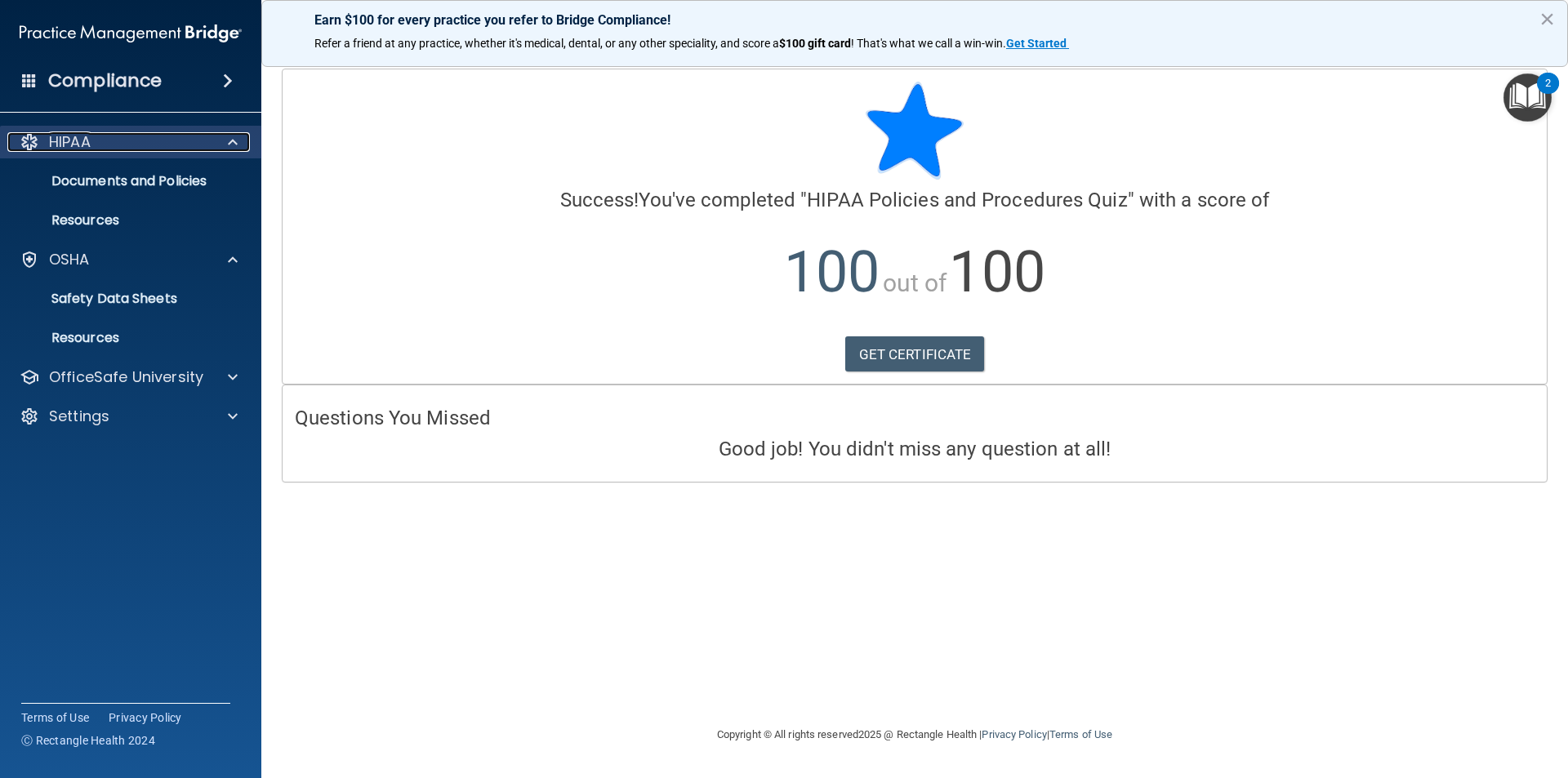
click at [226, 148] on div at bounding box center [230, 142] width 41 height 19
